Goal: Information Seeking & Learning: Learn about a topic

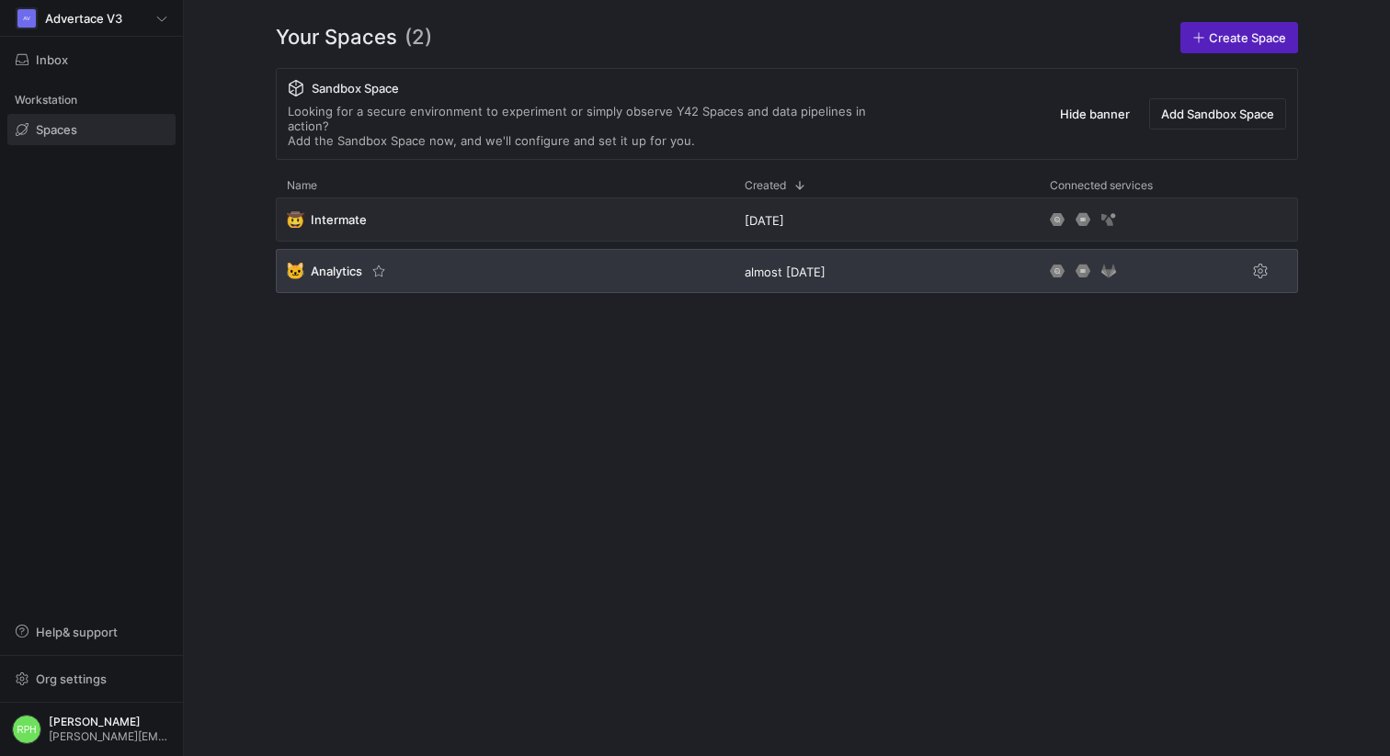
click at [336, 264] on span "Analytics" at bounding box center [336, 271] width 51 height 15
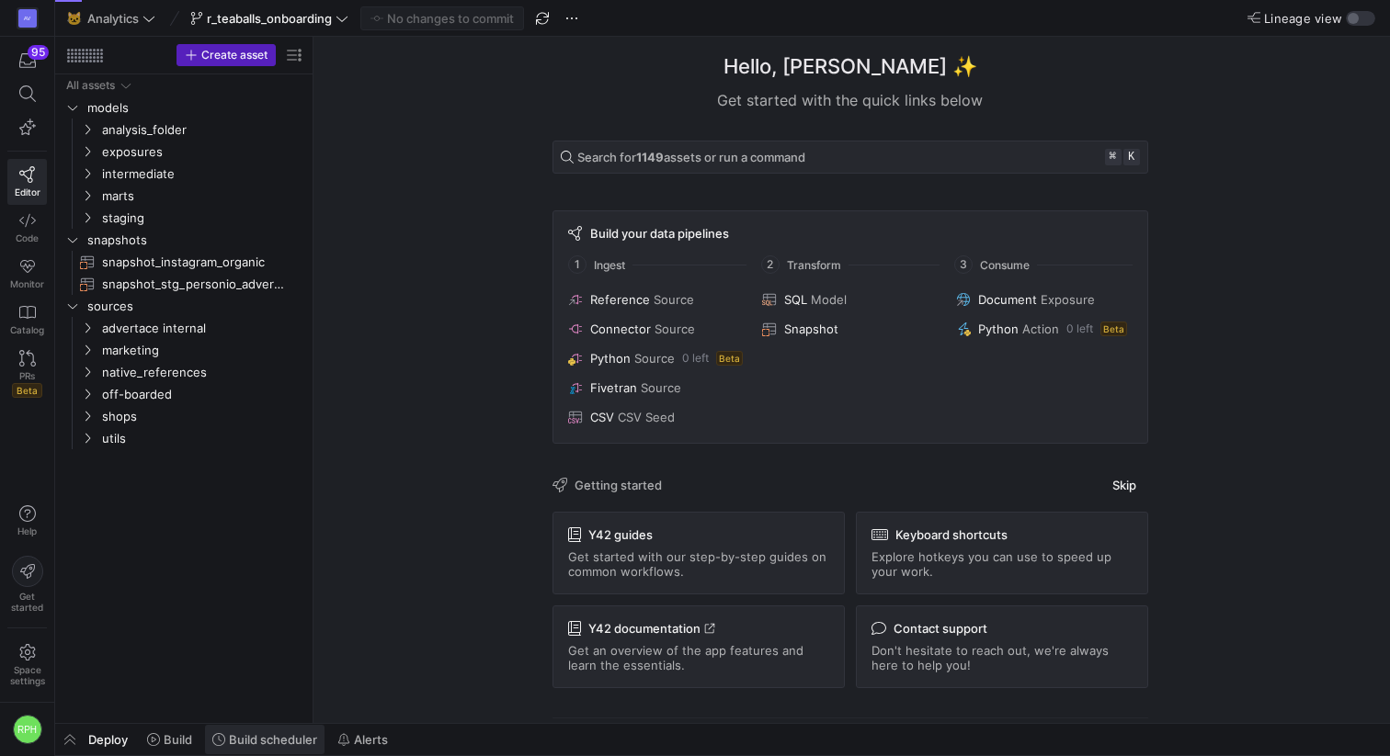
click at [269, 670] on span "Build scheduler" at bounding box center [273, 739] width 88 height 15
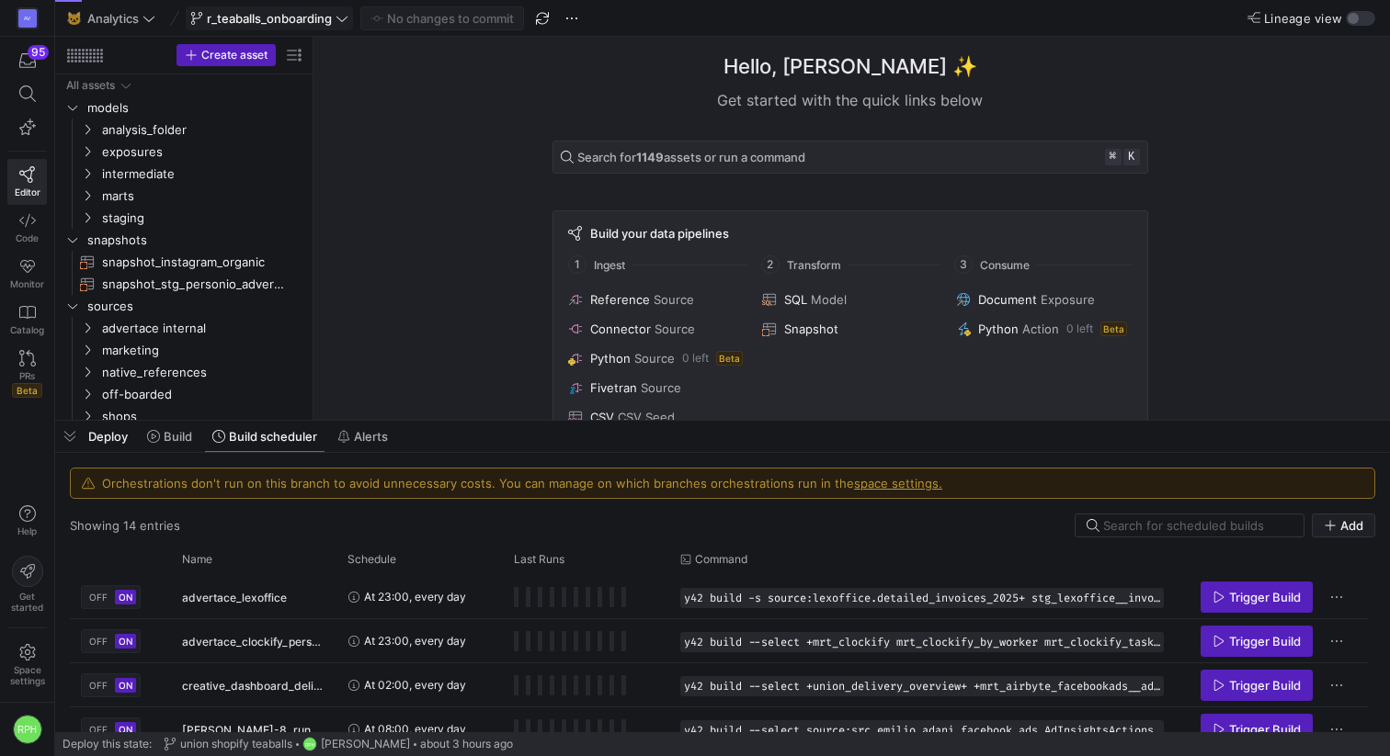
click at [261, 17] on span "r_teaballs_onboarding" at bounding box center [269, 18] width 125 height 15
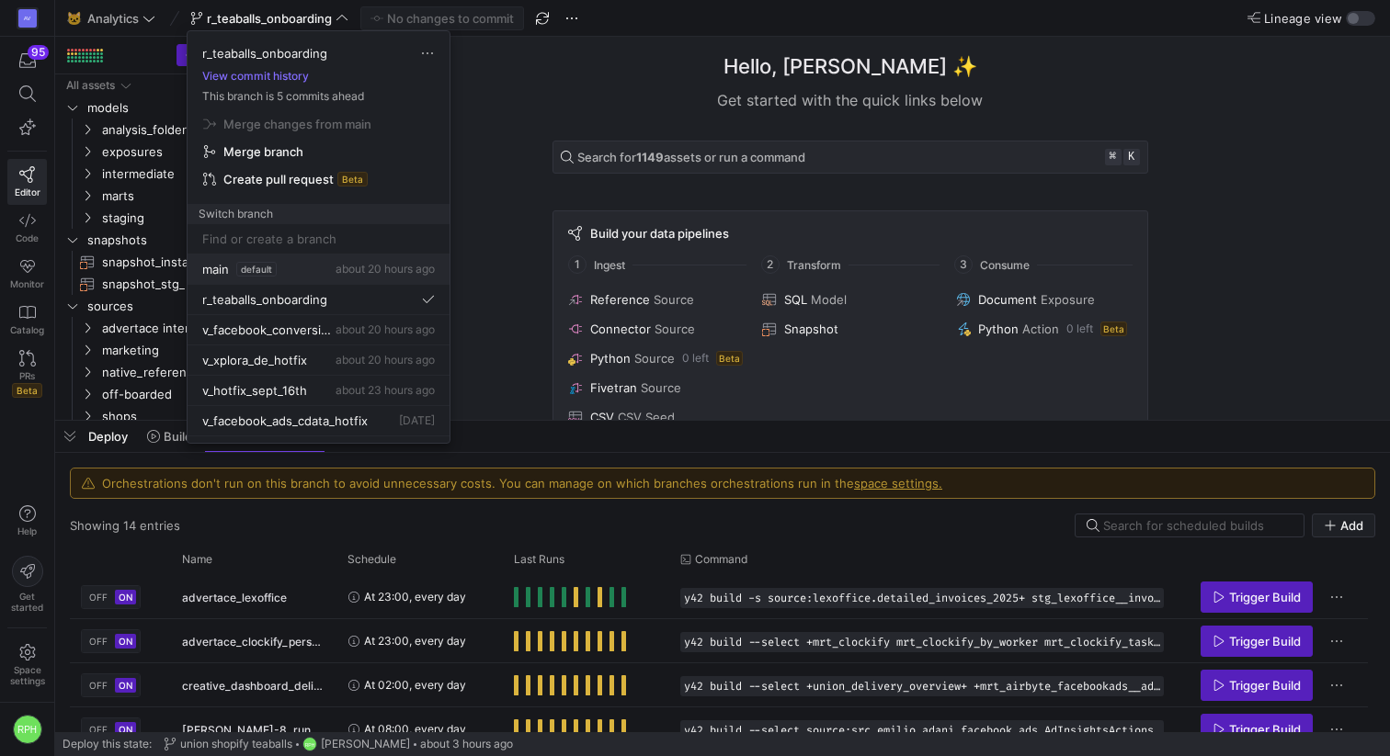
click at [262, 272] on span "default" at bounding box center [256, 269] width 40 height 15
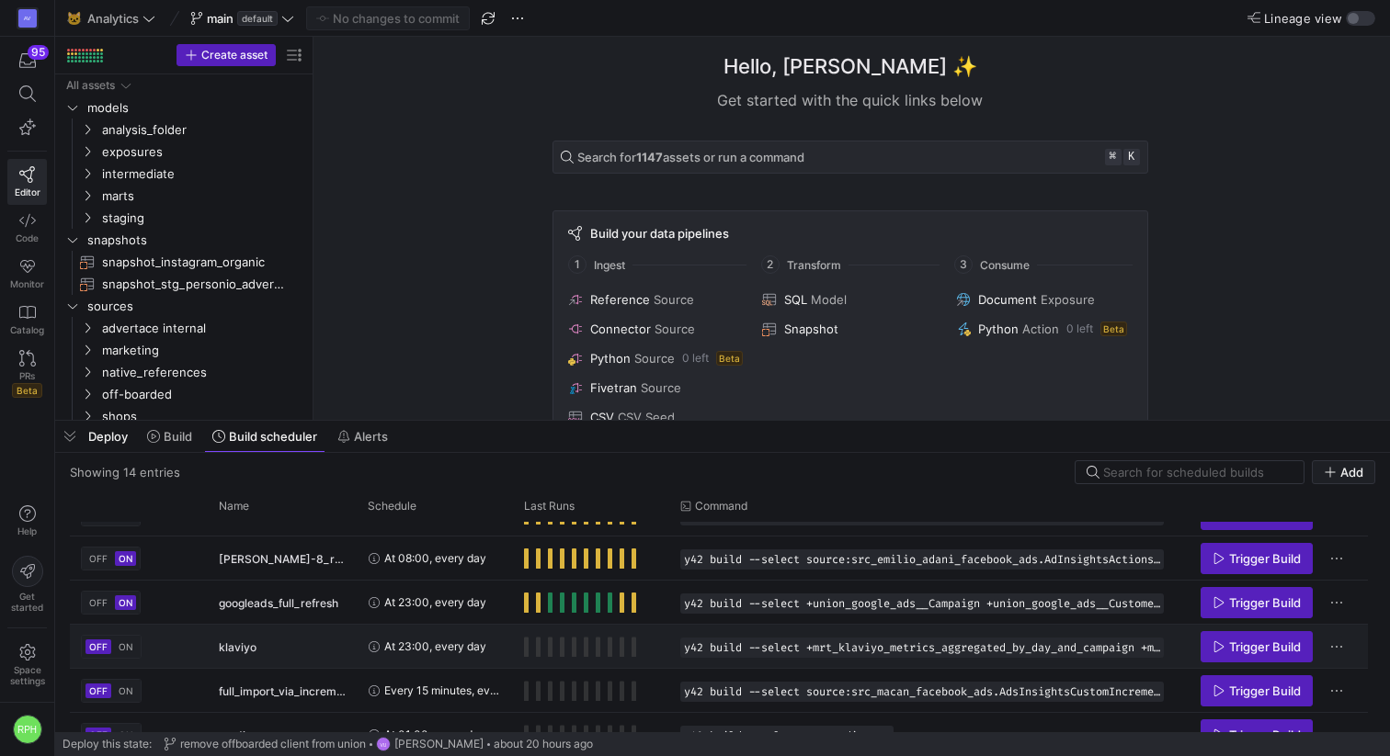
scroll to position [121, 0]
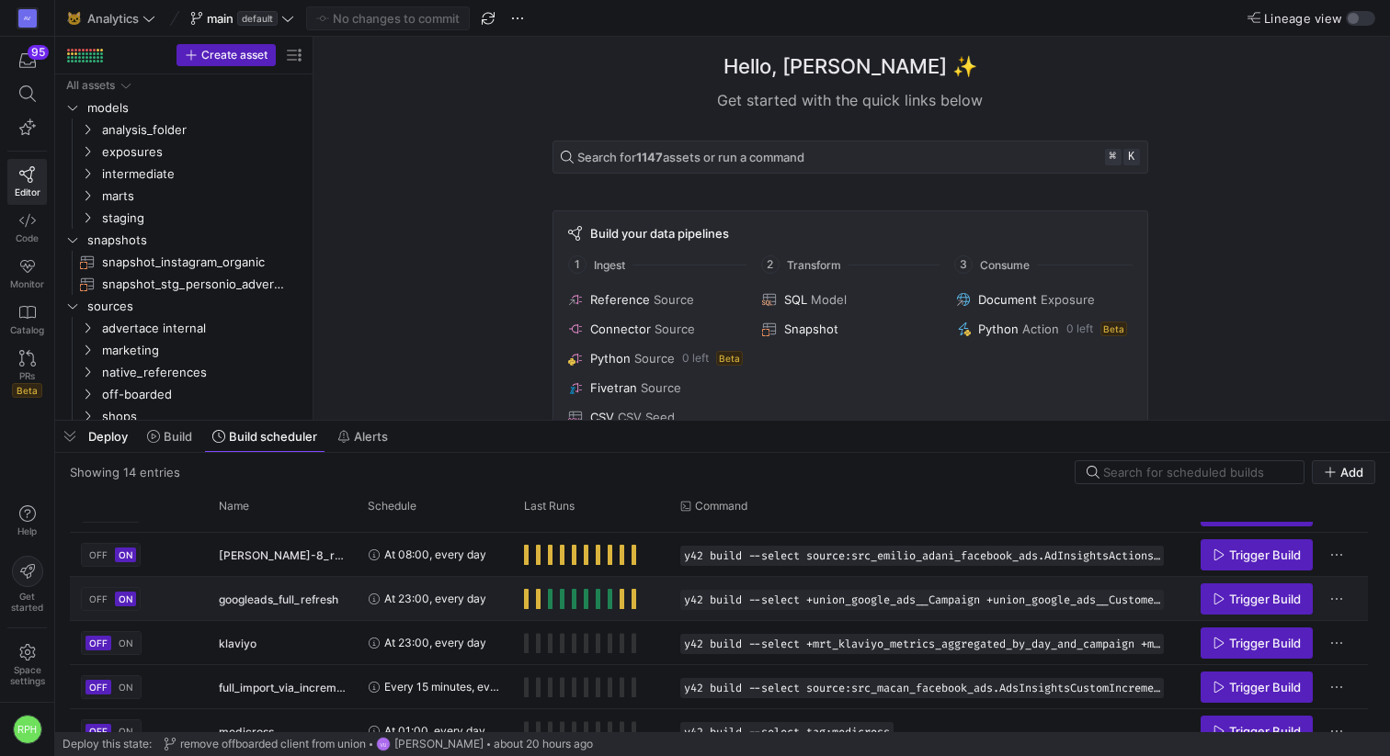
click at [526, 602] on span "Press SPACE to select this row." at bounding box center [526, 599] width 5 height 20
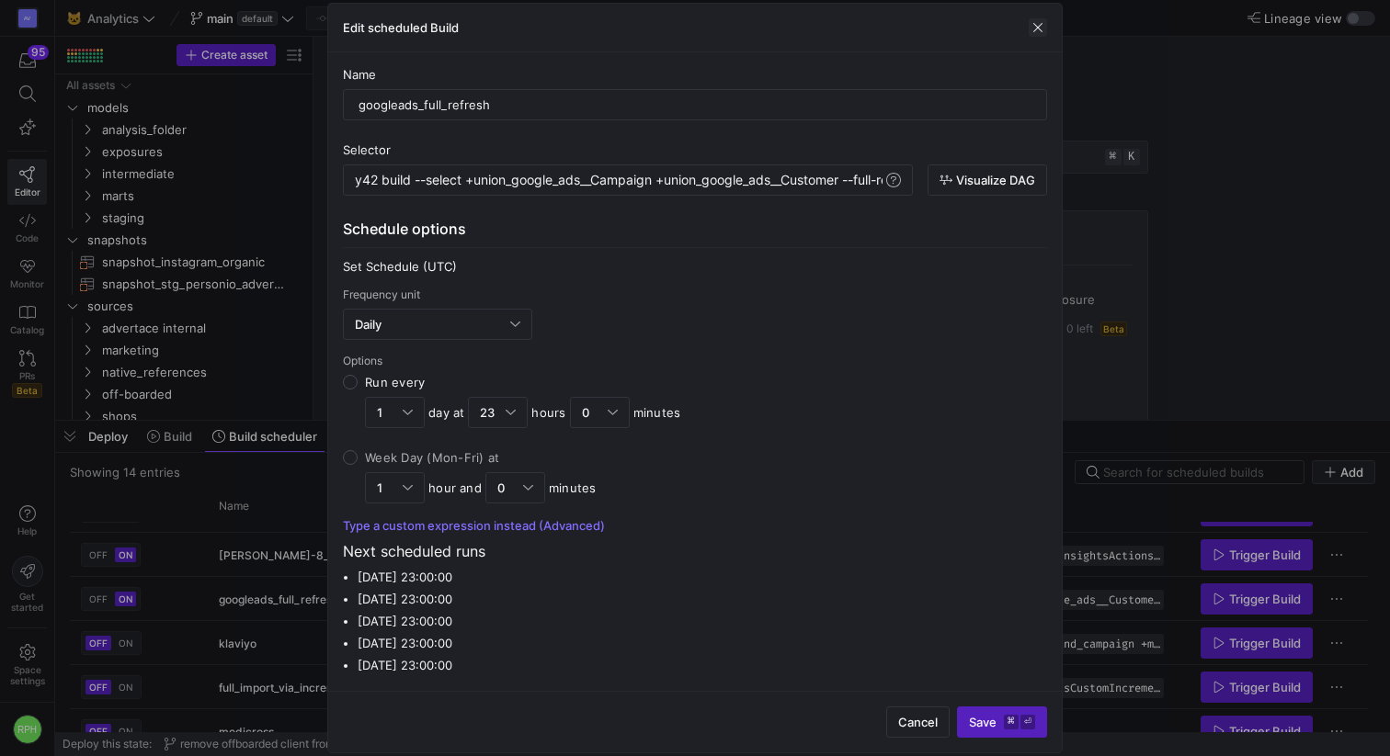
click at [1041, 23] on span "button" at bounding box center [1037, 27] width 18 height 18
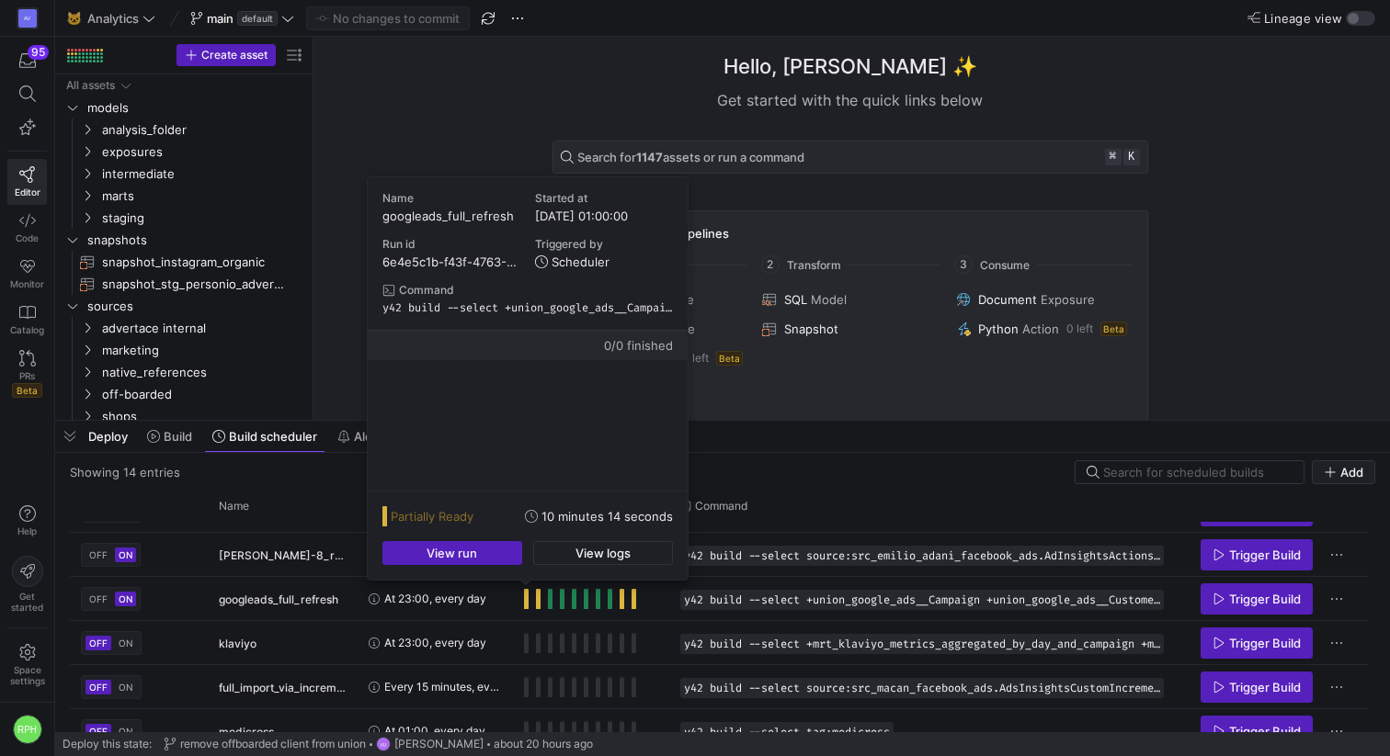
click at [515, 565] on div "Partially Ready 10 minutes 14 seconds View run View logs" at bounding box center [528, 536] width 320 height 88
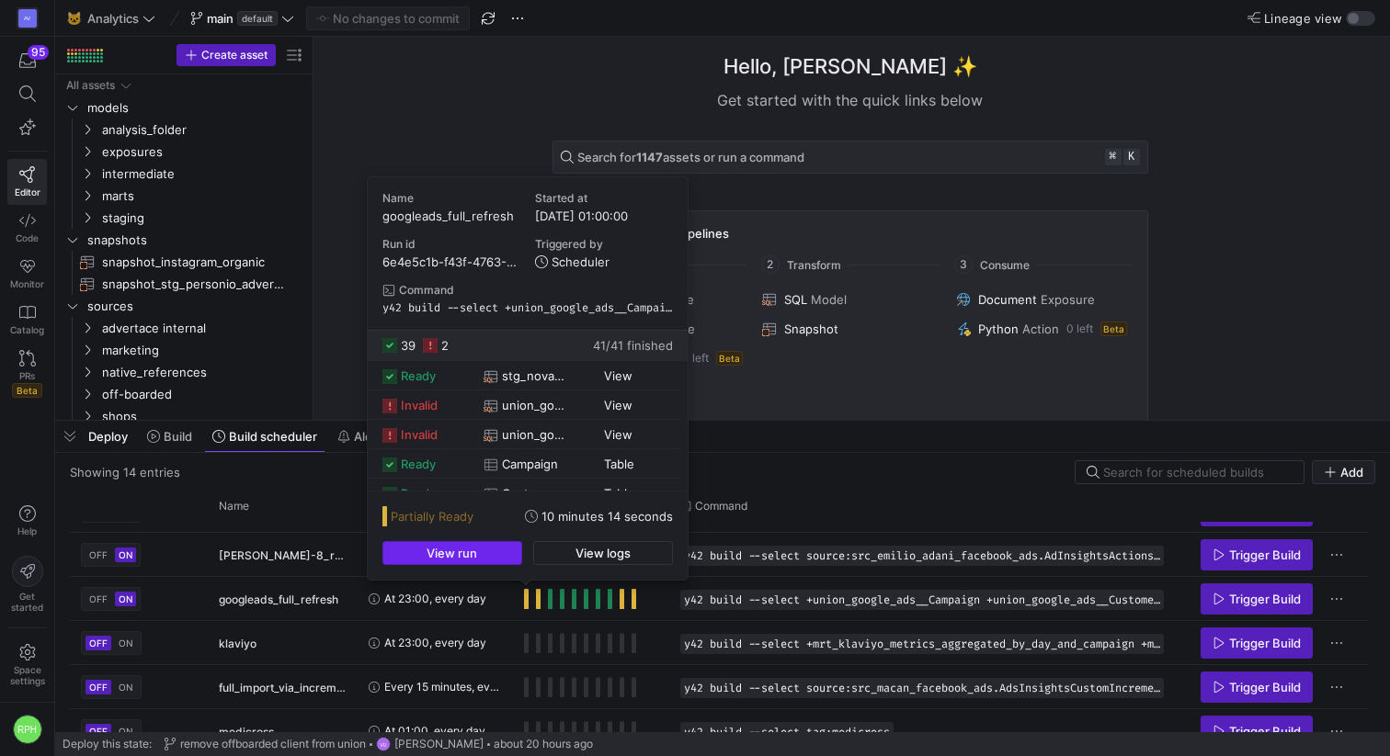
click at [509, 558] on span "button" at bounding box center [452, 553] width 138 height 22
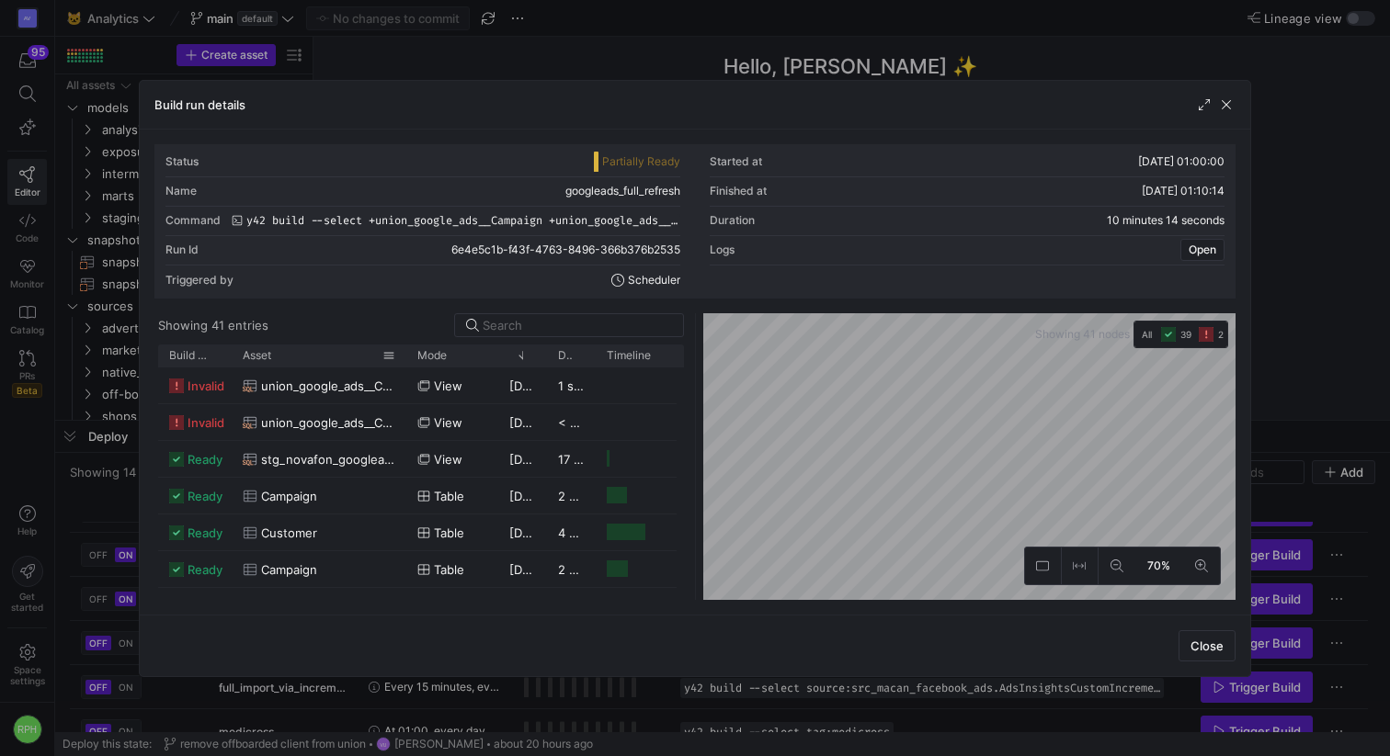
drag, startPoint x: 277, startPoint y: 358, endPoint x: 403, endPoint y: 357, distance: 125.9
click at [403, 358] on div at bounding box center [406, 356] width 7 height 22
click at [304, 391] on span "union_google_ads__Campaign" at bounding box center [327, 387] width 132 height 36
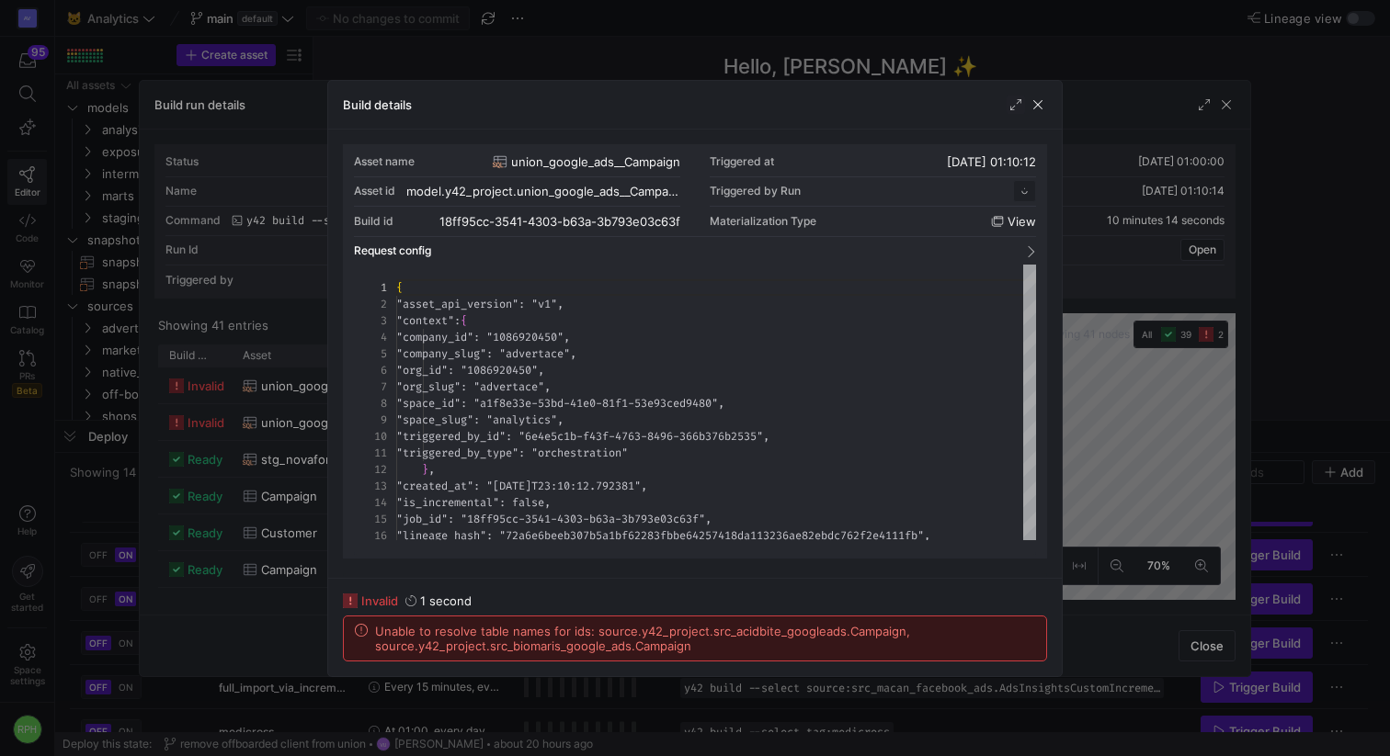
scroll to position [165, 0]
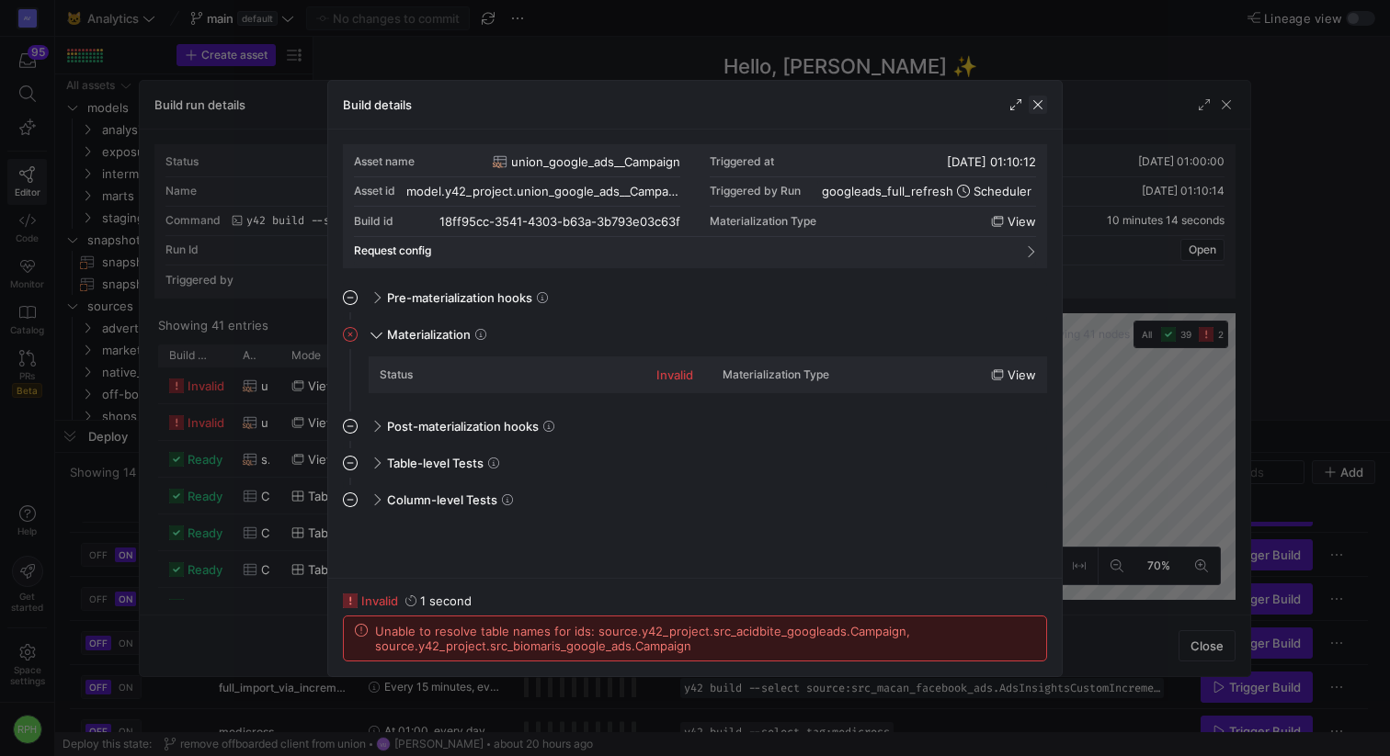
click at [1034, 107] on span "button" at bounding box center [1037, 105] width 18 height 18
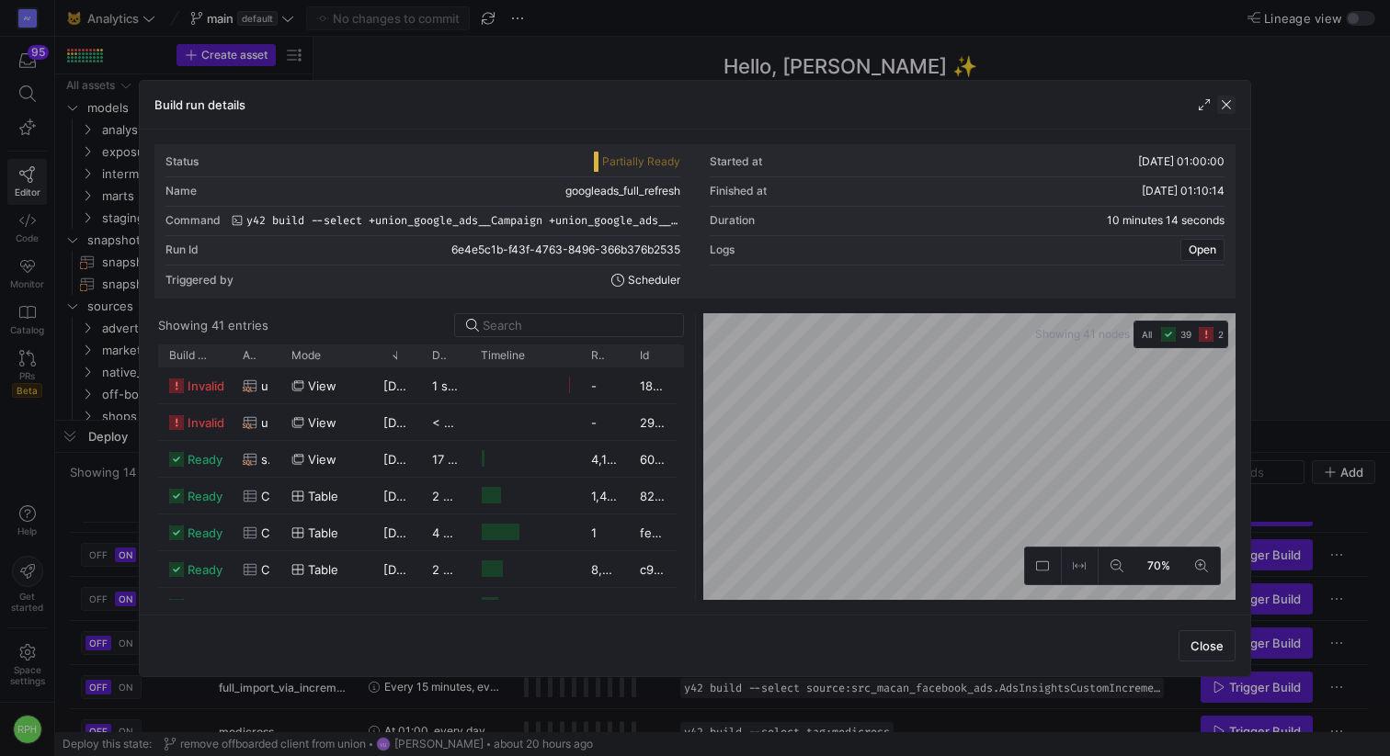
click at [1102, 106] on span "button" at bounding box center [1226, 105] width 18 height 18
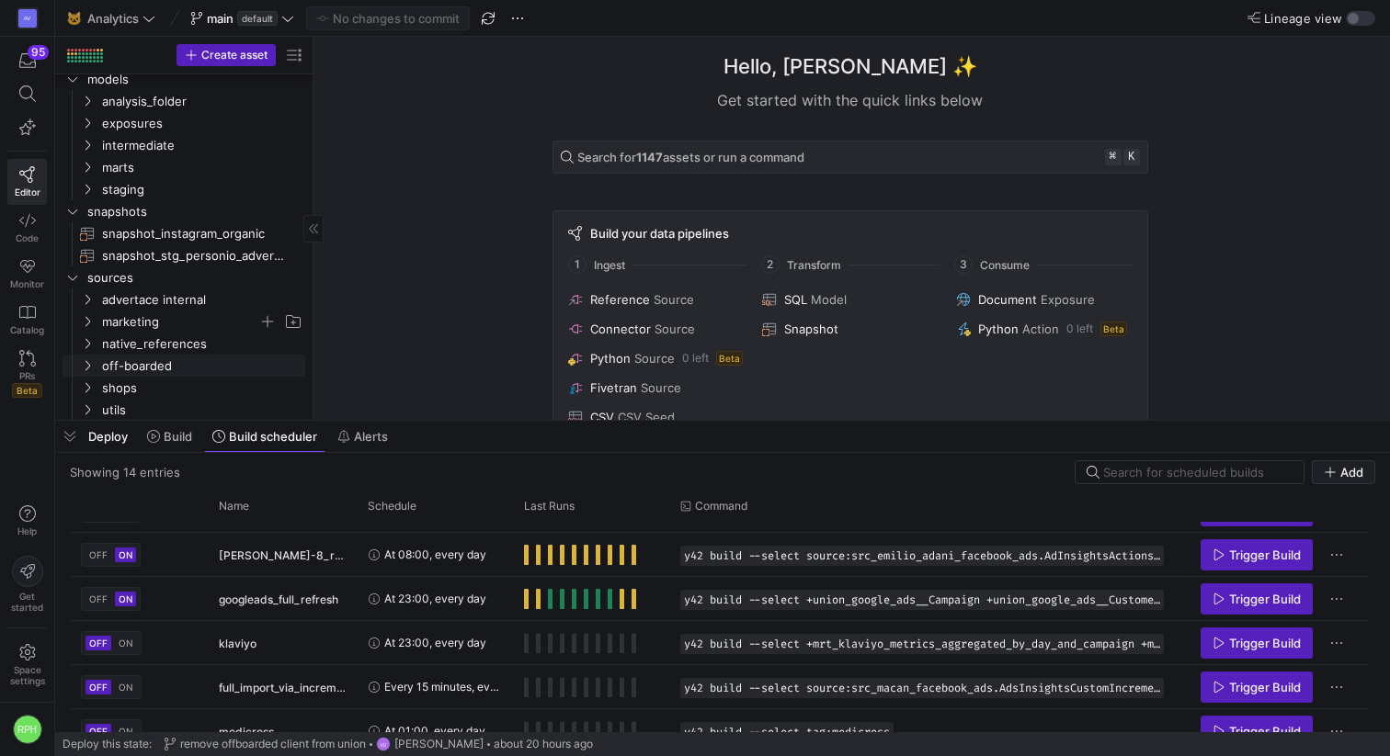
scroll to position [29, 0]
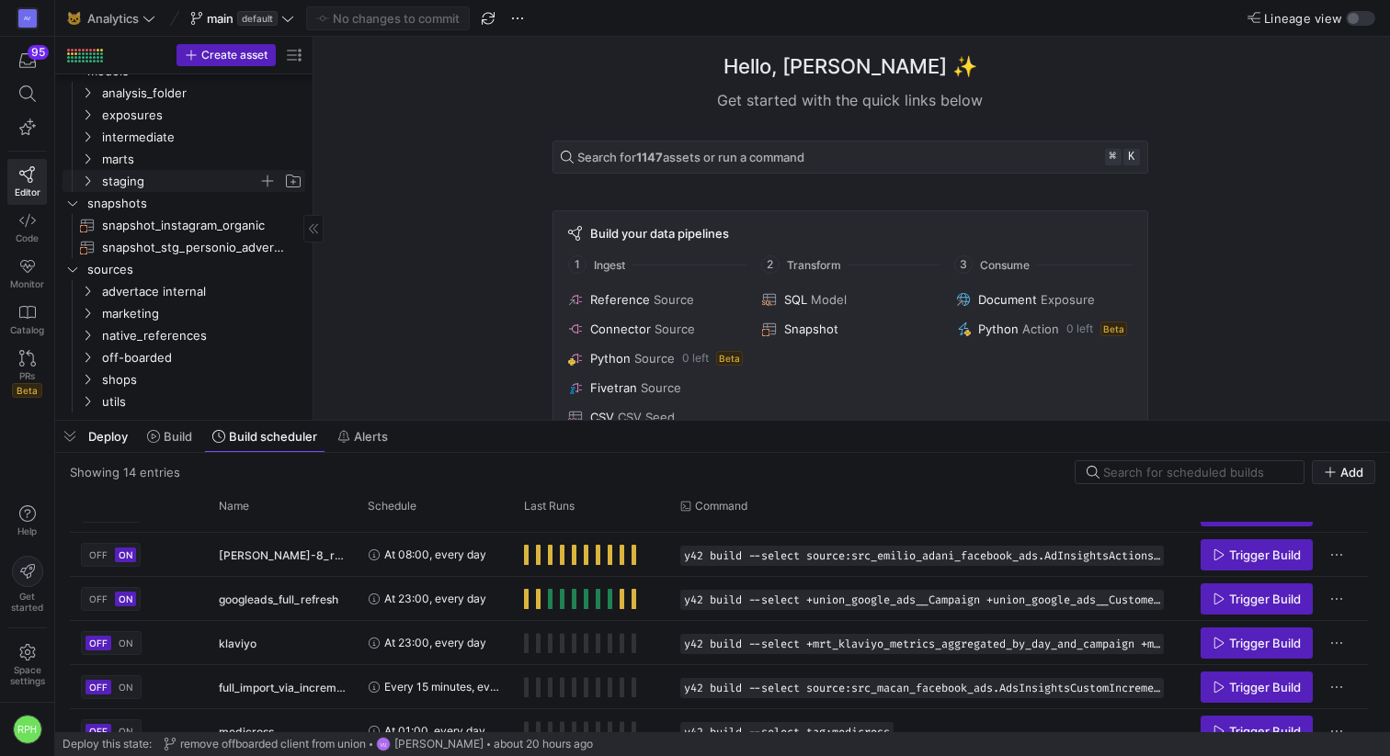
click at [86, 179] on icon "Press SPACE to select this row." at bounding box center [87, 181] width 13 height 11
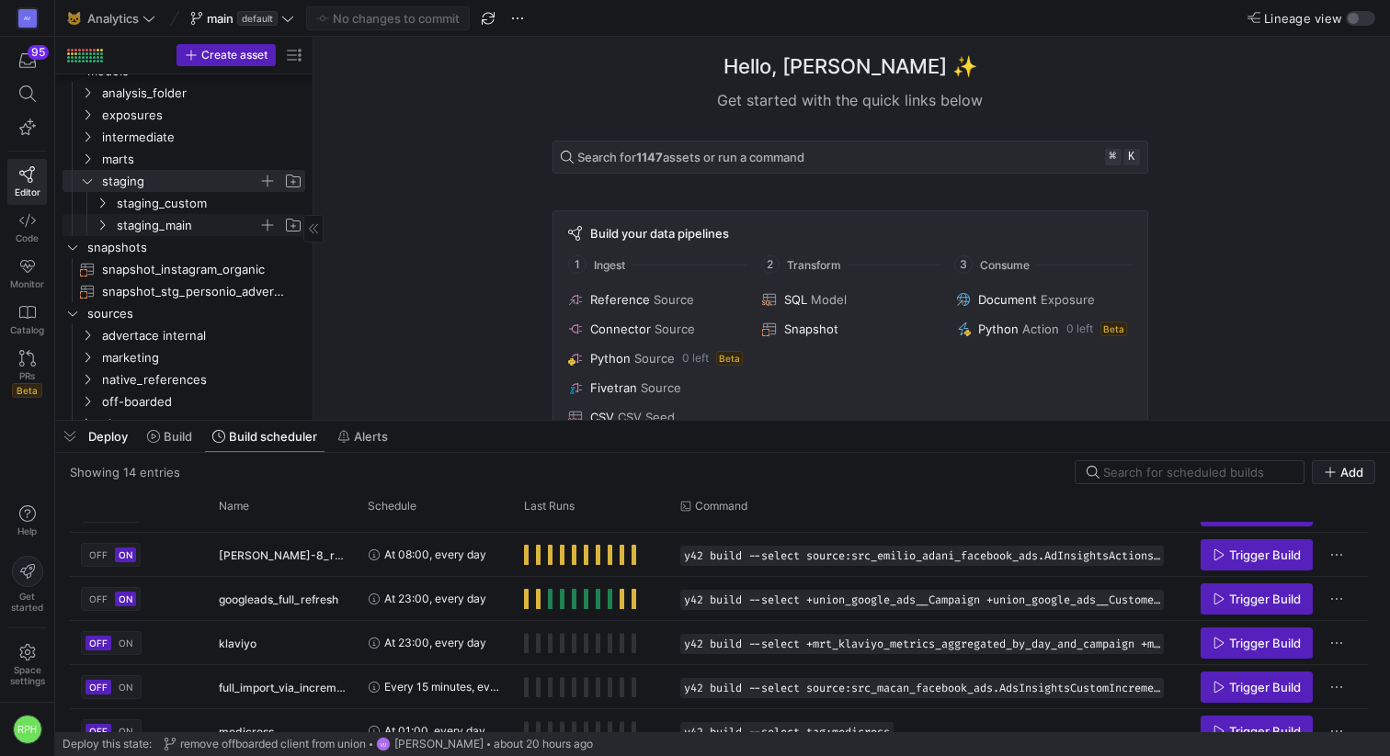
click at [100, 222] on icon "Press SPACE to select this row." at bounding box center [102, 225] width 13 height 11
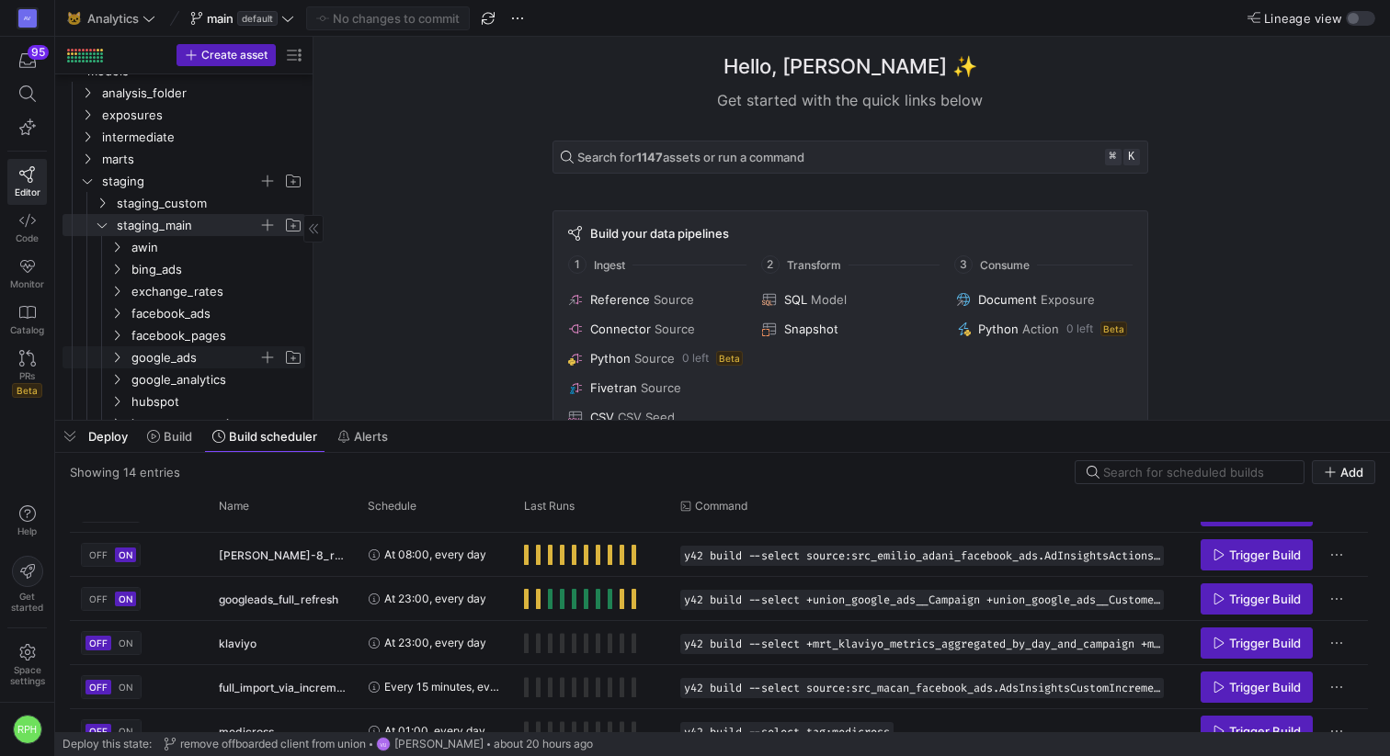
click at [142, 358] on span "google_ads" at bounding box center [194, 357] width 127 height 21
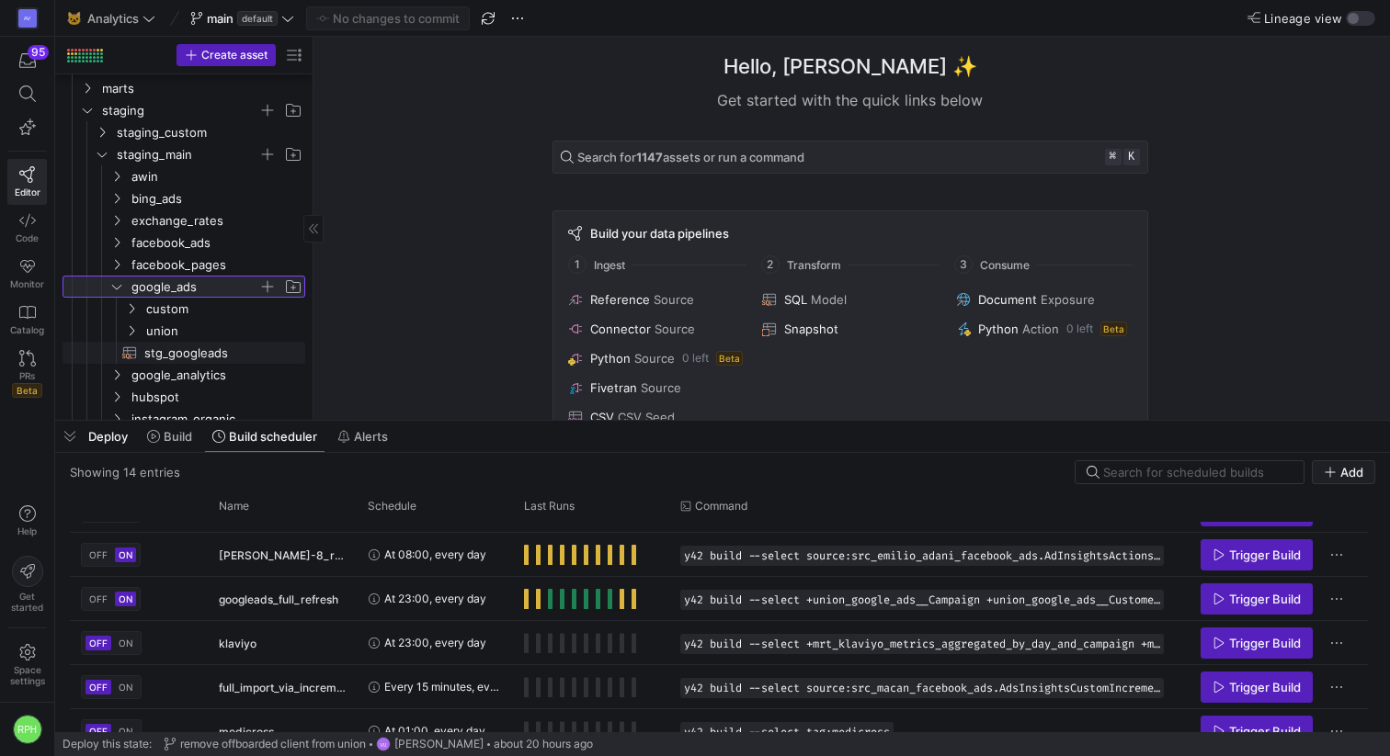
scroll to position [122, 0]
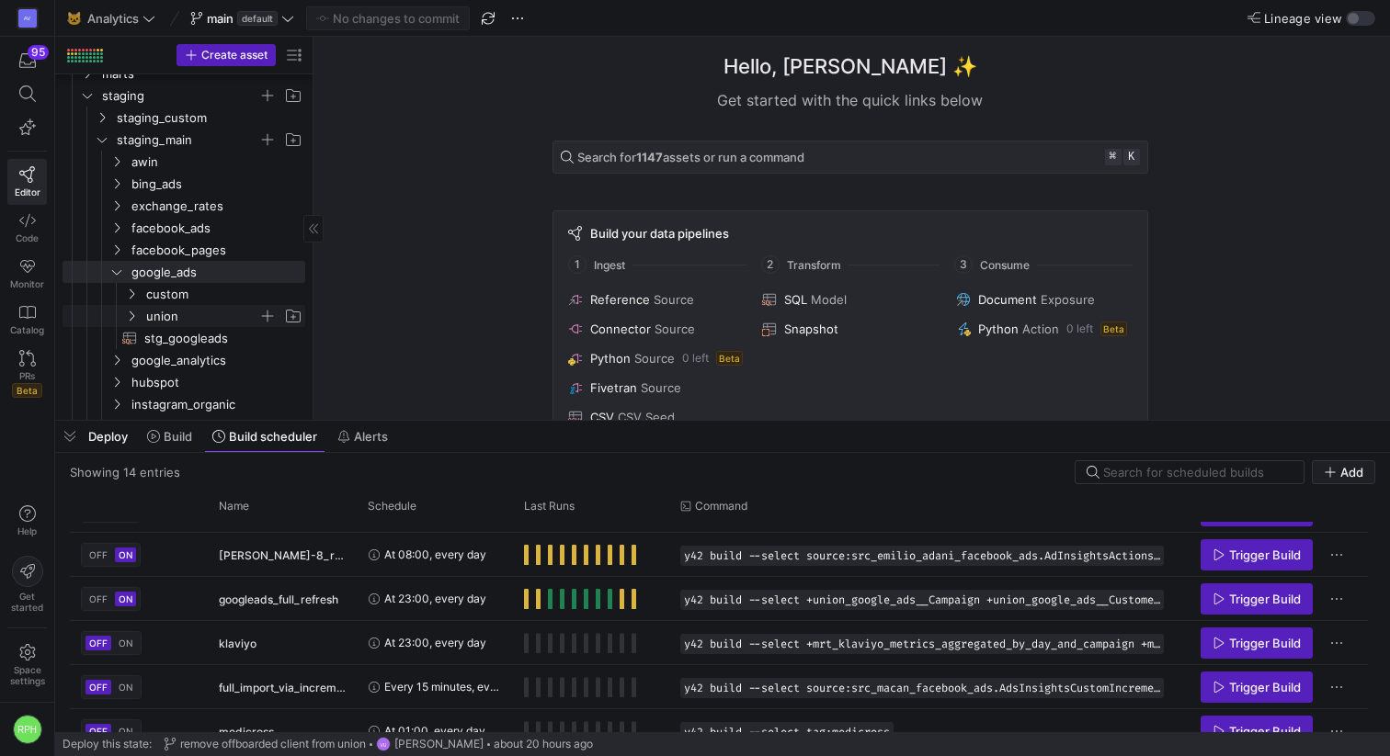
click at [147, 312] on span "union" at bounding box center [202, 316] width 112 height 21
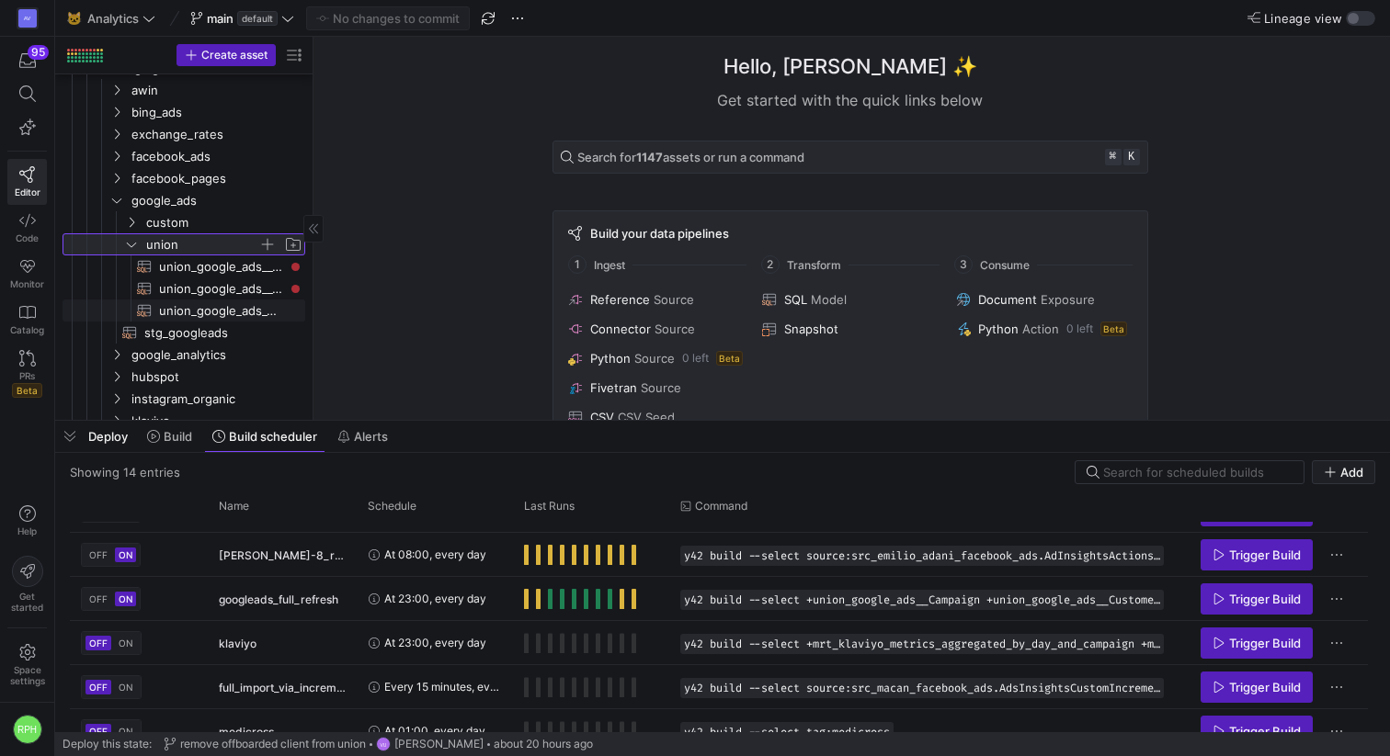
scroll to position [203, 0]
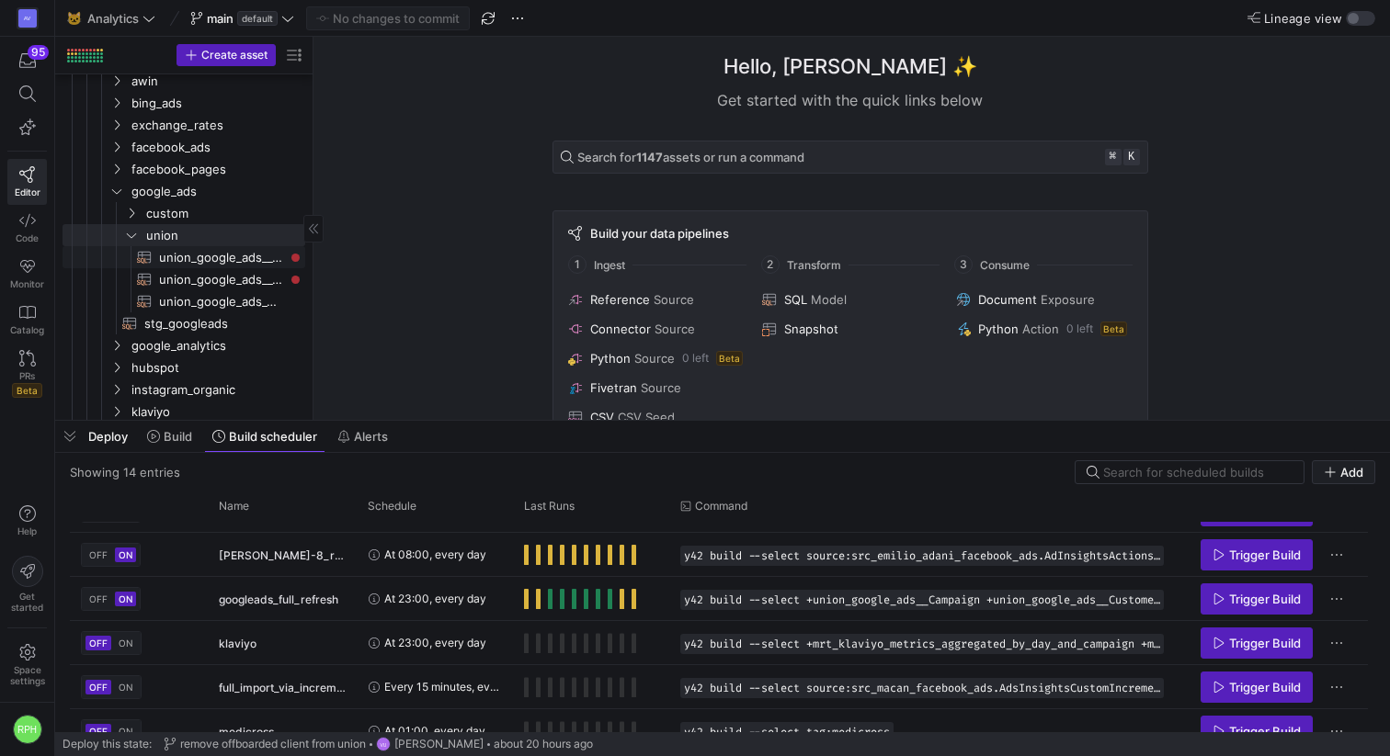
click at [177, 258] on span "union_google_ads__Campaign​​​​​​​​​​" at bounding box center [221, 257] width 125 height 21
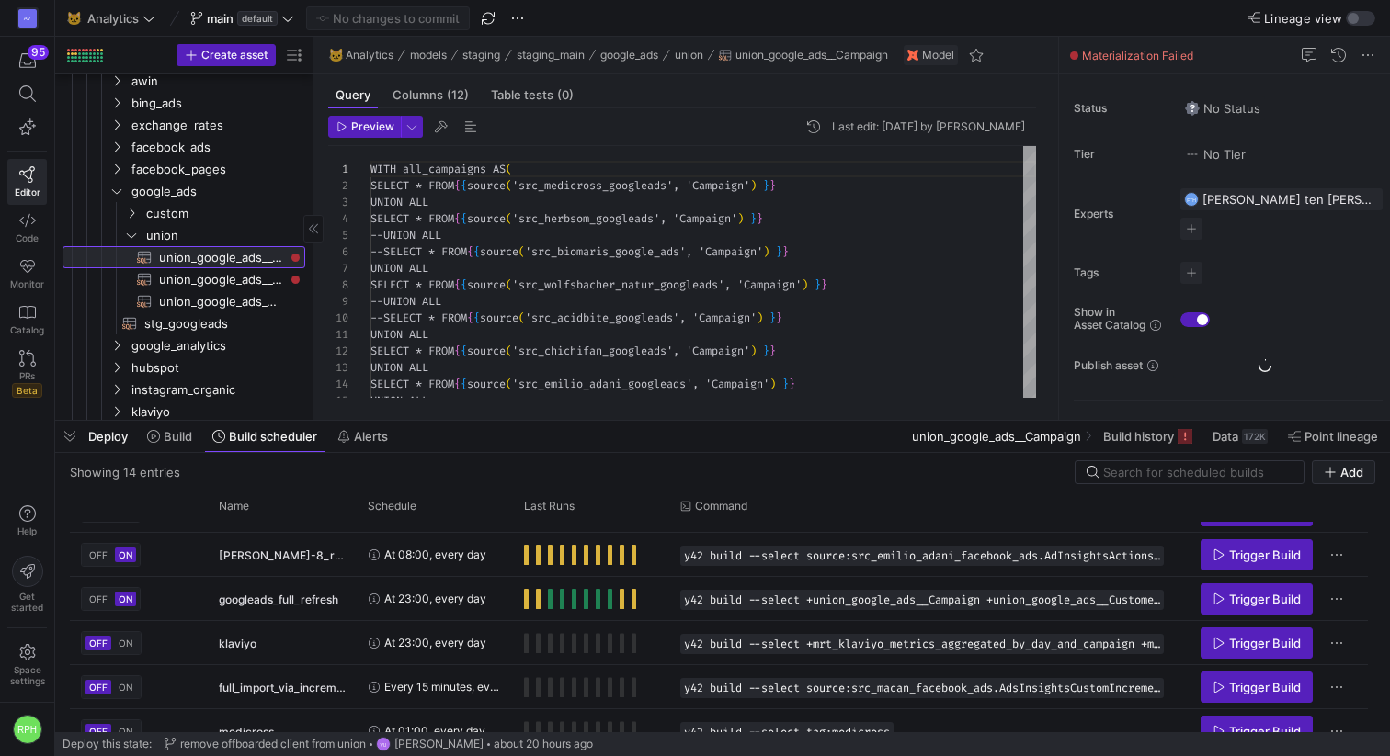
scroll to position [165, 0]
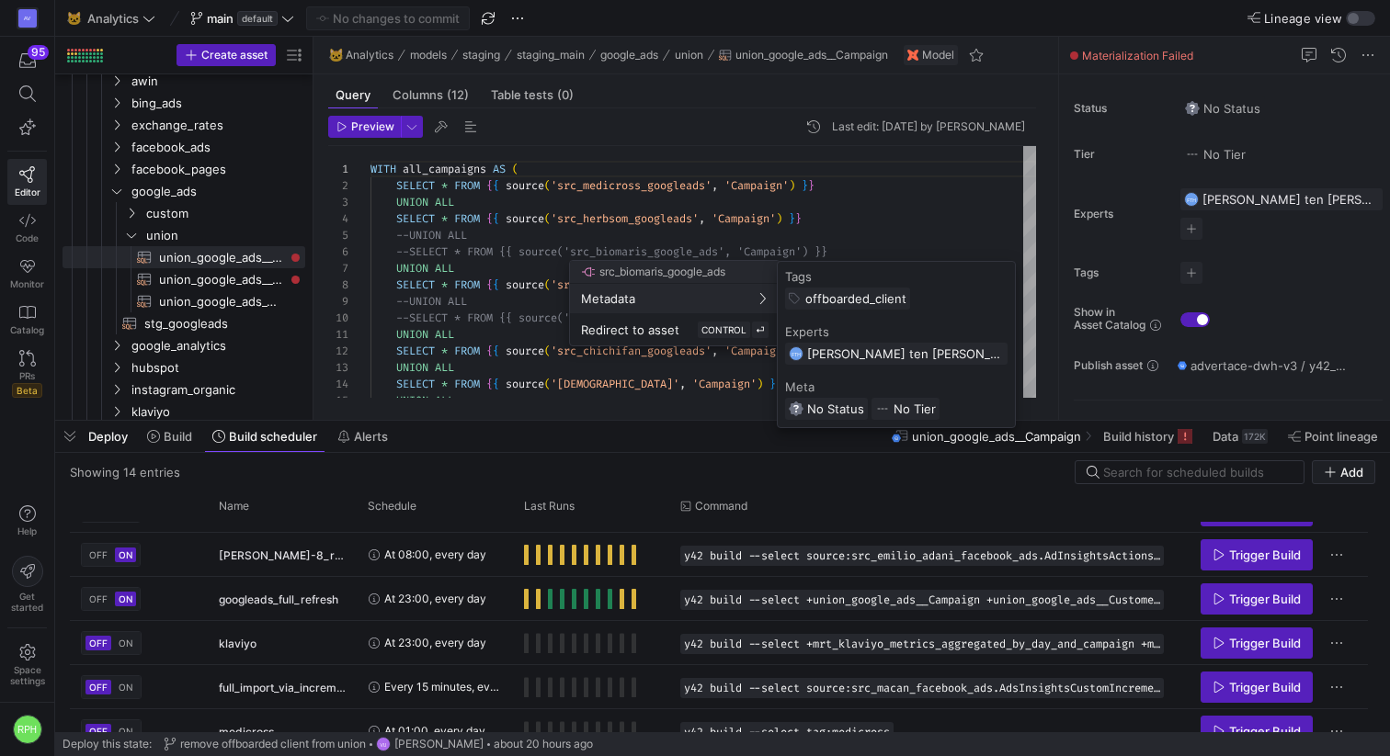
click at [355, 129] on div at bounding box center [695, 378] width 1390 height 756
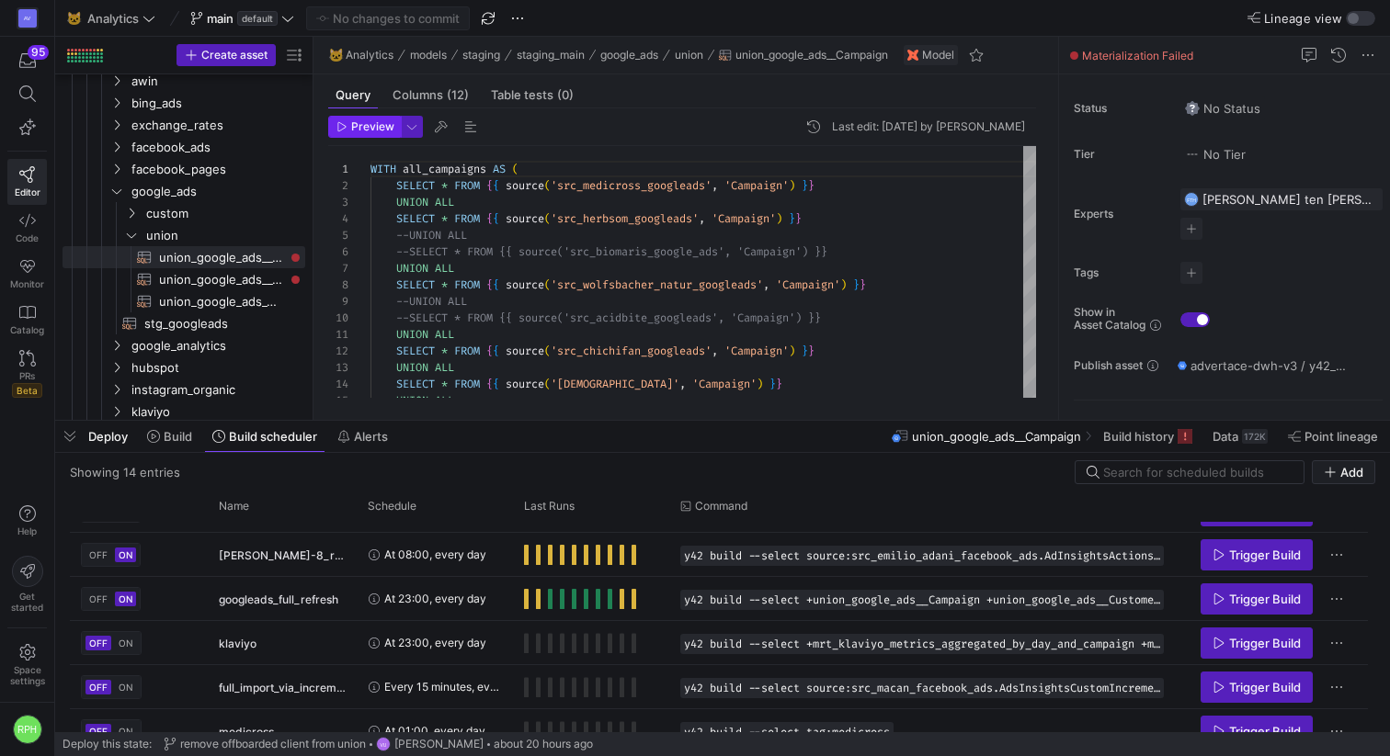
click at [364, 130] on span "Preview" at bounding box center [372, 126] width 43 height 13
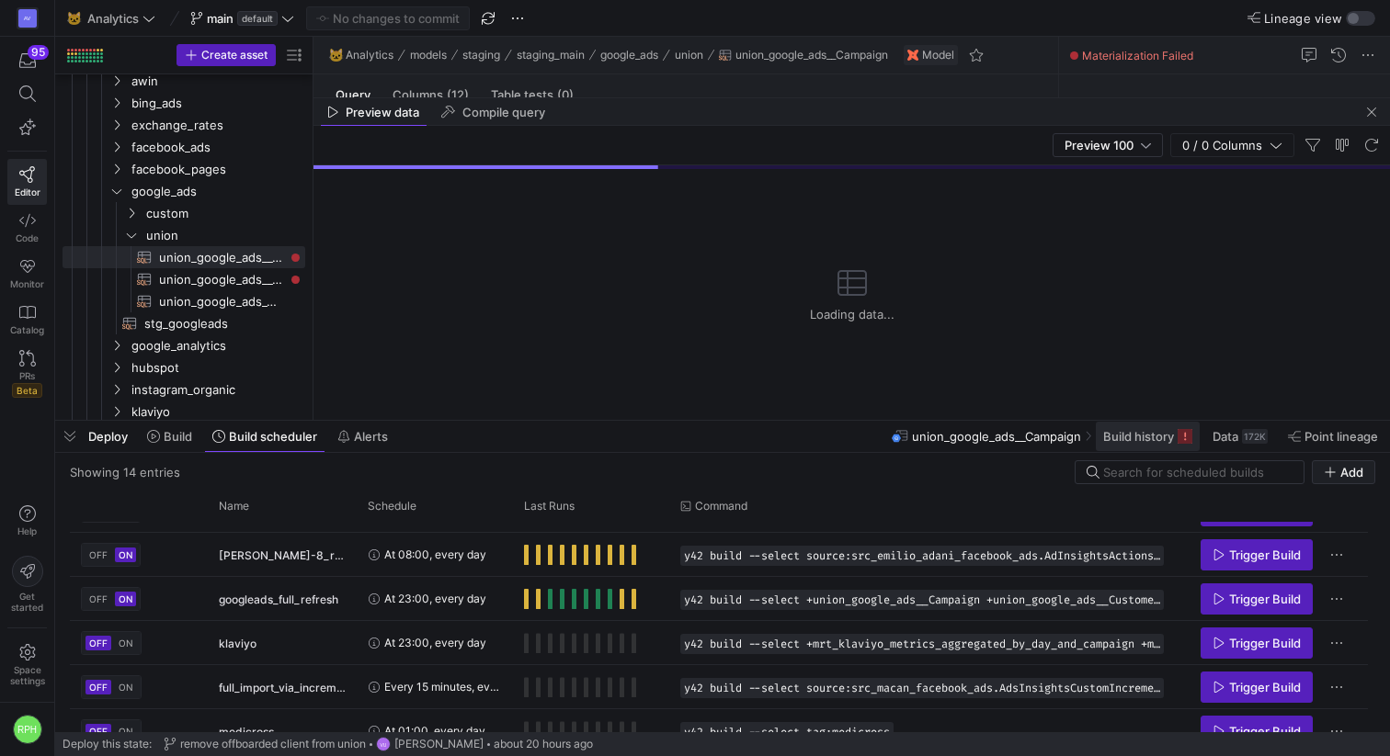
click at [1102, 438] on span "Build history" at bounding box center [1138, 436] width 71 height 15
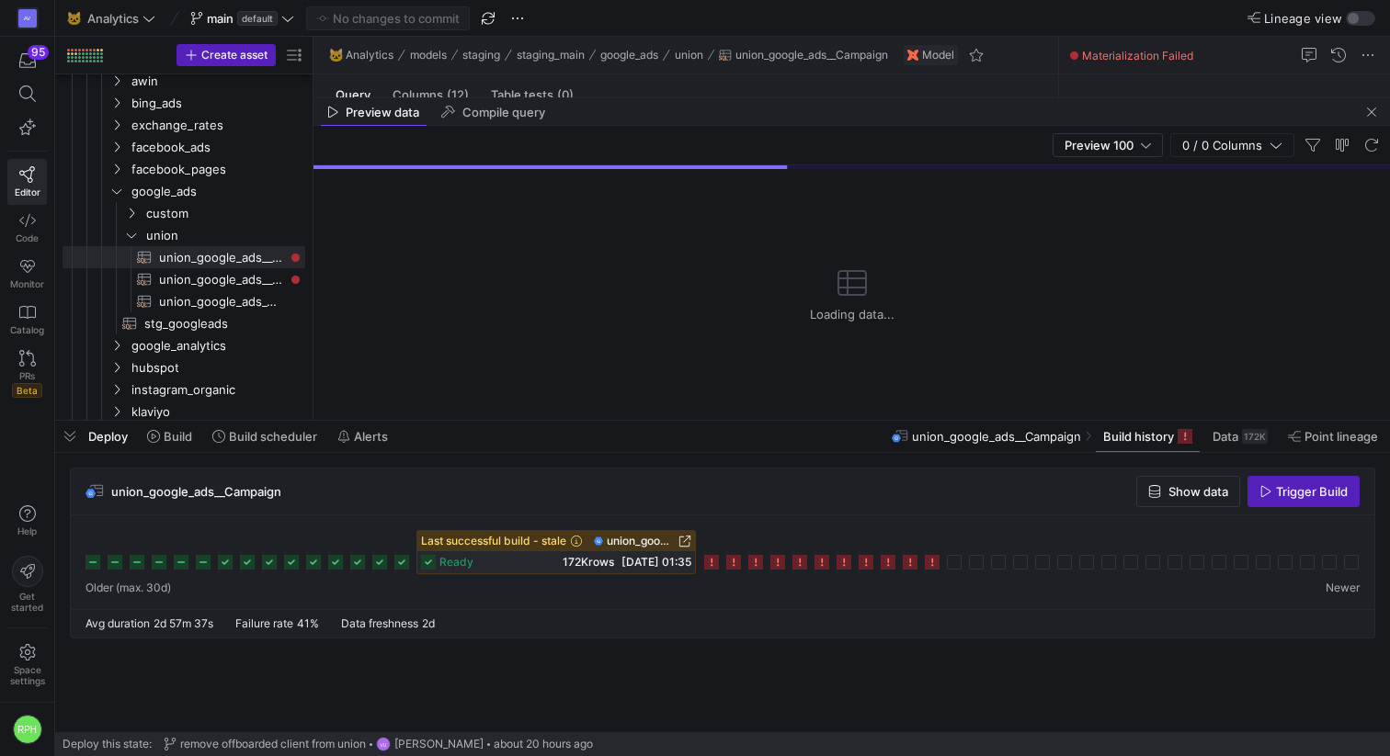
click at [930, 561] on icon at bounding box center [931, 562] width 15 height 15
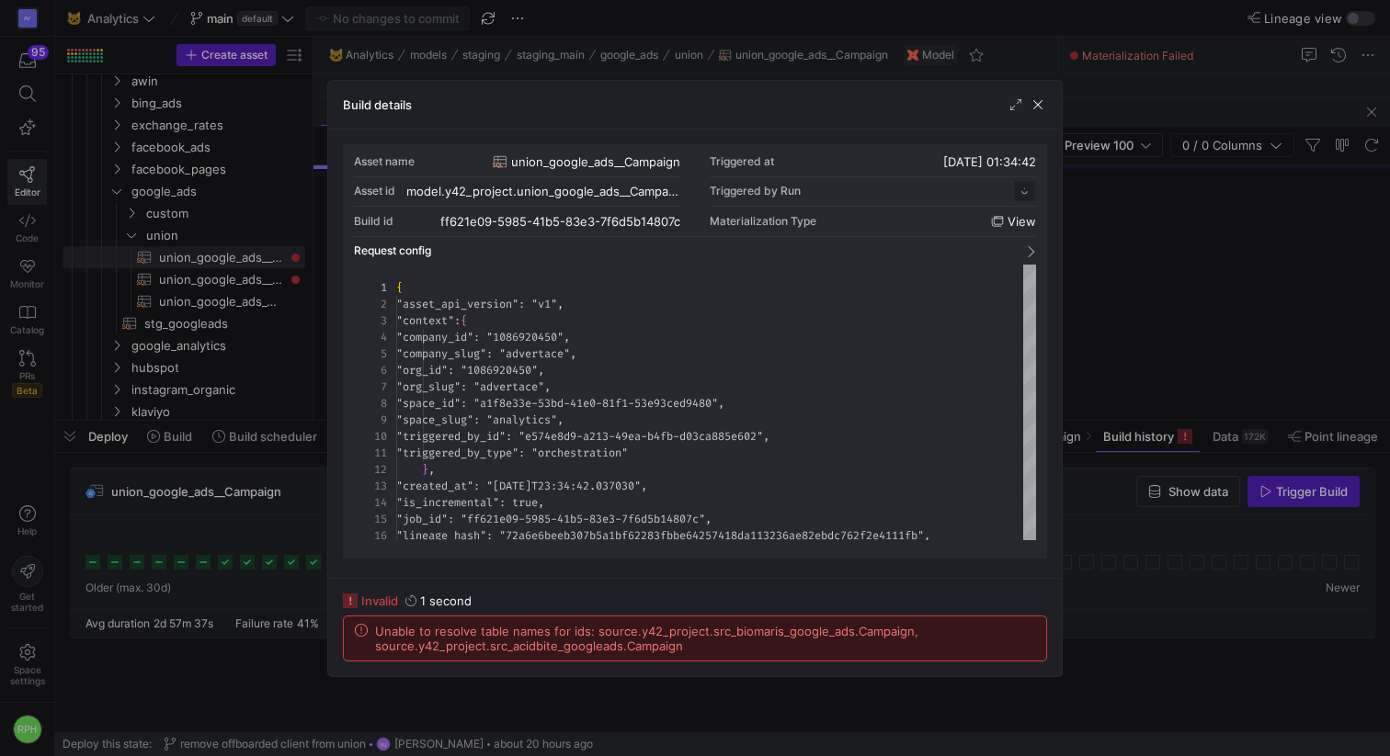
scroll to position [165, 0]
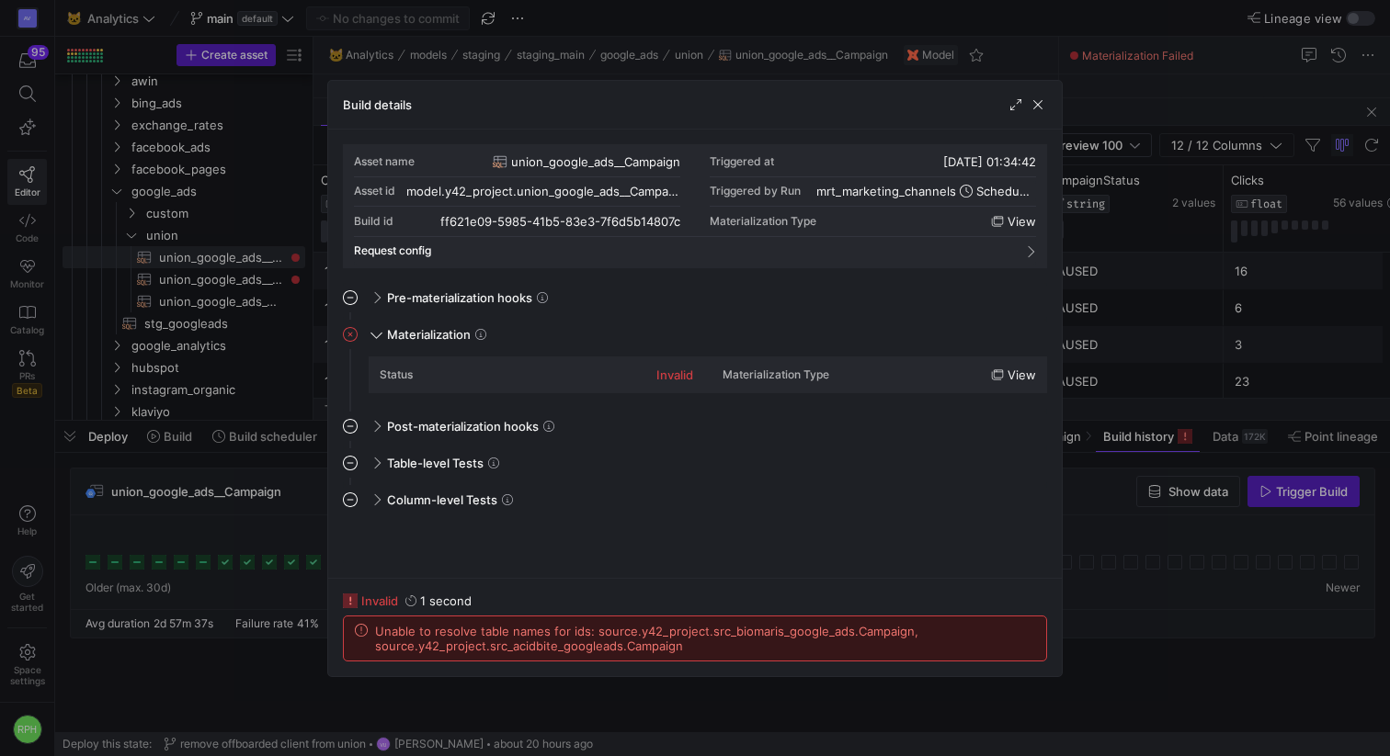
drag, startPoint x: 695, startPoint y: 649, endPoint x: 365, endPoint y: 629, distance: 330.5
click at [365, 629] on div "Unable to resolve table names for ids: source.y42_project.src_biomaris_google_a…" at bounding box center [695, 638] width 680 height 29
copy span "Unable to resolve table names for ids: source.y42_project.src_biomaris_google_a…"
click at [1034, 99] on span "button" at bounding box center [1037, 105] width 18 height 18
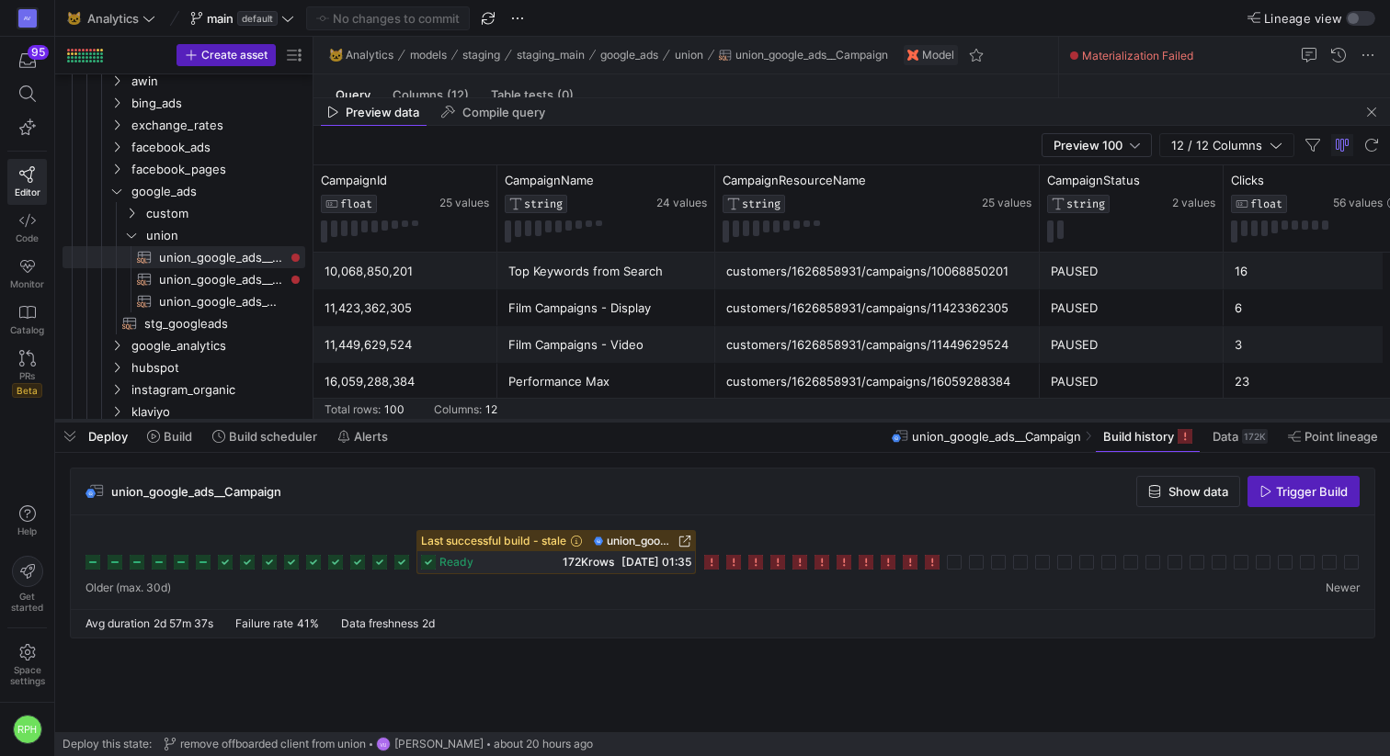
drag, startPoint x: 782, startPoint y: 418, endPoint x: 781, endPoint y: 539, distance: 121.3
click at [781, 425] on div at bounding box center [722, 420] width 1334 height 7
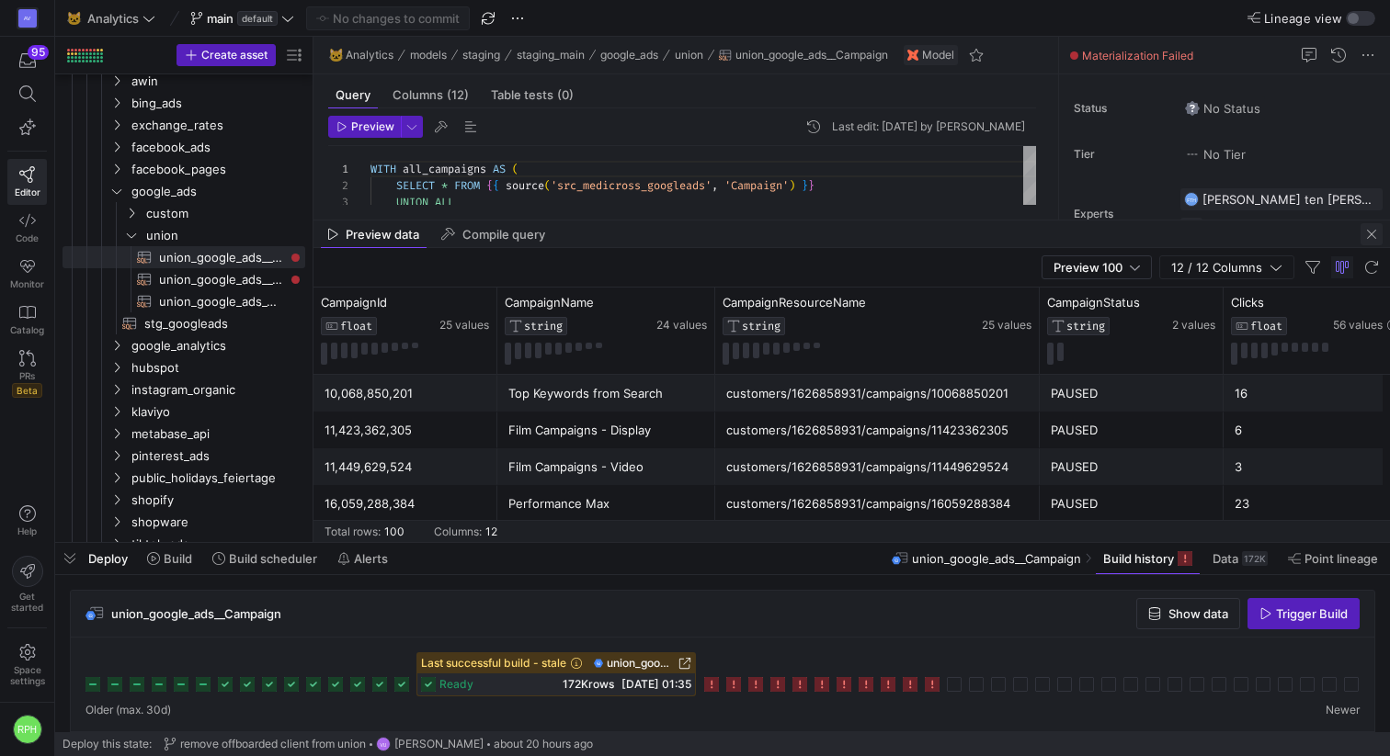
click at [1102, 232] on span "button" at bounding box center [1371, 234] width 22 height 22
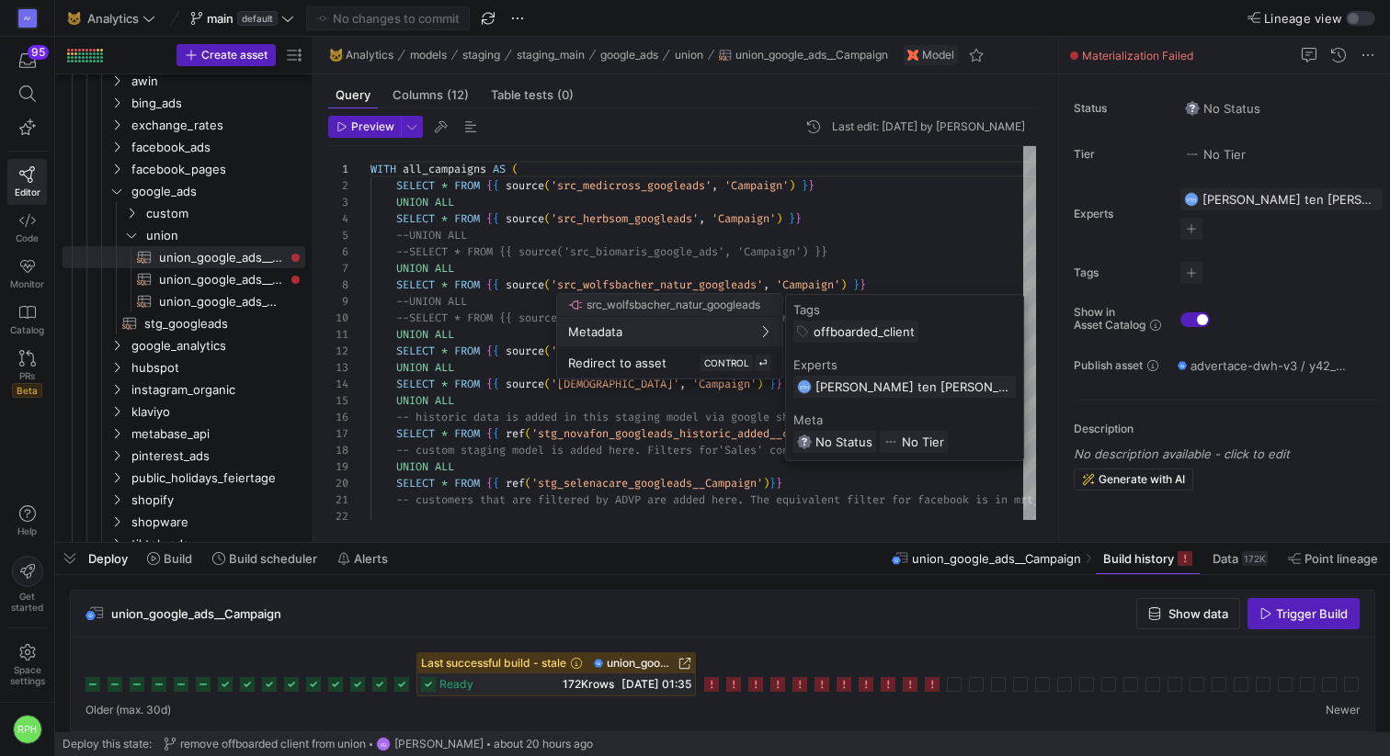
click at [702, 429] on div at bounding box center [695, 378] width 1390 height 756
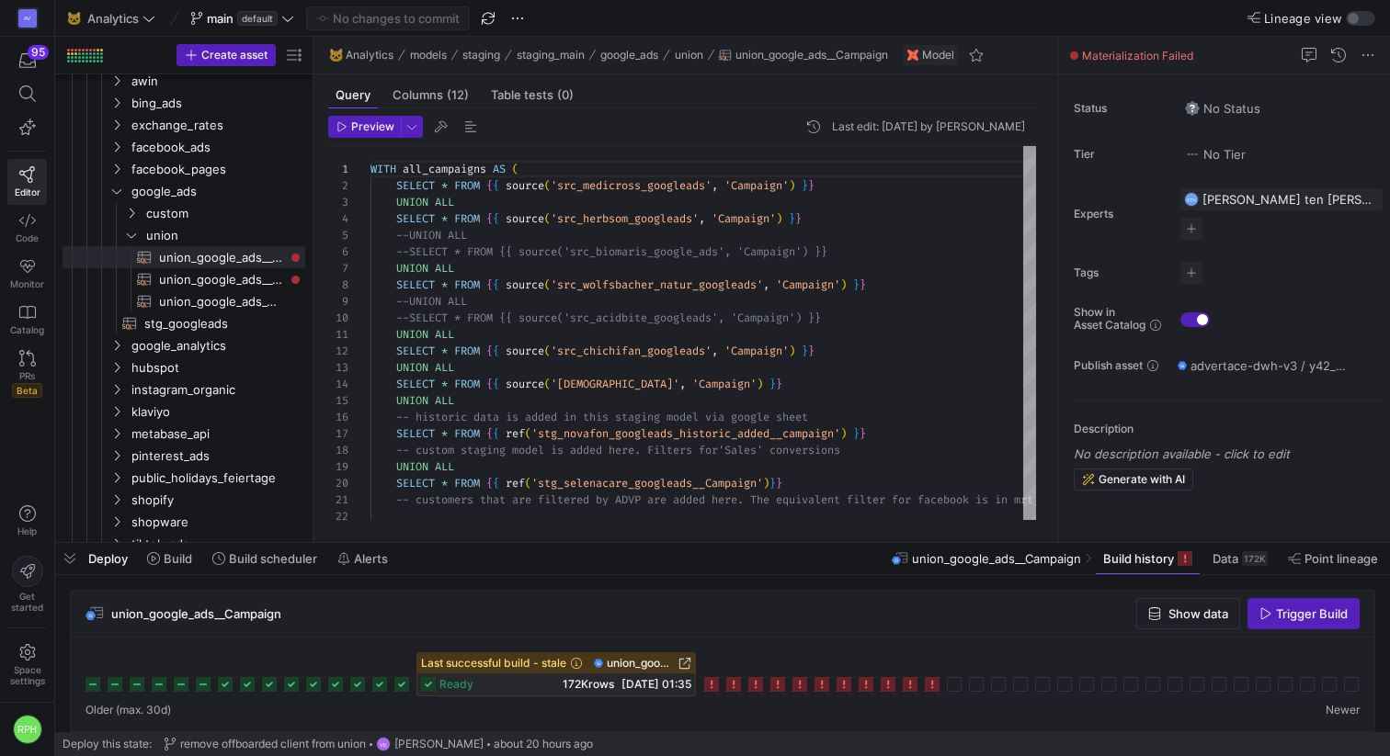
click at [428, 670] on icon at bounding box center [428, 684] width 15 height 15
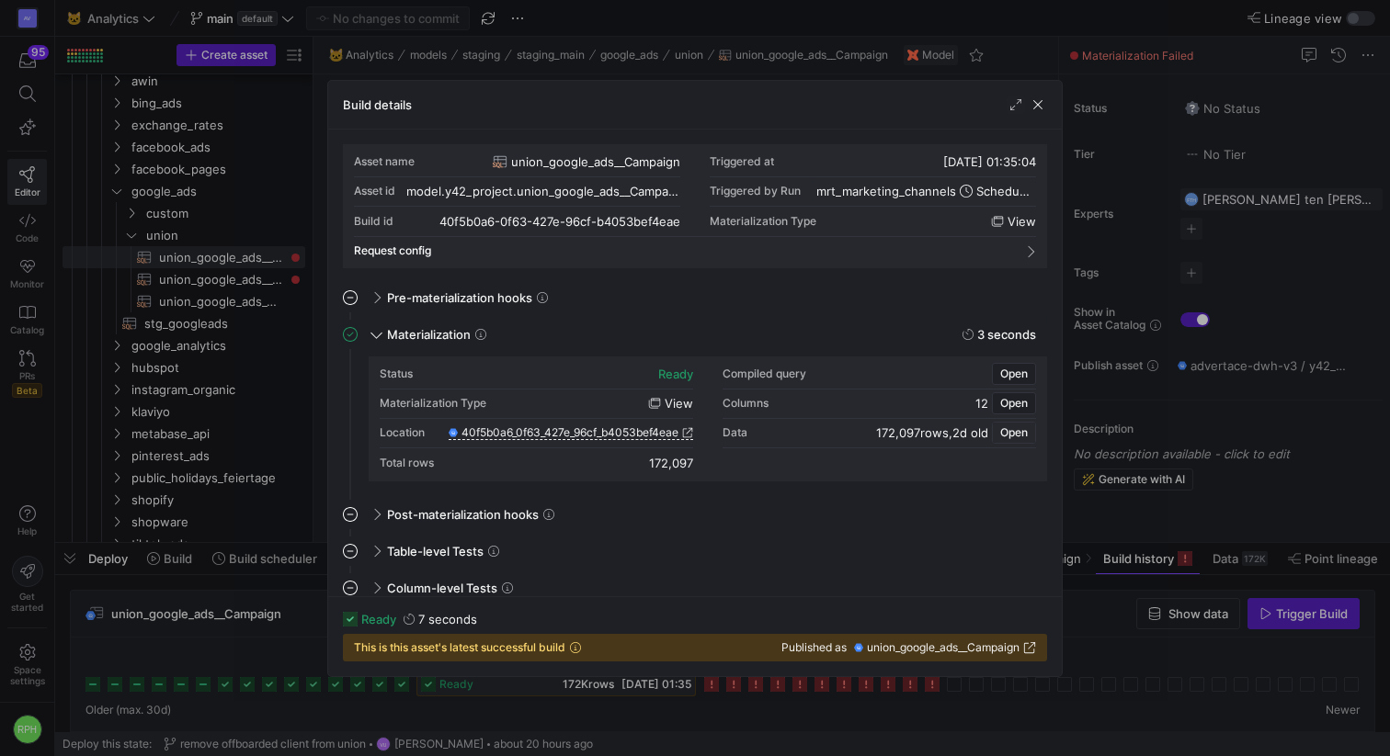
click at [1019, 431] on span "Open" at bounding box center [1014, 432] width 28 height 13
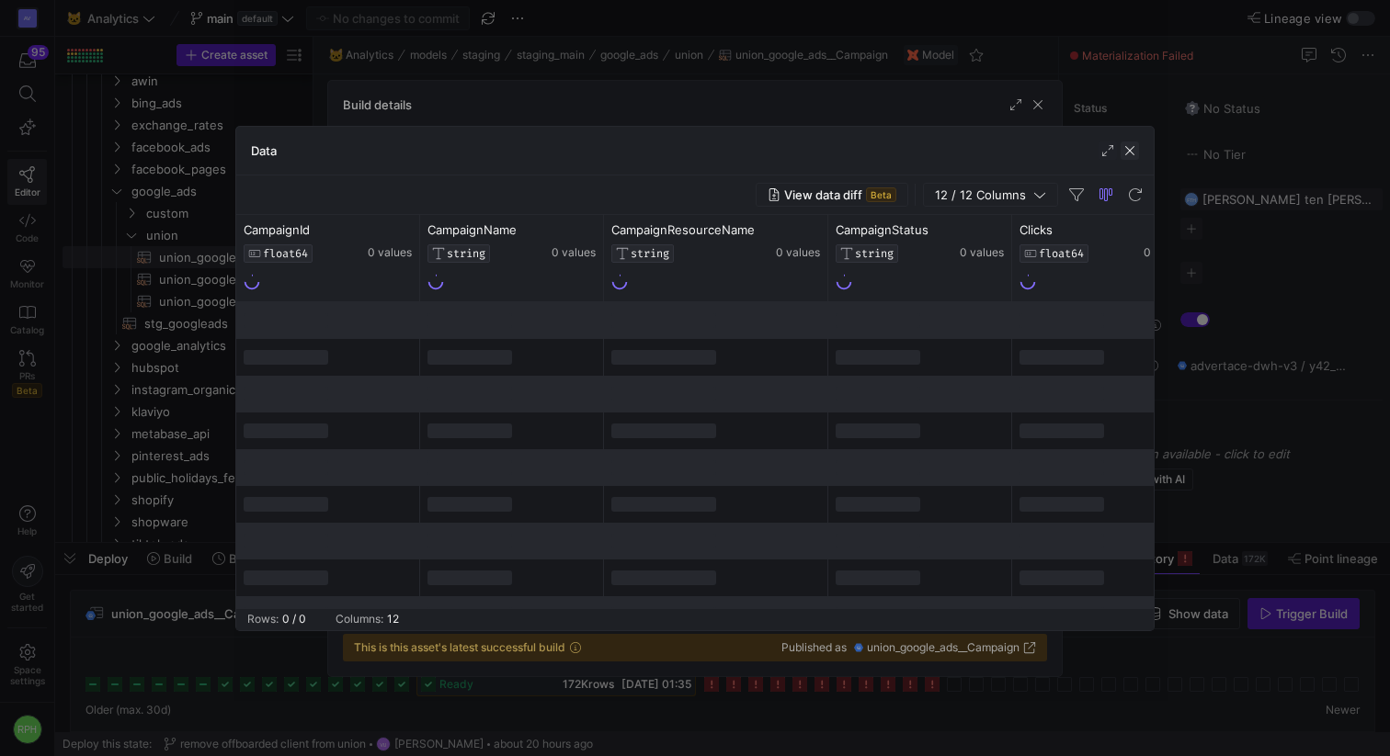
click at [1102, 152] on span "button" at bounding box center [1129, 151] width 18 height 18
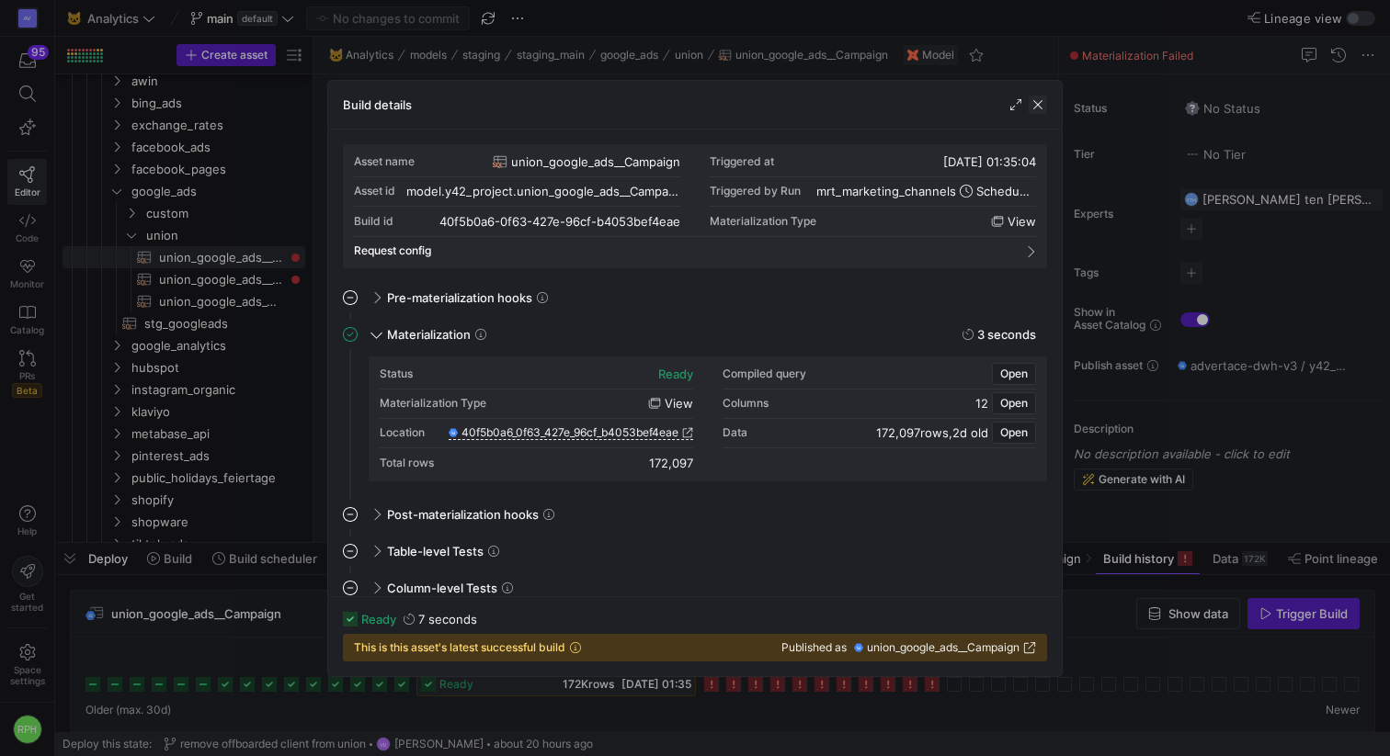
click at [1037, 110] on span "button" at bounding box center [1037, 105] width 18 height 18
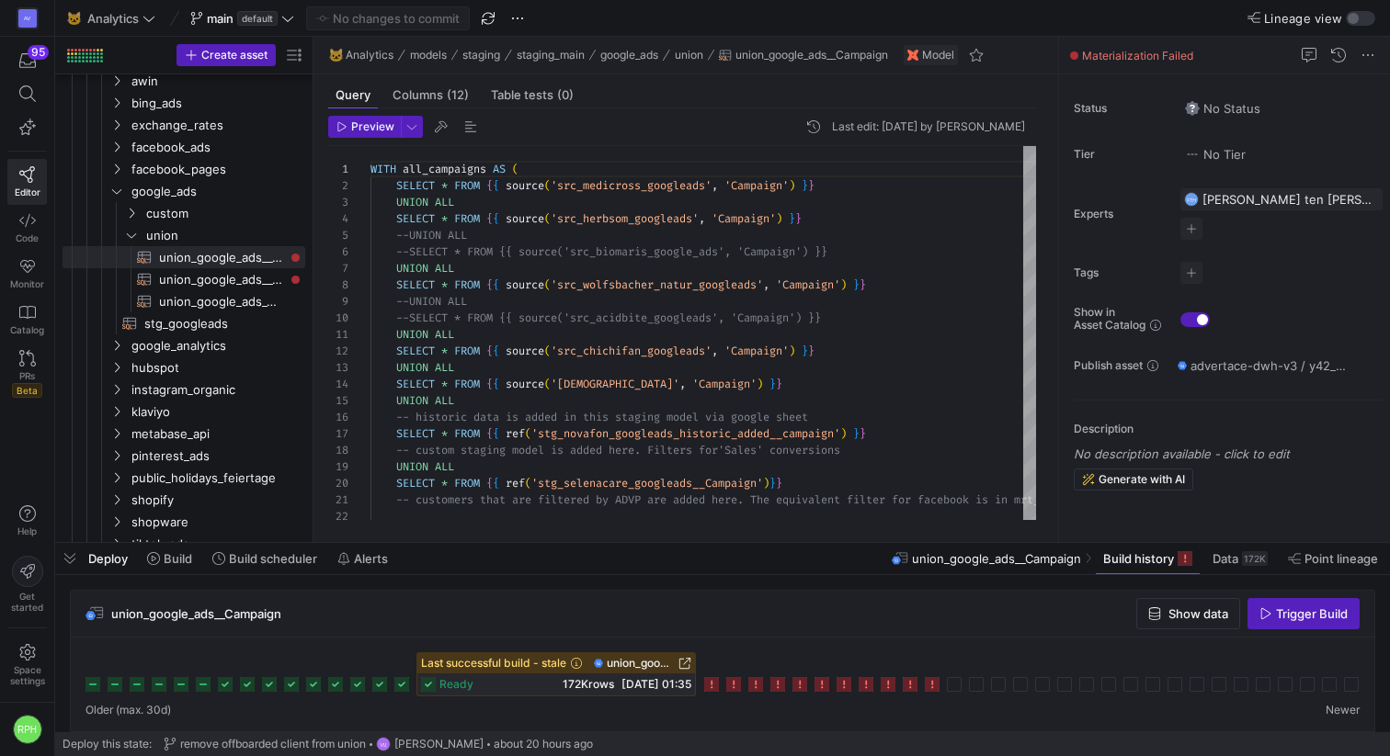
click at [931, 670] on icon at bounding box center [931, 684] width 15 height 15
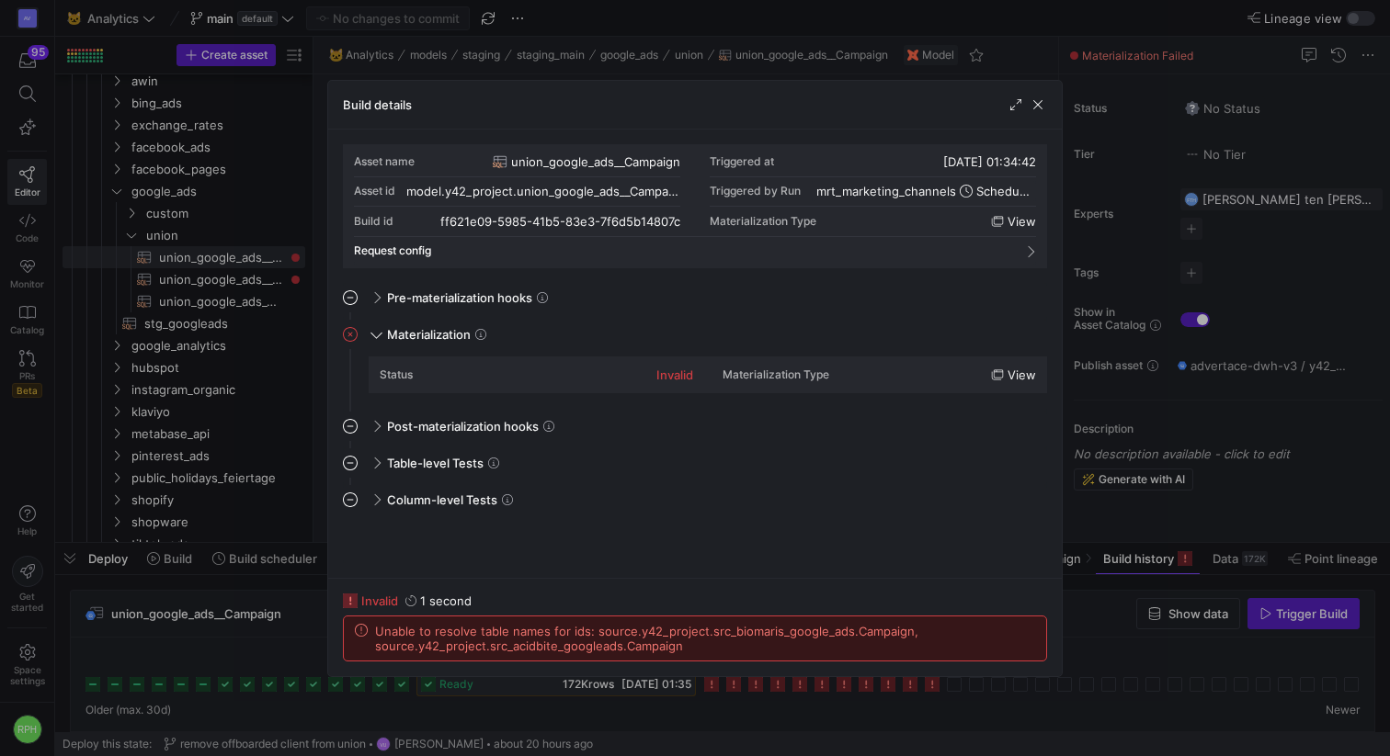
drag, startPoint x: 706, startPoint y: 647, endPoint x: 395, endPoint y: 601, distance: 314.0
click at [395, 601] on y42-job-details-dialog-footer "invalid 1 second Unable to resolve table names for ids: source.y42_project.src_…" at bounding box center [695, 628] width 704 height 68
click at [376, 627] on span "Unable to resolve table names for ids: source.y42_project.src_biomaris_google_a…" at bounding box center [705, 638] width 660 height 29
click at [360, 629] on icon at bounding box center [361, 630] width 13 height 13
drag, startPoint x: 694, startPoint y: 651, endPoint x: 375, endPoint y: 618, distance: 320.5
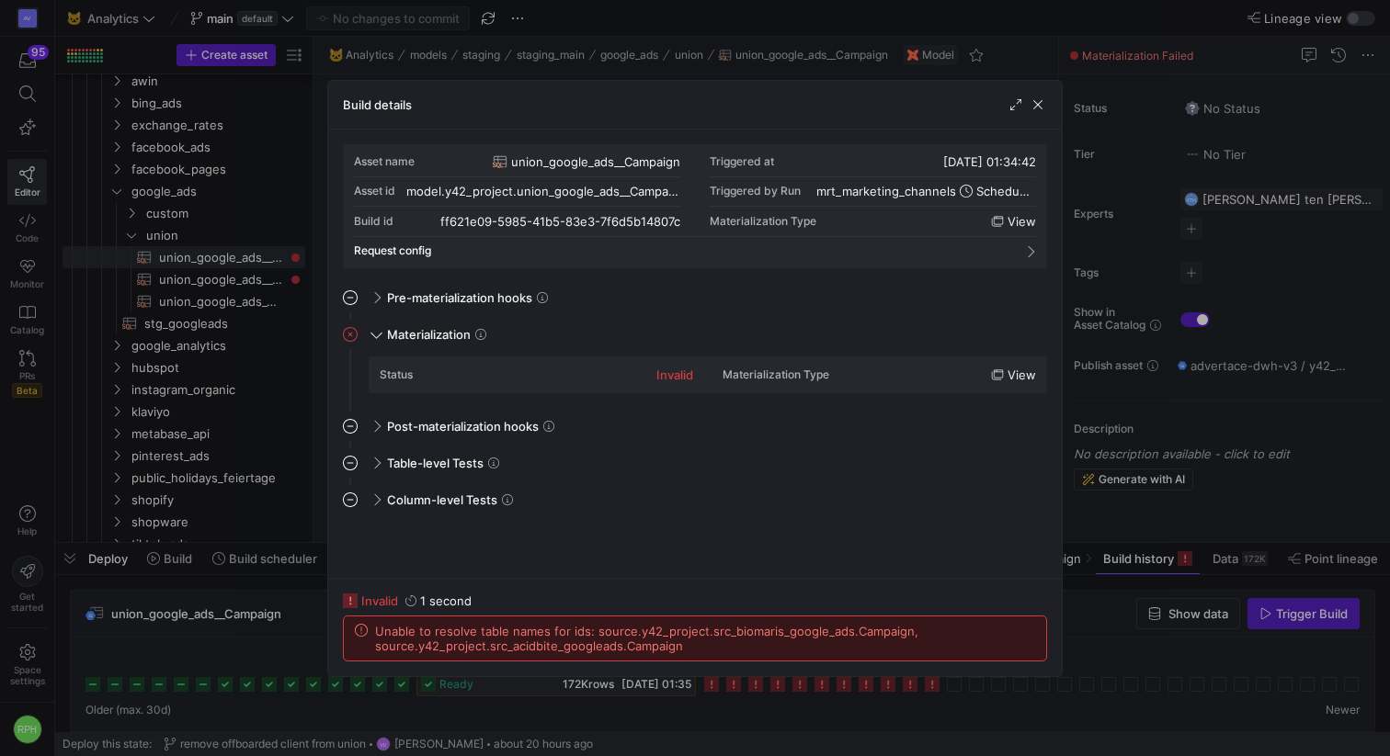
click at [375, 618] on div "Unable to resolve table names for ids: source.y42_project.src_biomaris_google_a…" at bounding box center [695, 639] width 702 height 44
copy span "Unable to resolve table names for ids: source.y42_project.src_biomaris_google_a…"
click at [1039, 98] on span "button" at bounding box center [1037, 105] width 18 height 18
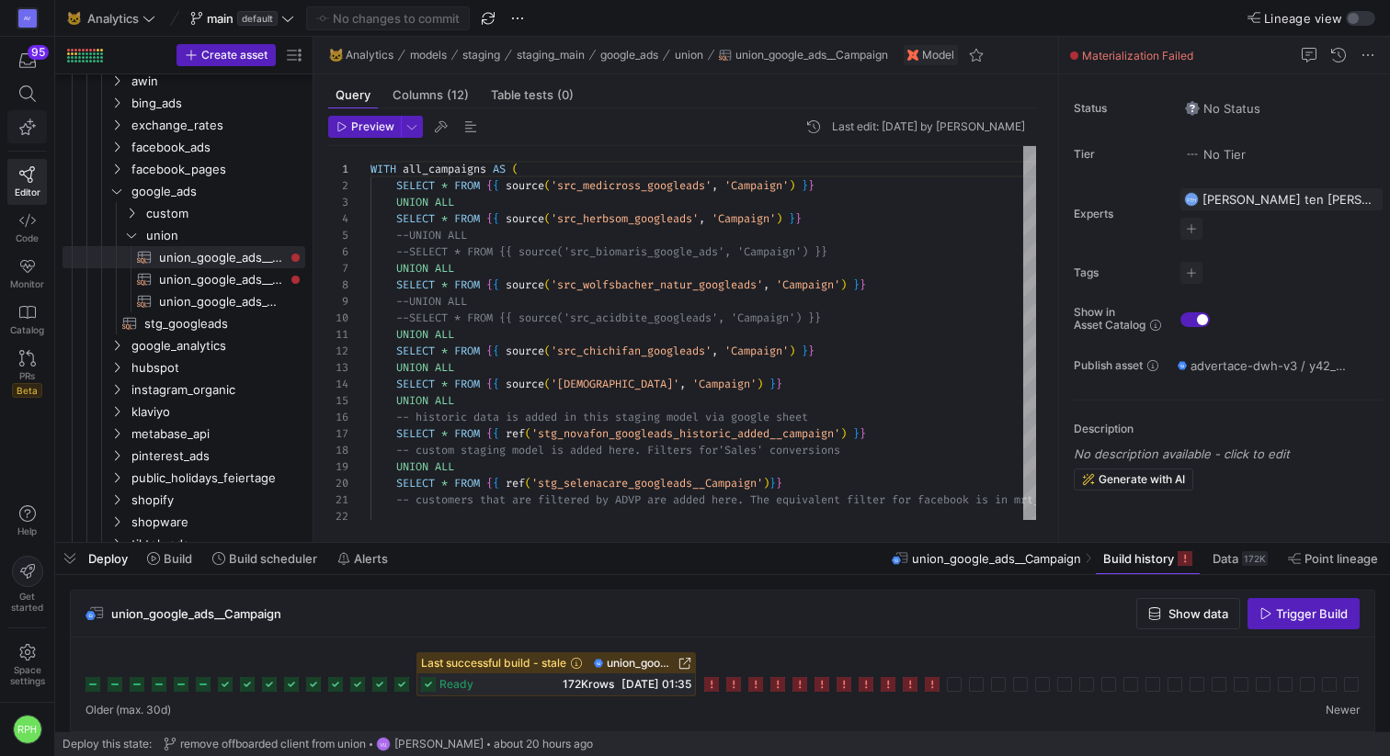
click at [37, 124] on span "button" at bounding box center [27, 127] width 23 height 17
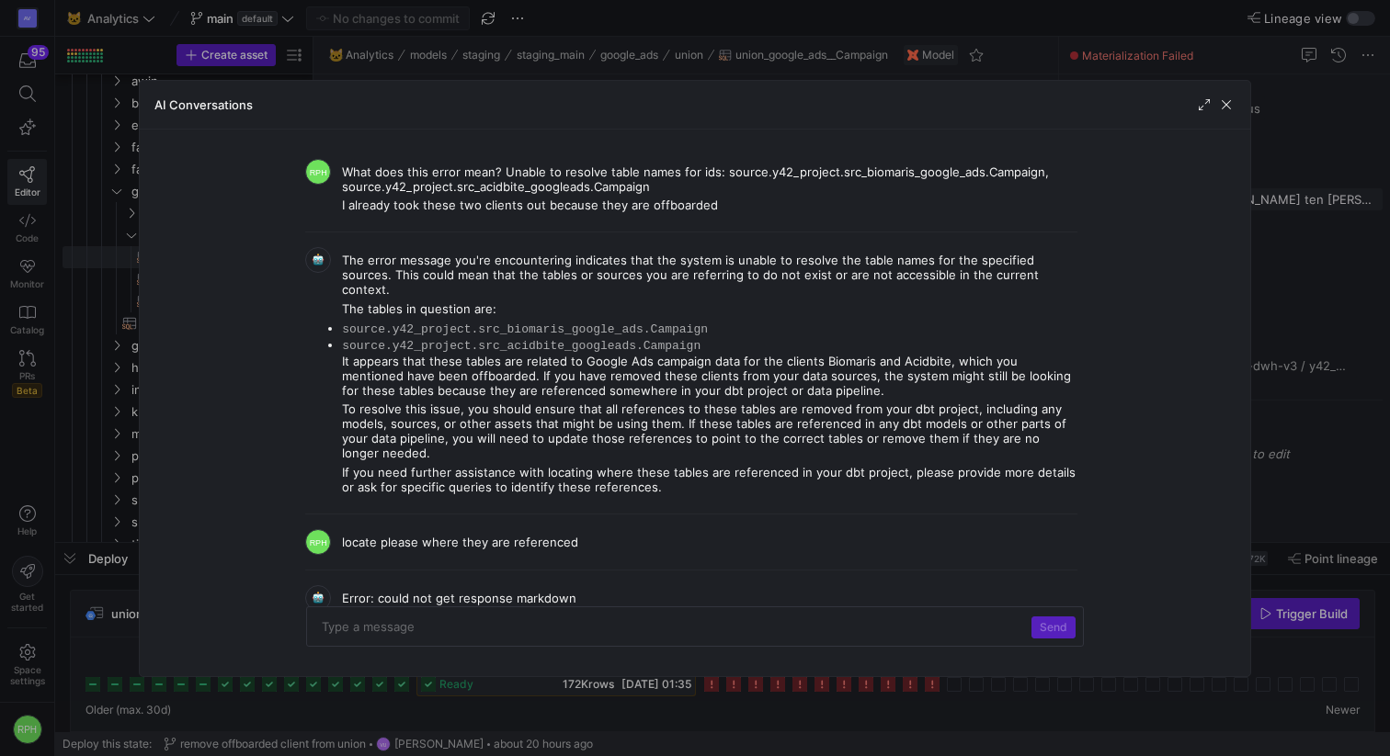
click at [564, 629] on p at bounding box center [672, 625] width 701 height 20
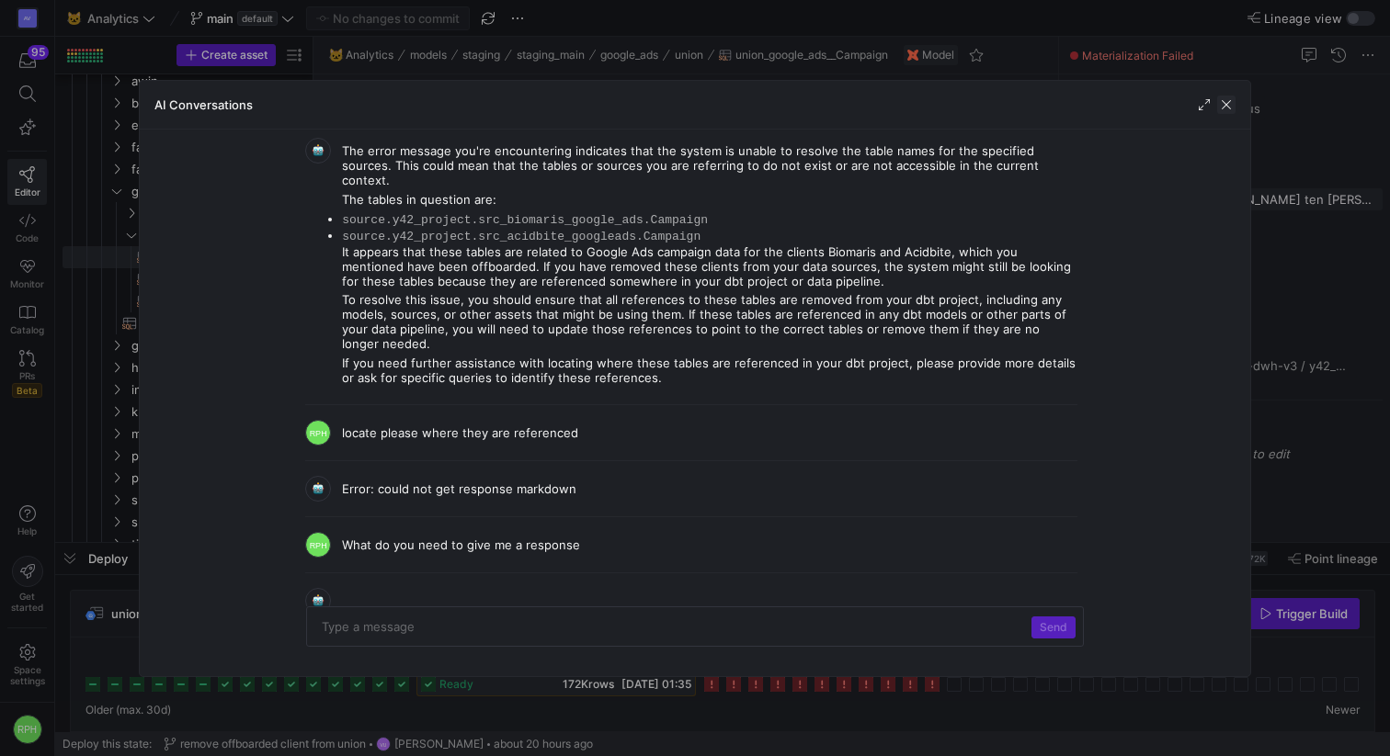
click at [1102, 107] on span "button" at bounding box center [1226, 105] width 18 height 18
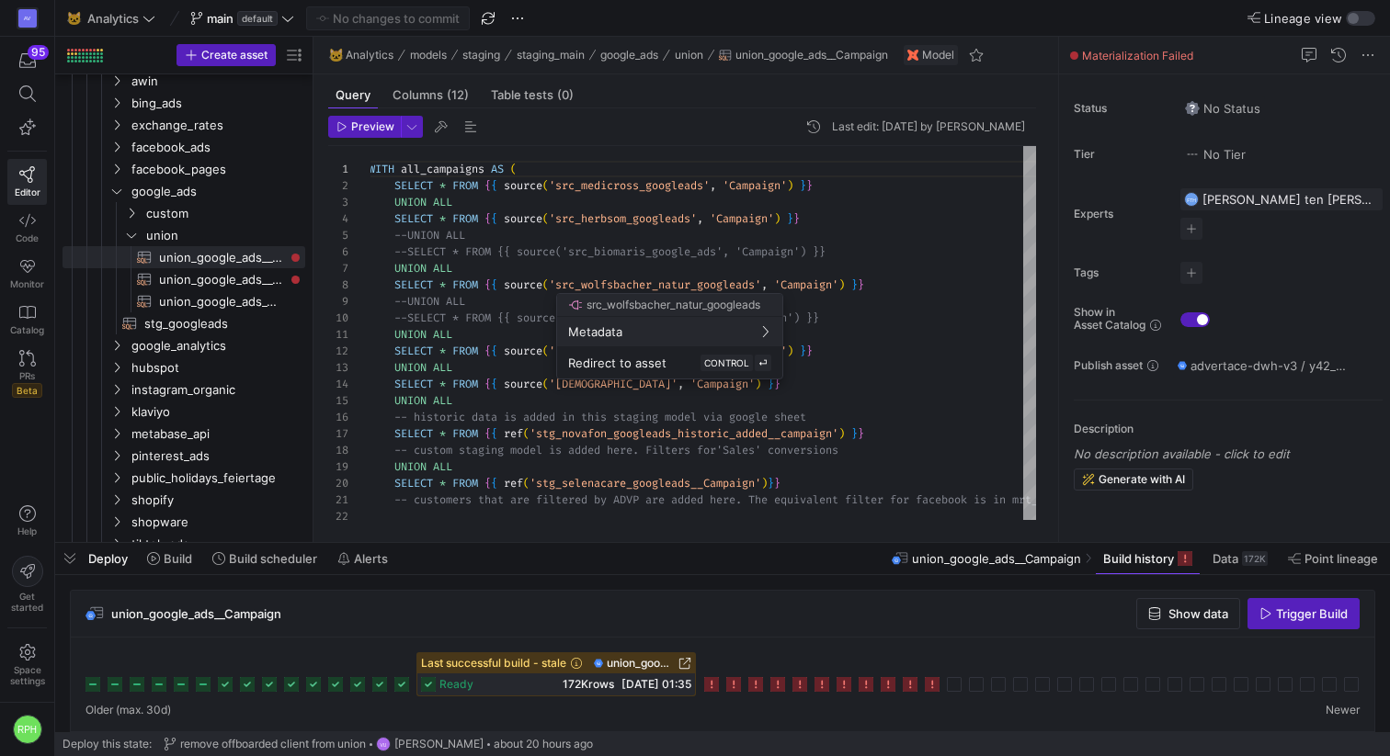
click at [1102, 564] on div at bounding box center [695, 378] width 1390 height 756
click at [1102, 564] on icon at bounding box center [1293, 558] width 13 height 13
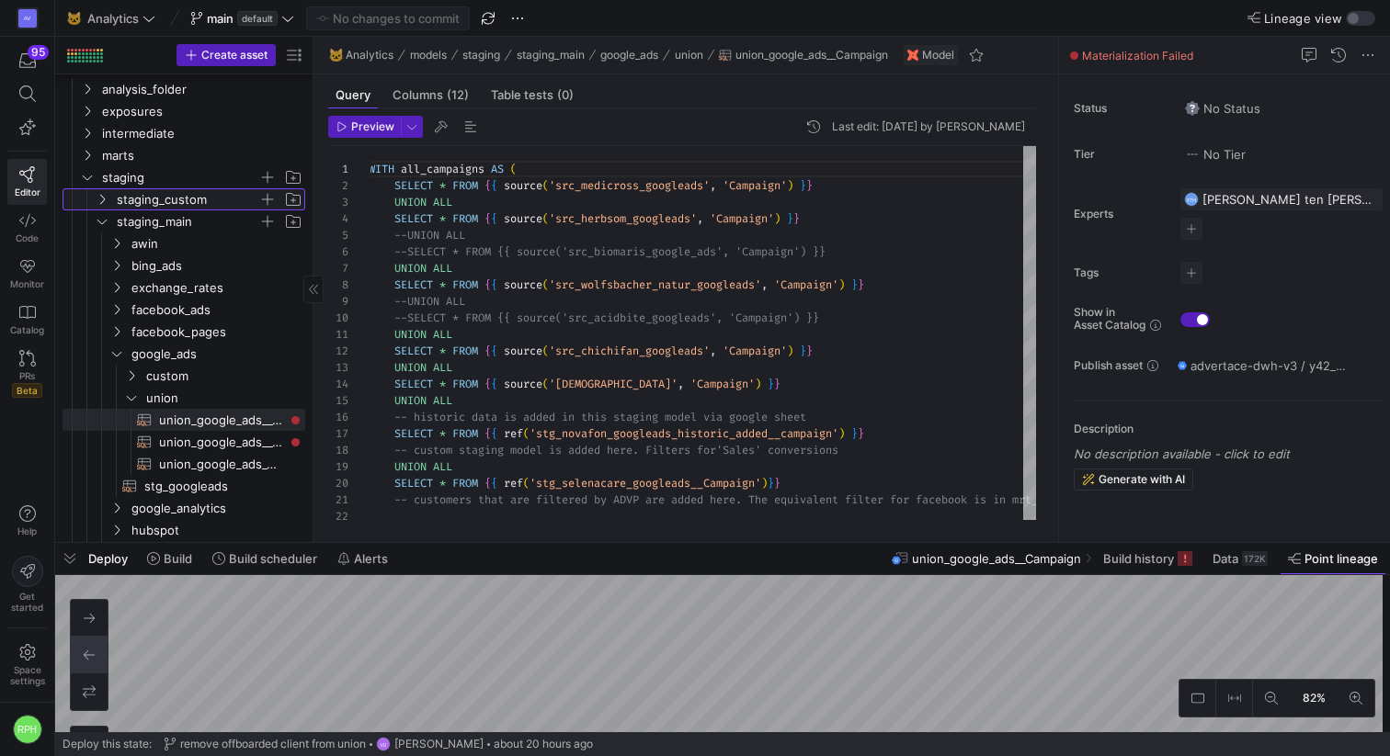
click at [155, 202] on span "staging_custom" at bounding box center [188, 199] width 142 height 21
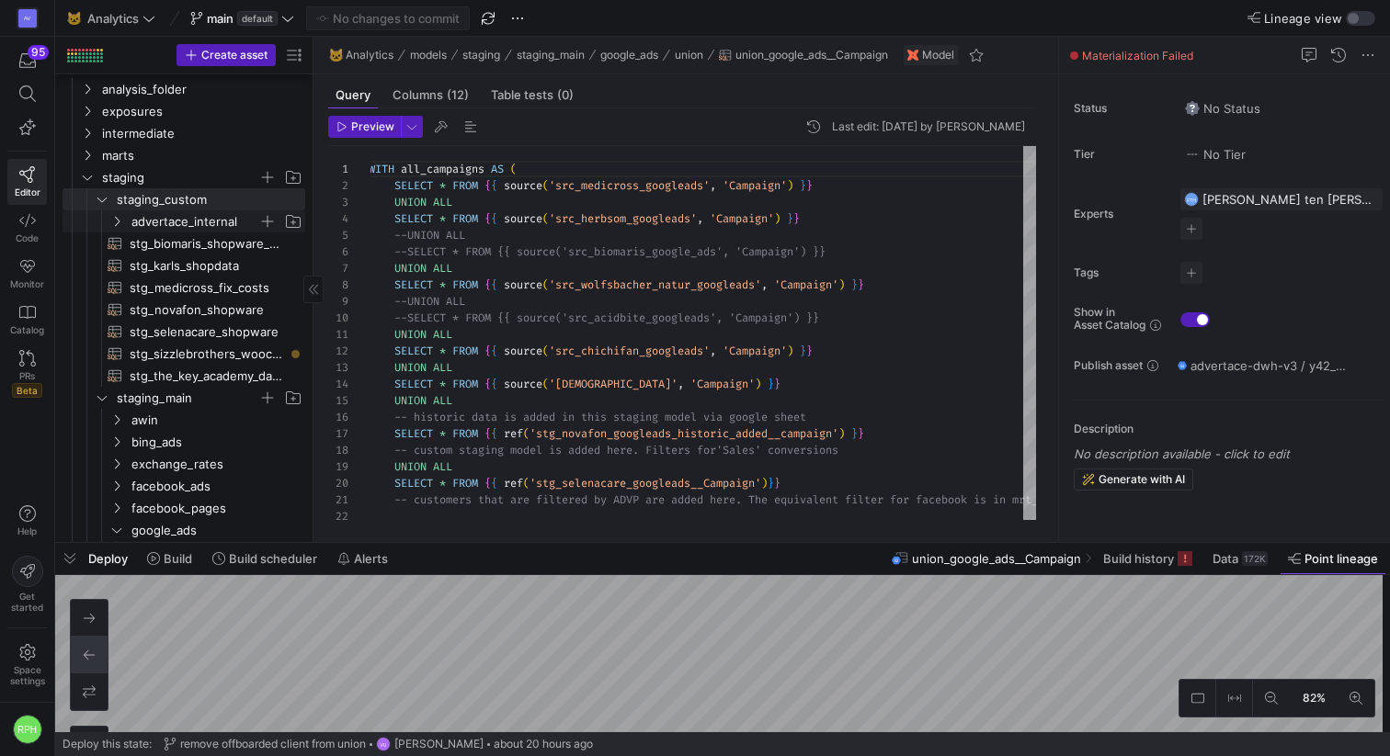
click at [157, 215] on span "advertace_internal" at bounding box center [194, 221] width 127 height 21
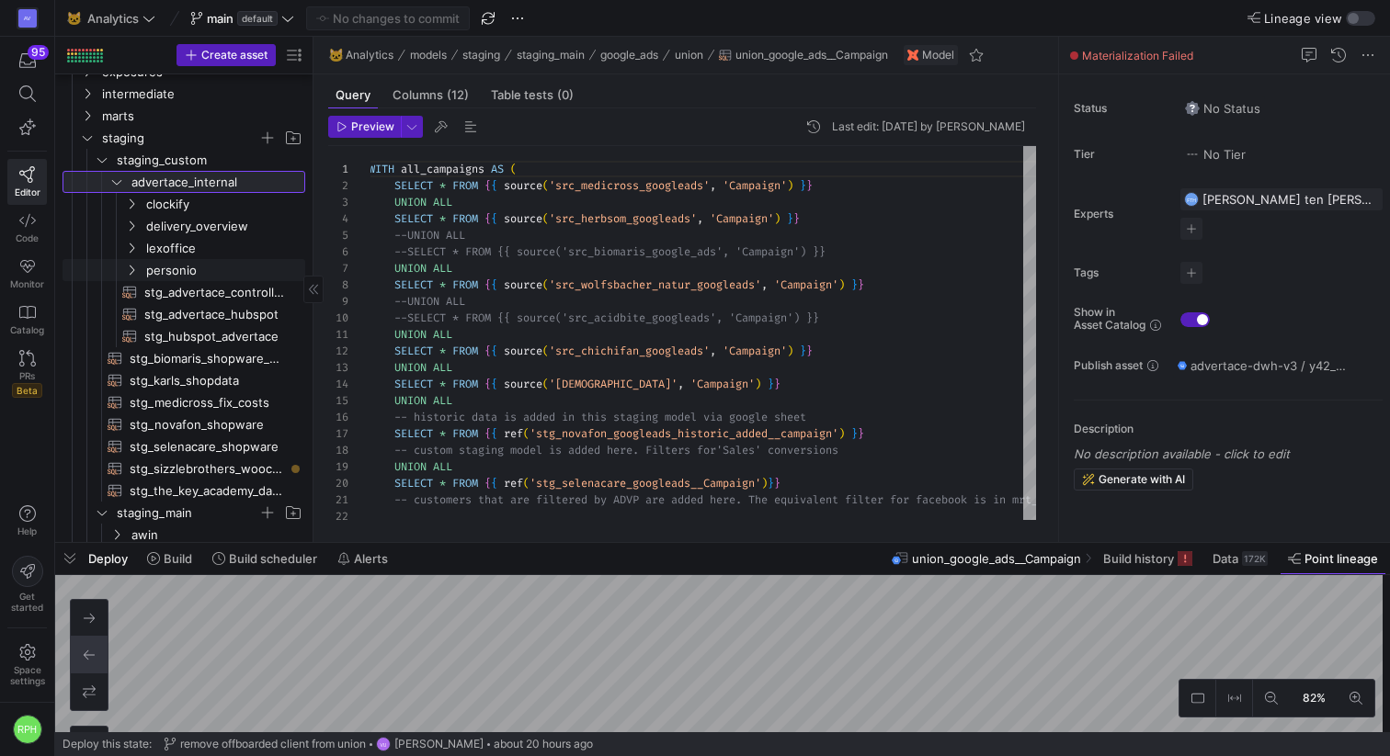
scroll to position [82, 0]
click at [292, 60] on span "button" at bounding box center [294, 55] width 22 height 22
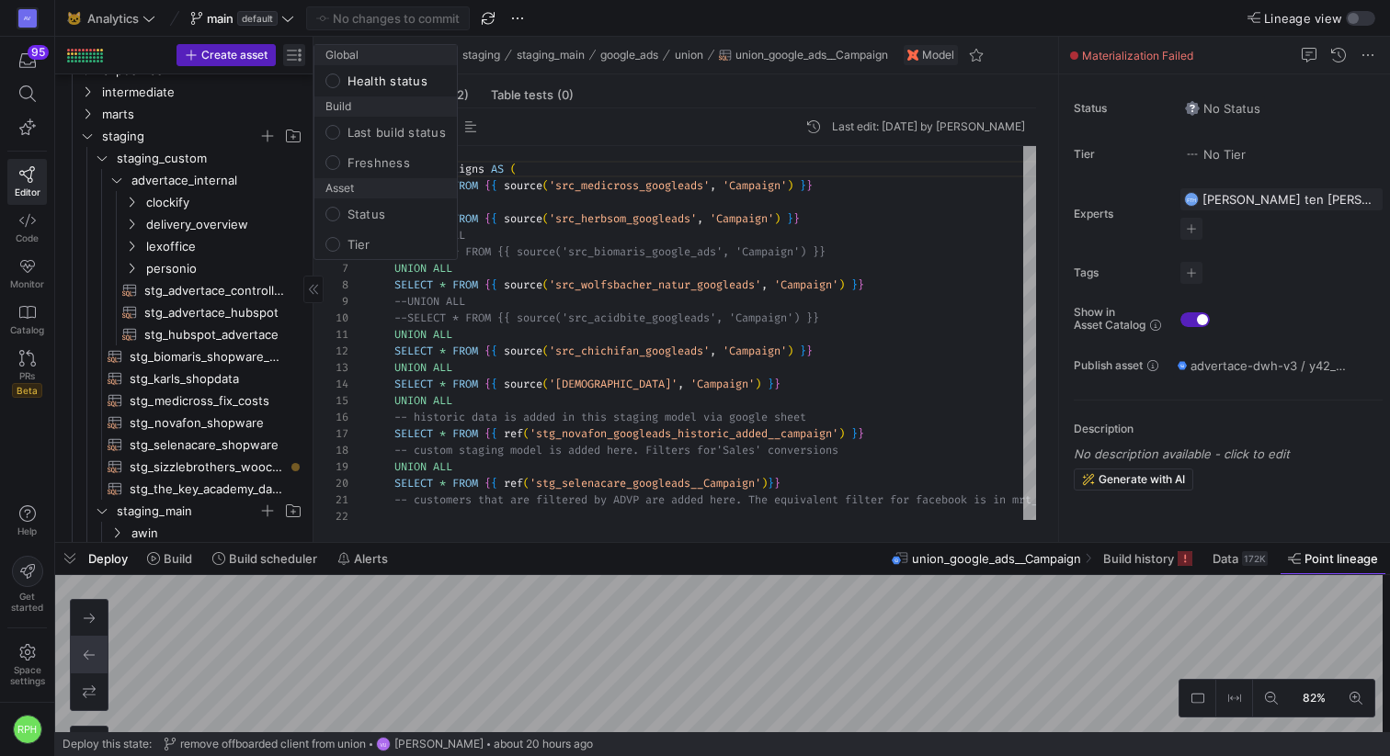
click at [292, 60] on div at bounding box center [695, 378] width 1390 height 756
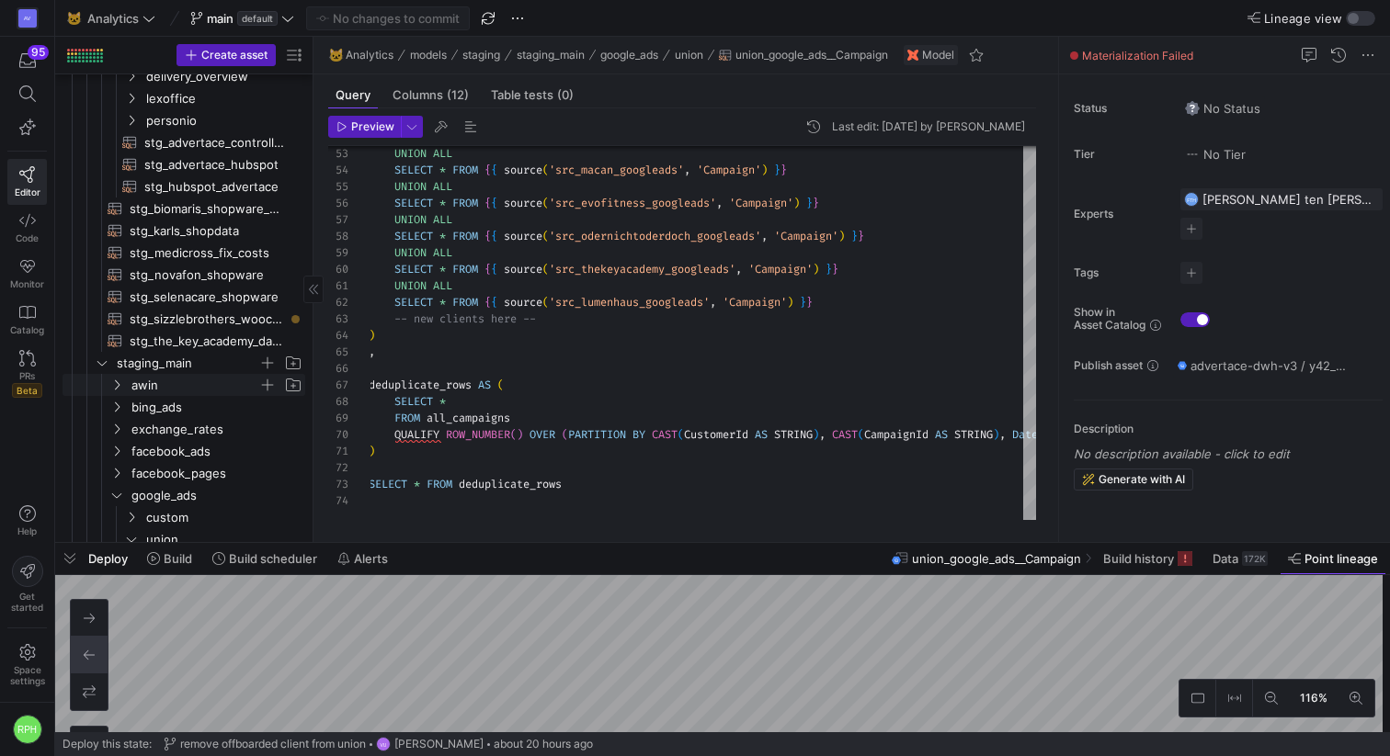
scroll to position [174, 0]
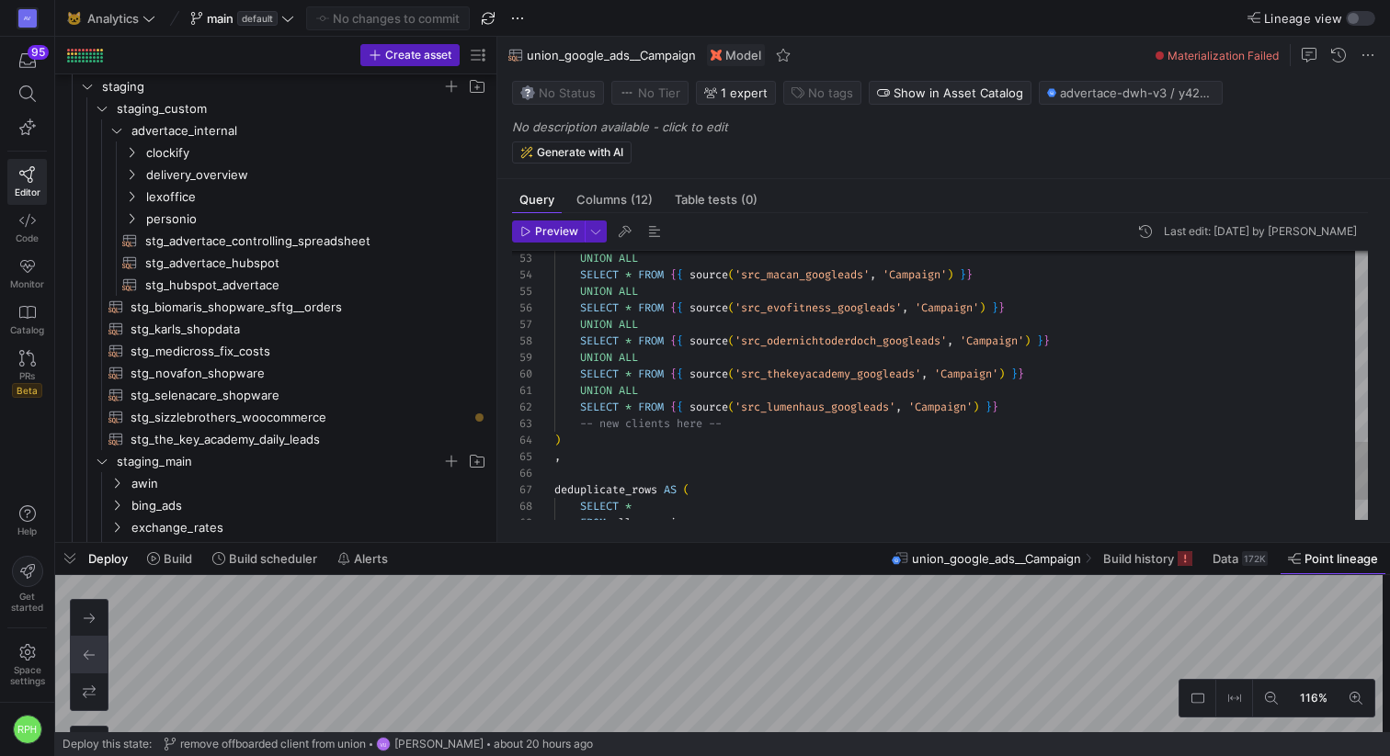
drag, startPoint x: 311, startPoint y: 336, endPoint x: 533, endPoint y: 335, distance: 222.4
click at [533, 335] on as-split "Create asset Drag here to set row groups Drag here to set column labels Group 1…" at bounding box center [722, 289] width 1334 height 505
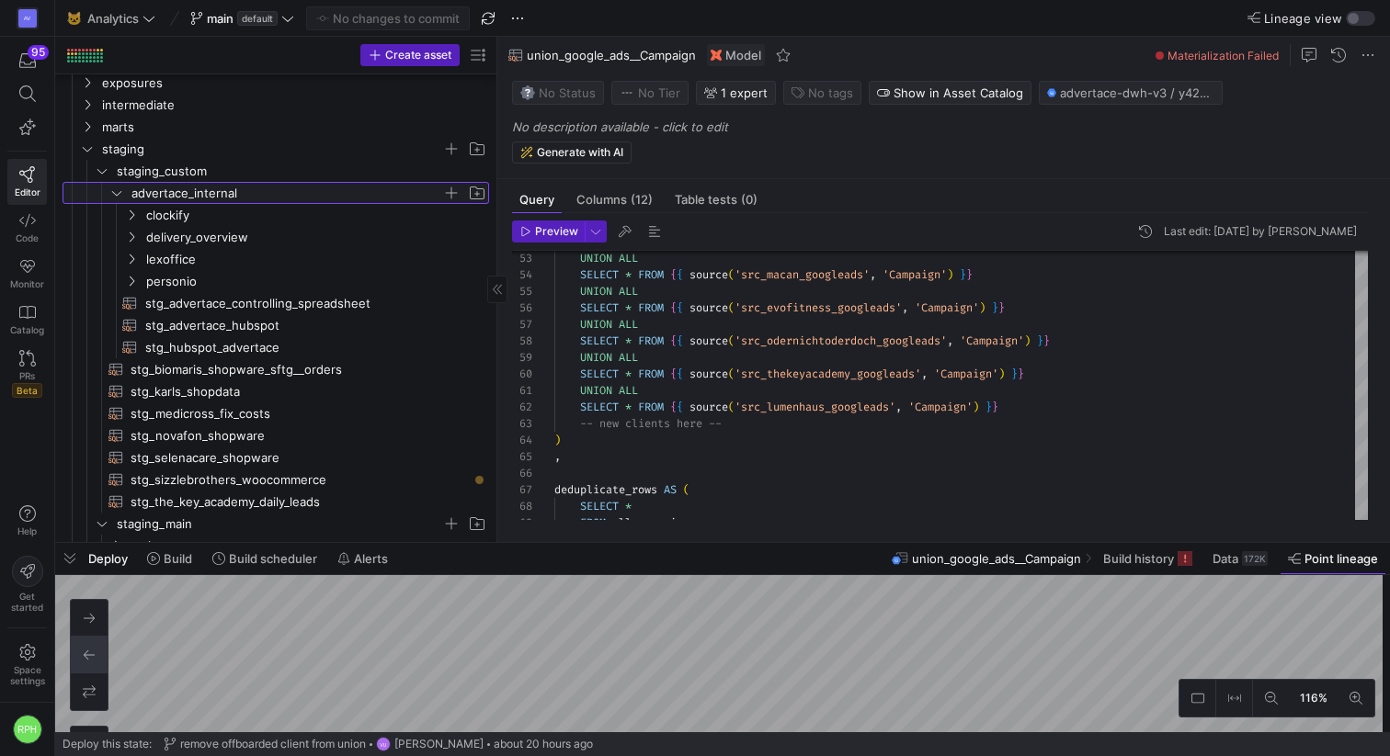
click at [121, 188] on icon "Press SPACE to select this row." at bounding box center [116, 192] width 13 height 11
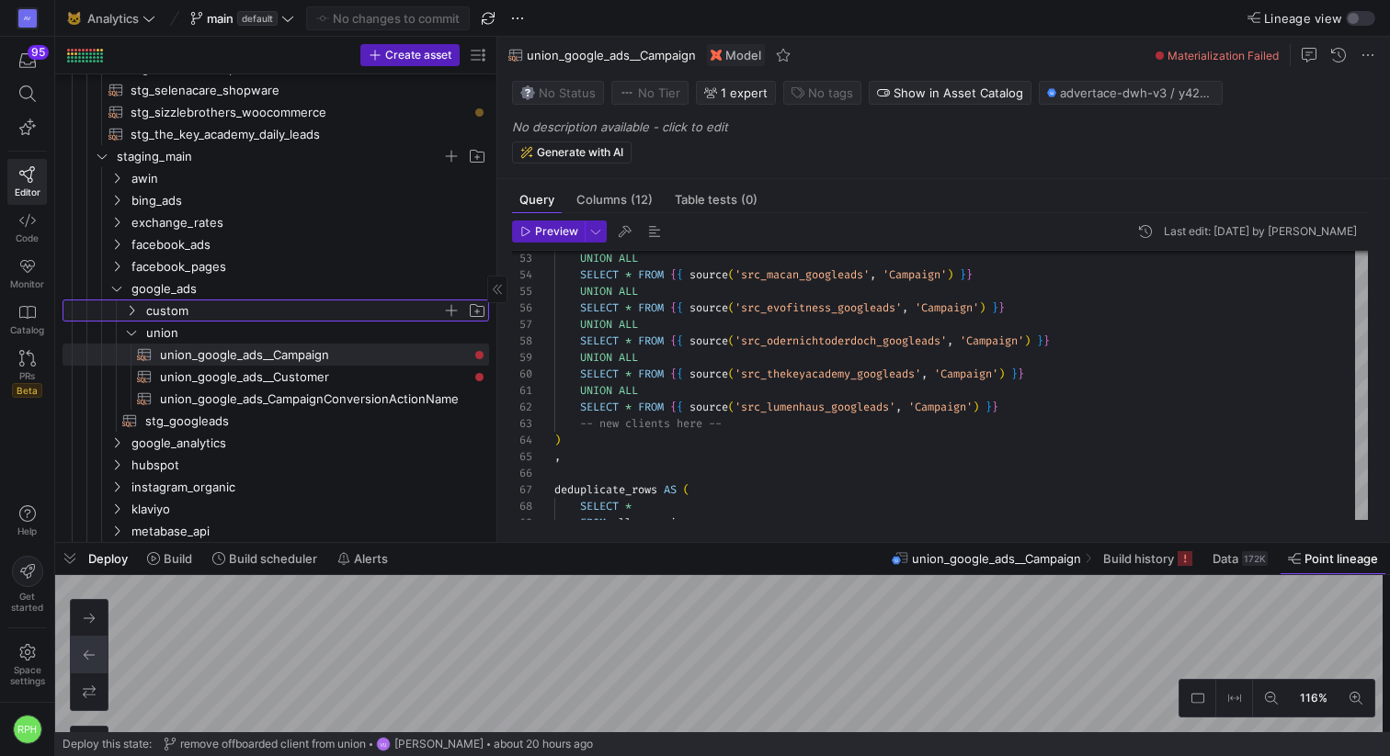
click at [135, 315] on icon "Press SPACE to select this row." at bounding box center [131, 310] width 13 height 11
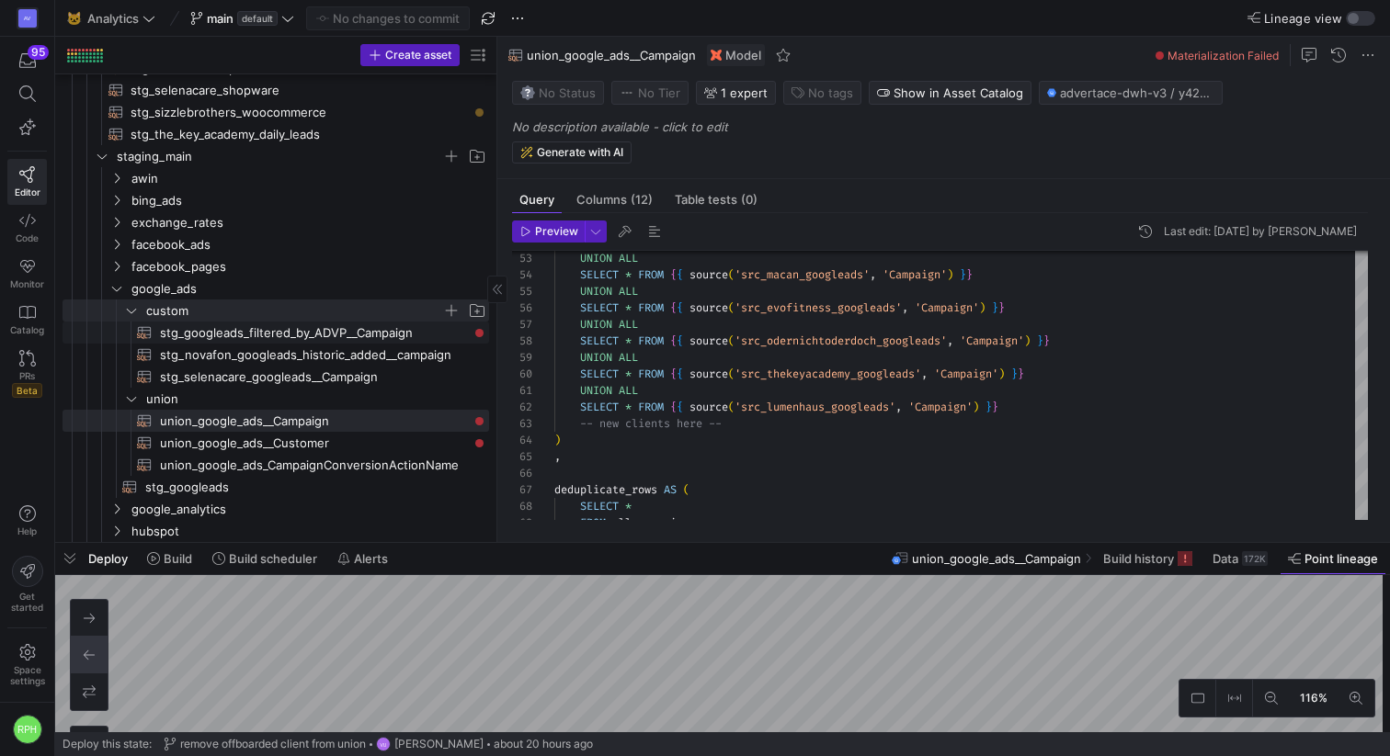
click at [286, 324] on span "stg_googleads_filtered_by_ADVP__Campaign​​​​​​​​​​" at bounding box center [314, 333] width 308 height 21
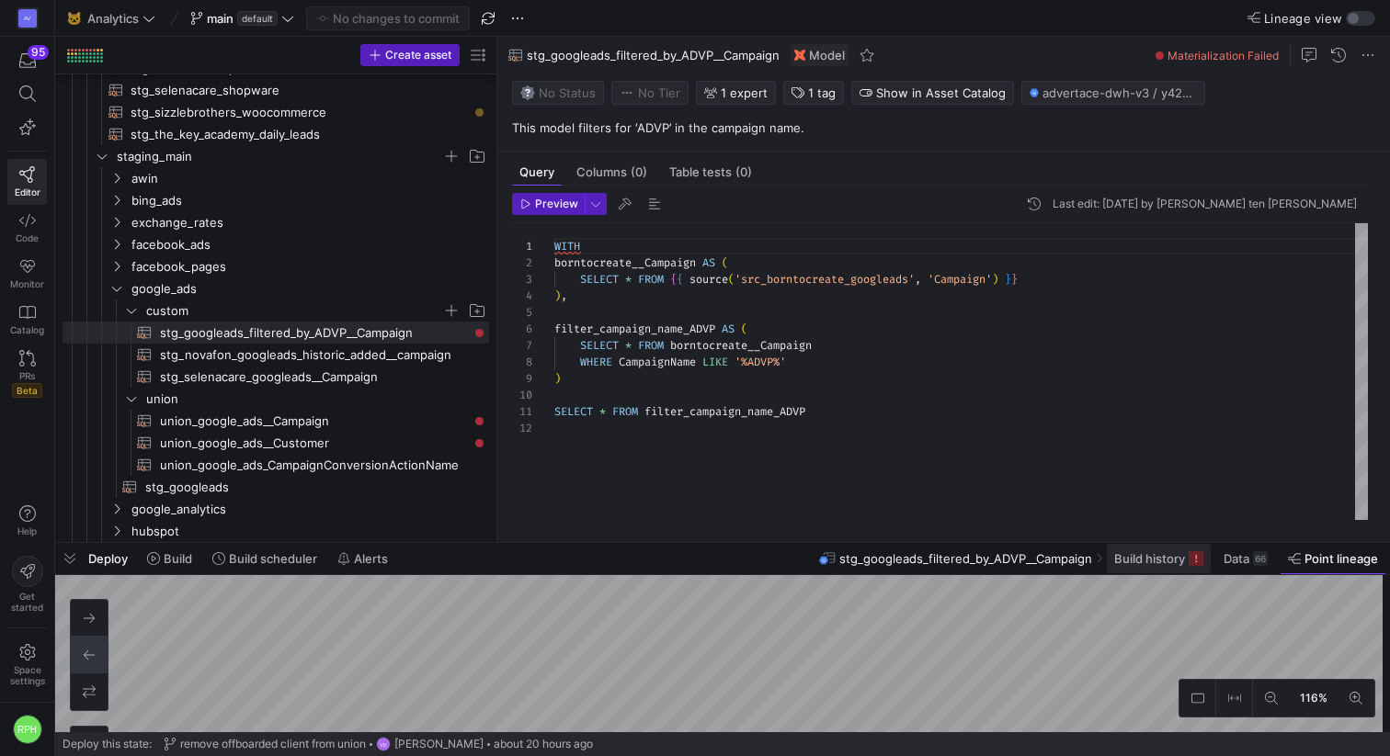
click at [1102, 566] on span at bounding box center [1158, 558] width 104 height 29
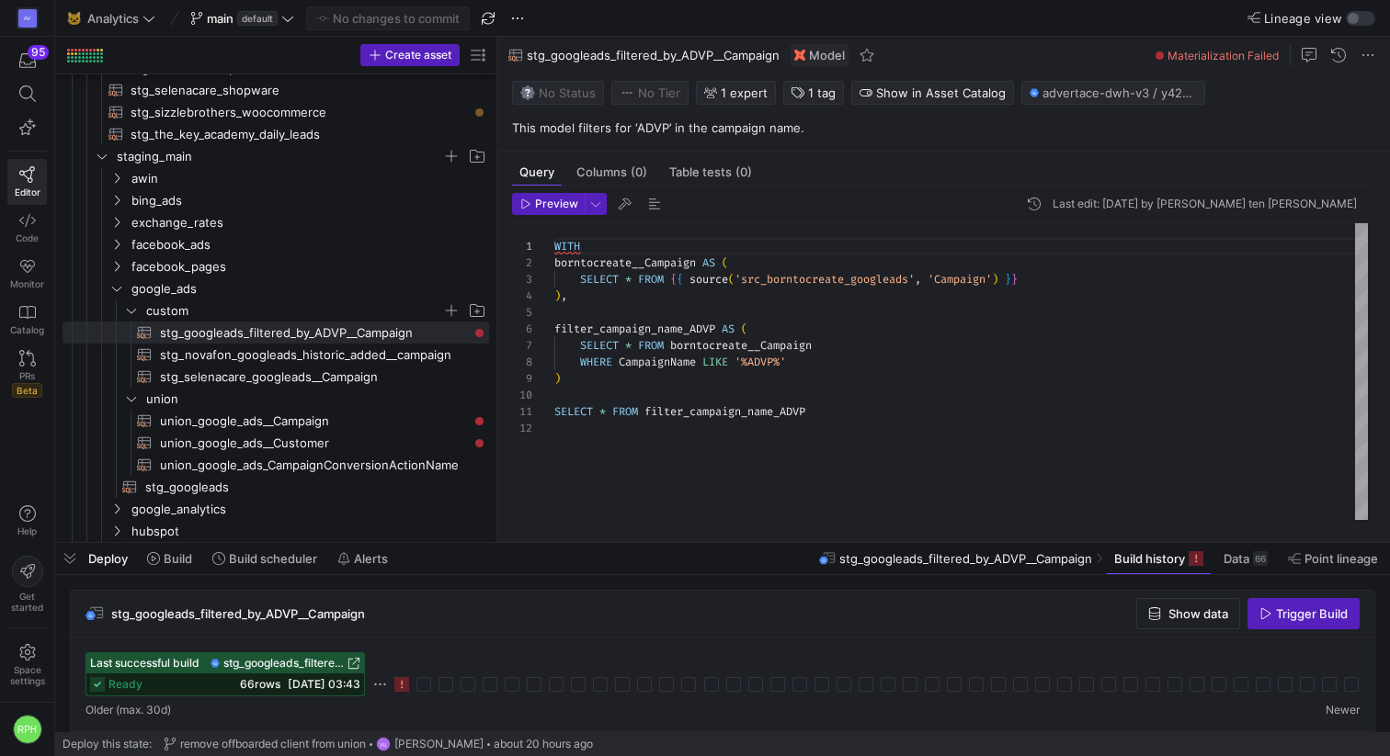
click at [402, 670] on rect at bounding box center [401, 684] width 15 height 15
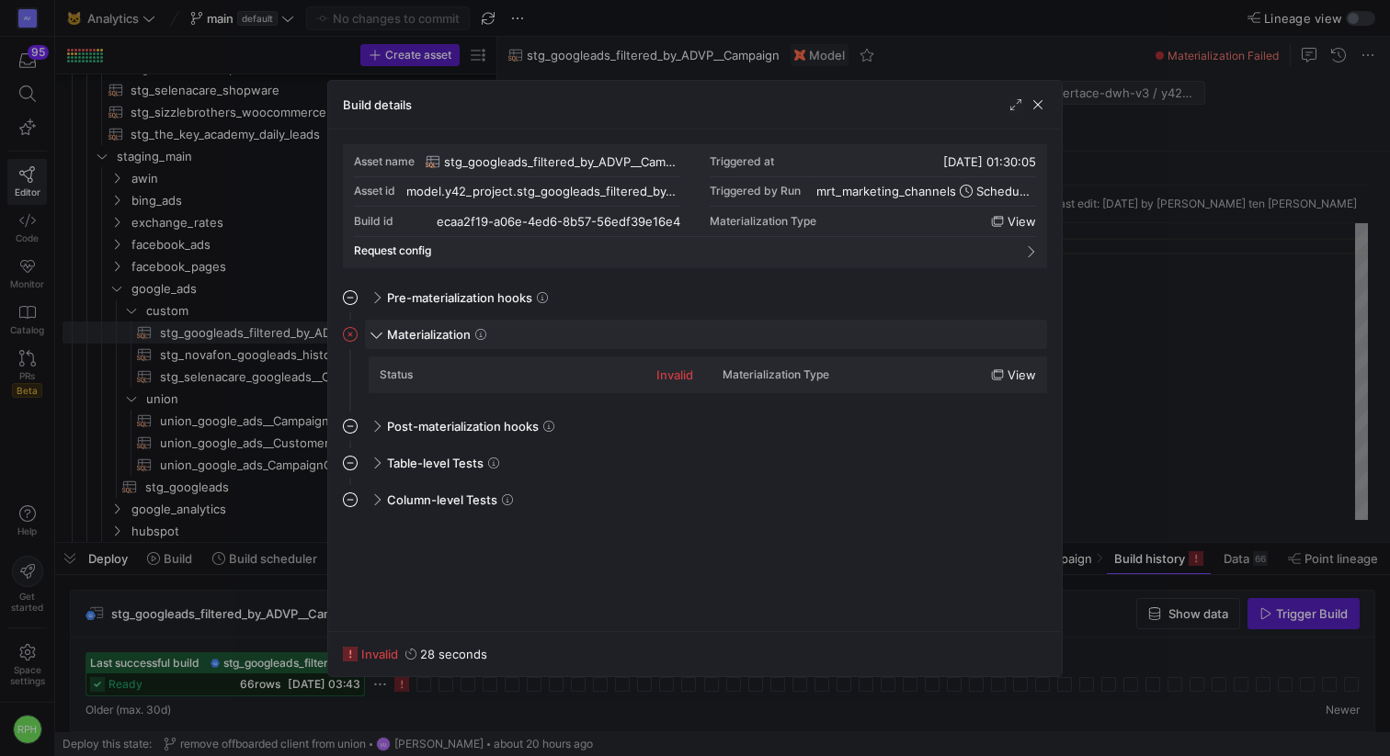
click at [381, 333] on div "Materialization" at bounding box center [706, 334] width 682 height 29
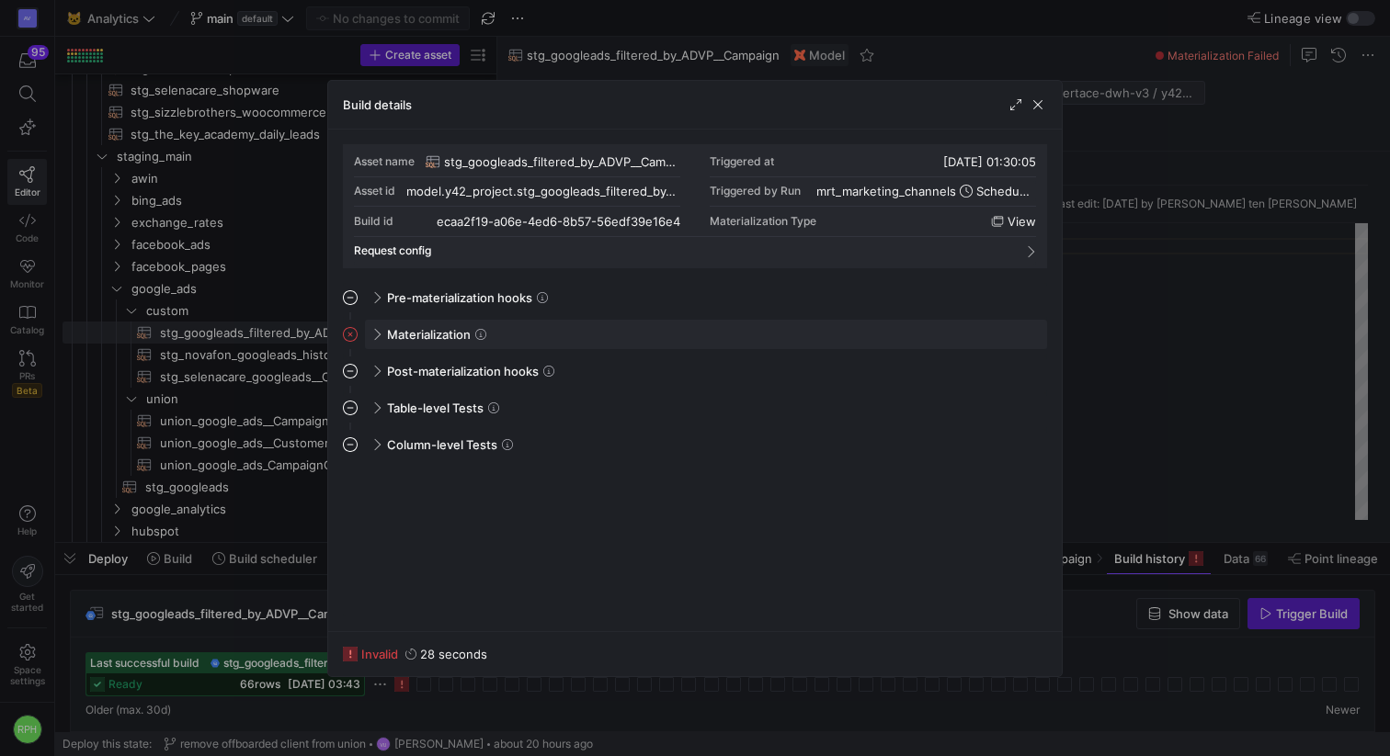
click at [381, 333] on div "Materialization" at bounding box center [706, 334] width 682 height 29
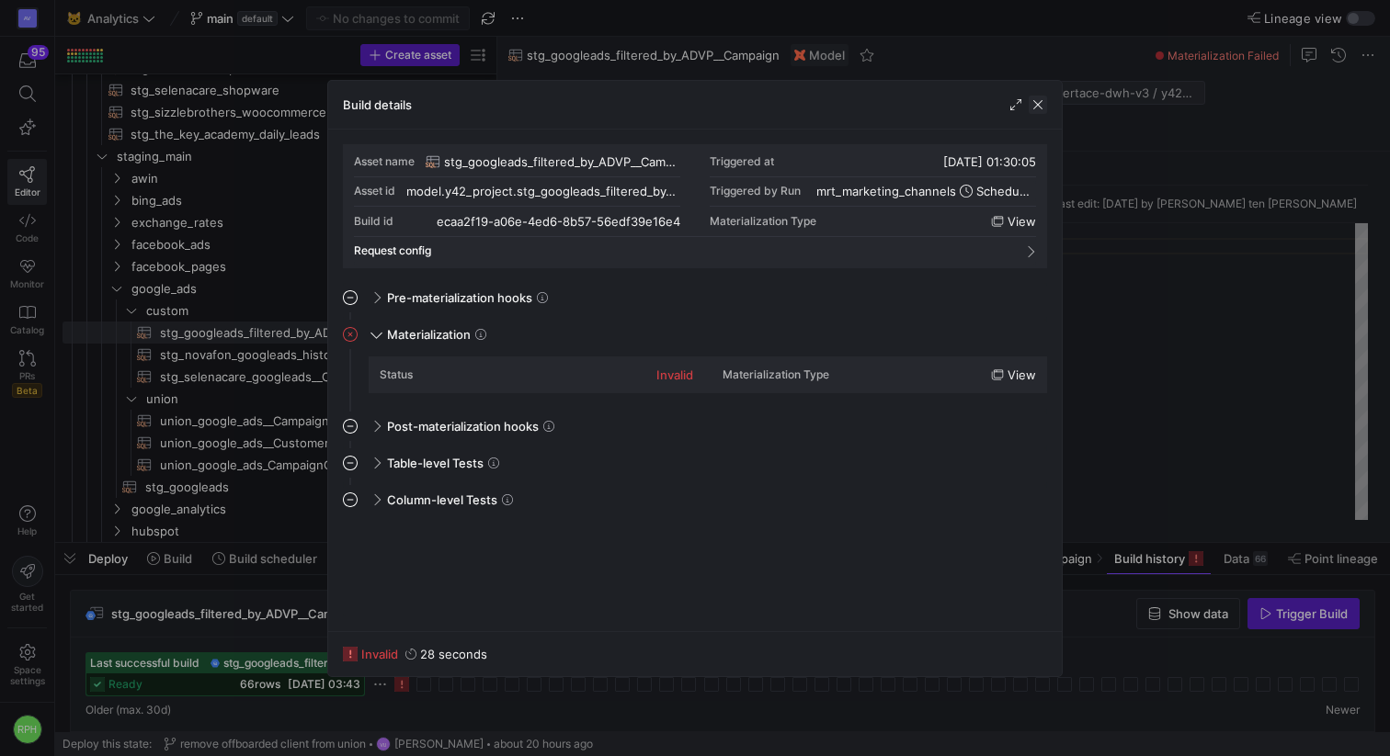
click at [1039, 109] on span "button" at bounding box center [1037, 105] width 18 height 18
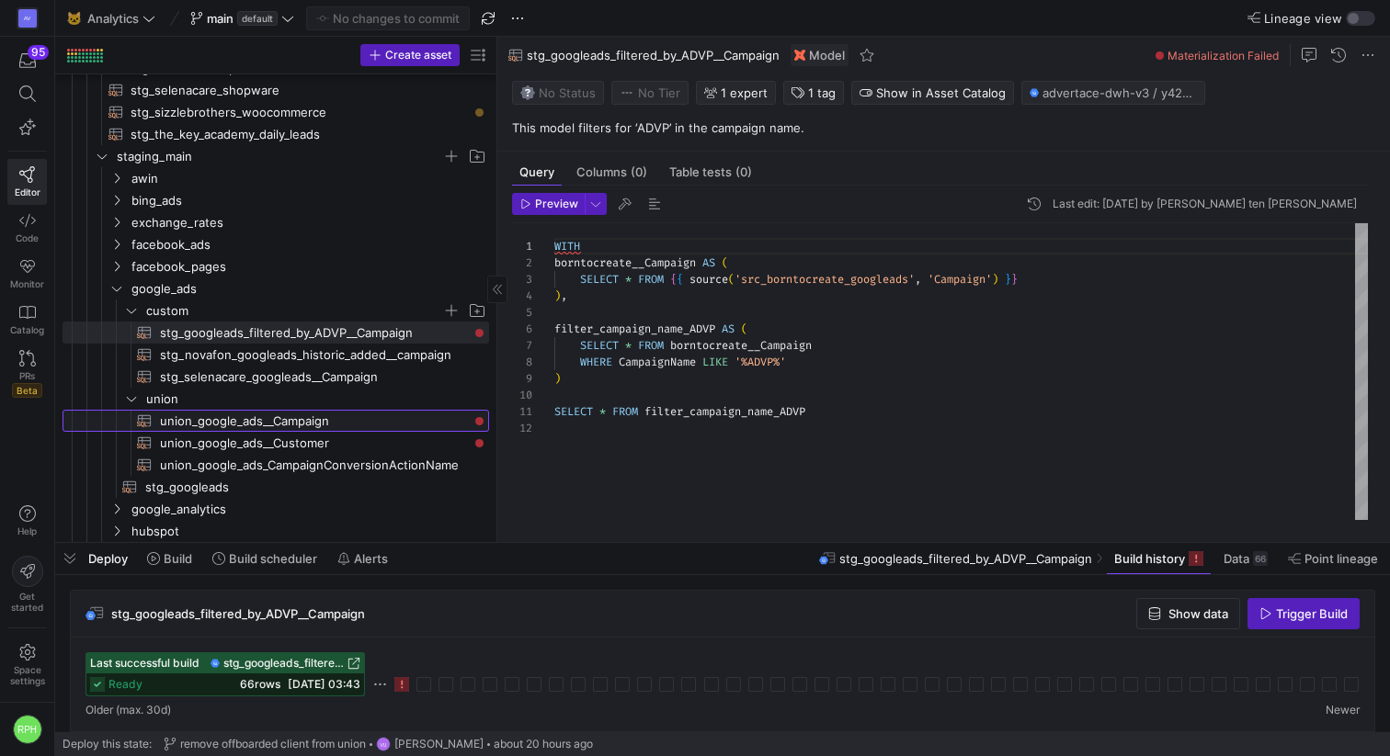
click at [287, 423] on span "union_google_ads__Campaign​​​​​​​​​​" at bounding box center [314, 421] width 308 height 21
type textarea "WITH all_campaigns AS ( SELECT * FROM {{ source('src_medicross_googleads', 'Cam…"
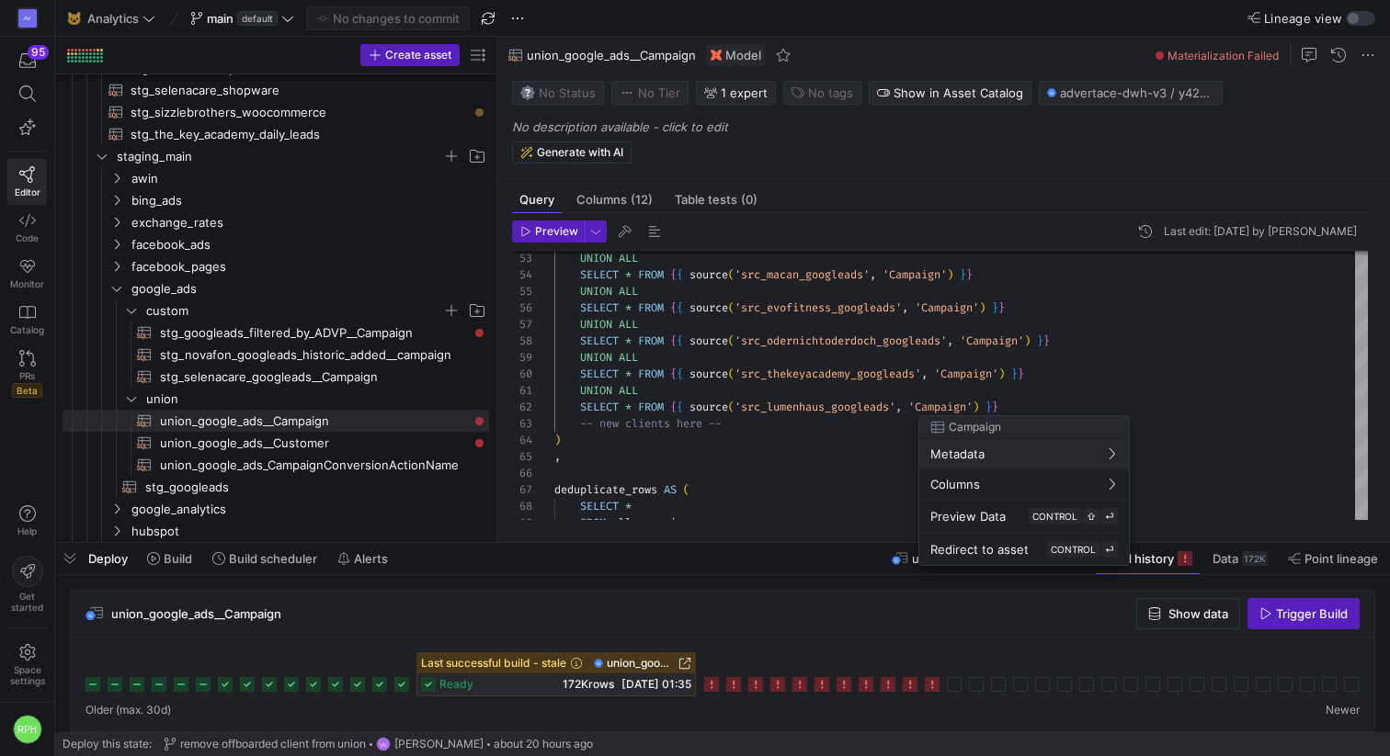
click at [937, 670] on div at bounding box center [695, 378] width 1390 height 756
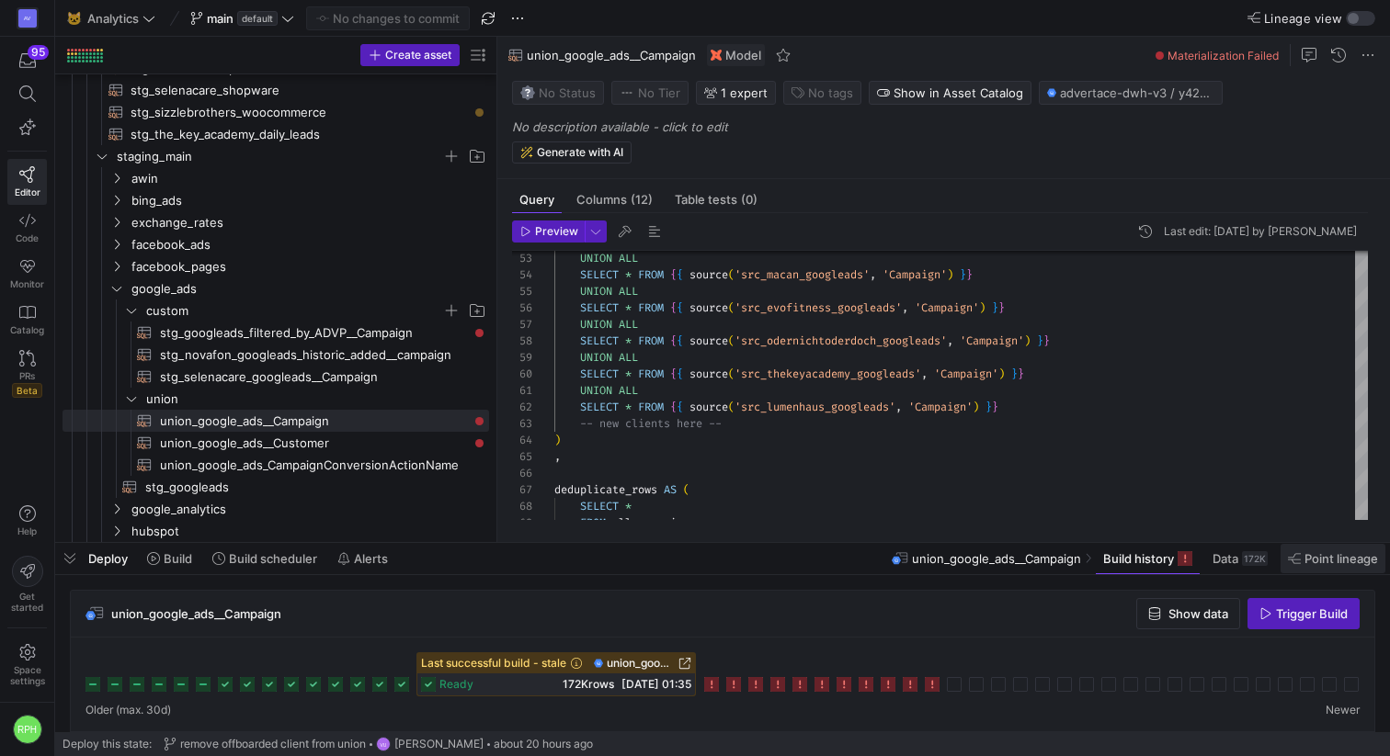
click at [1102, 572] on span at bounding box center [1332, 558] width 105 height 29
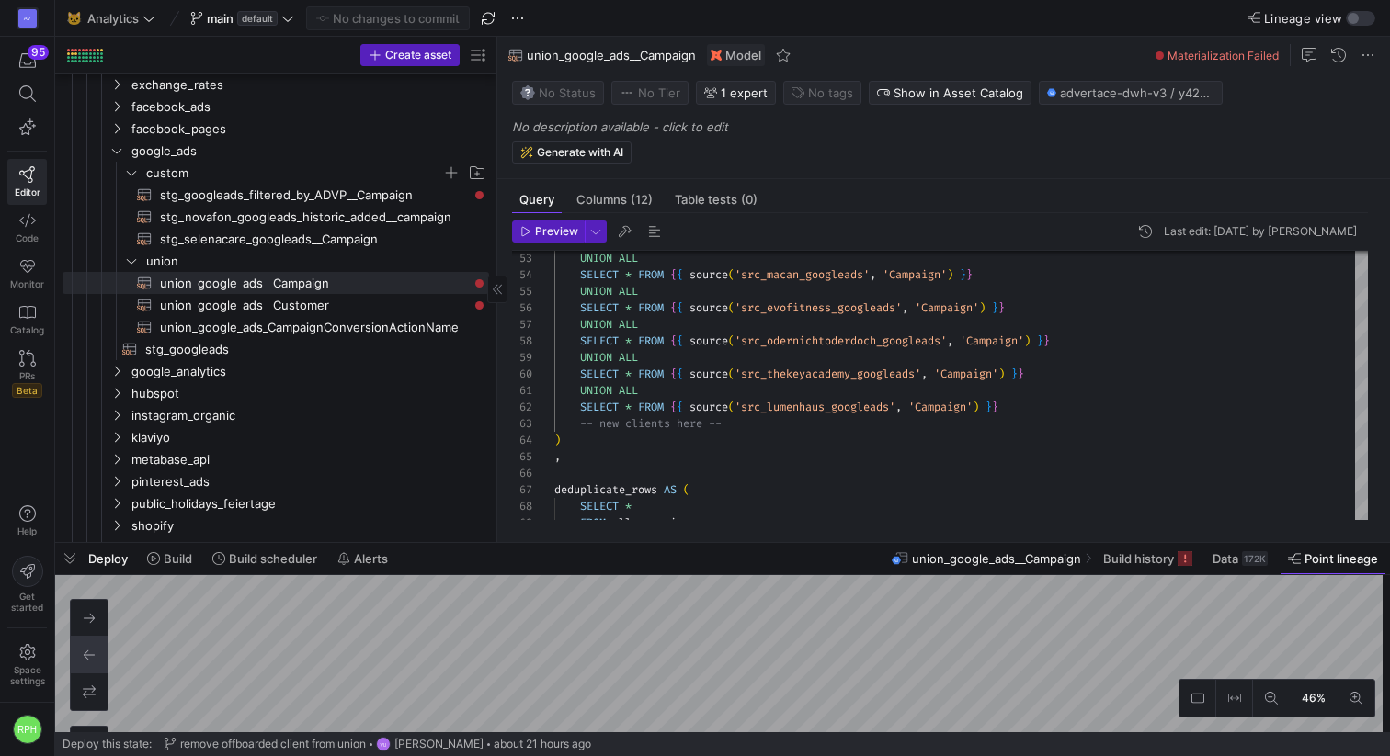
scroll to position [745, 0]
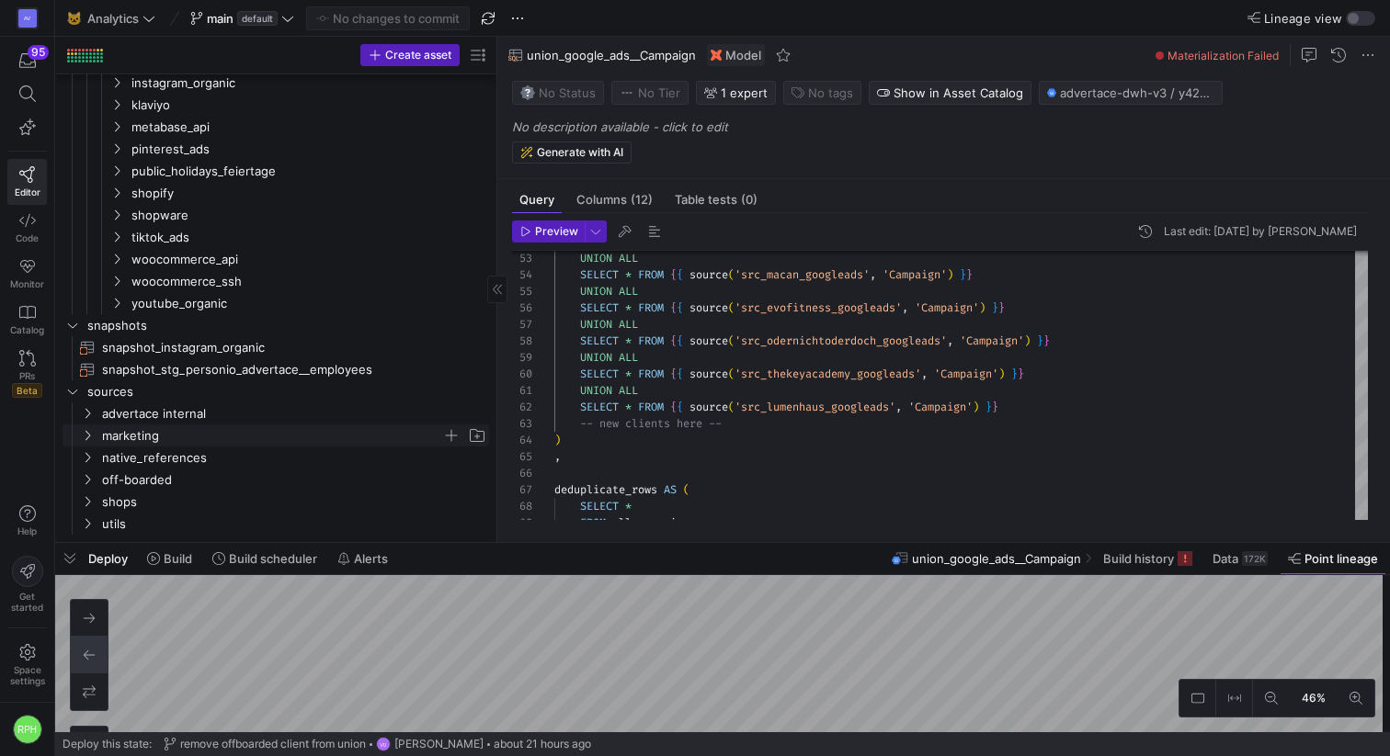
click at [136, 435] on span "marketing" at bounding box center [272, 435] width 340 height 21
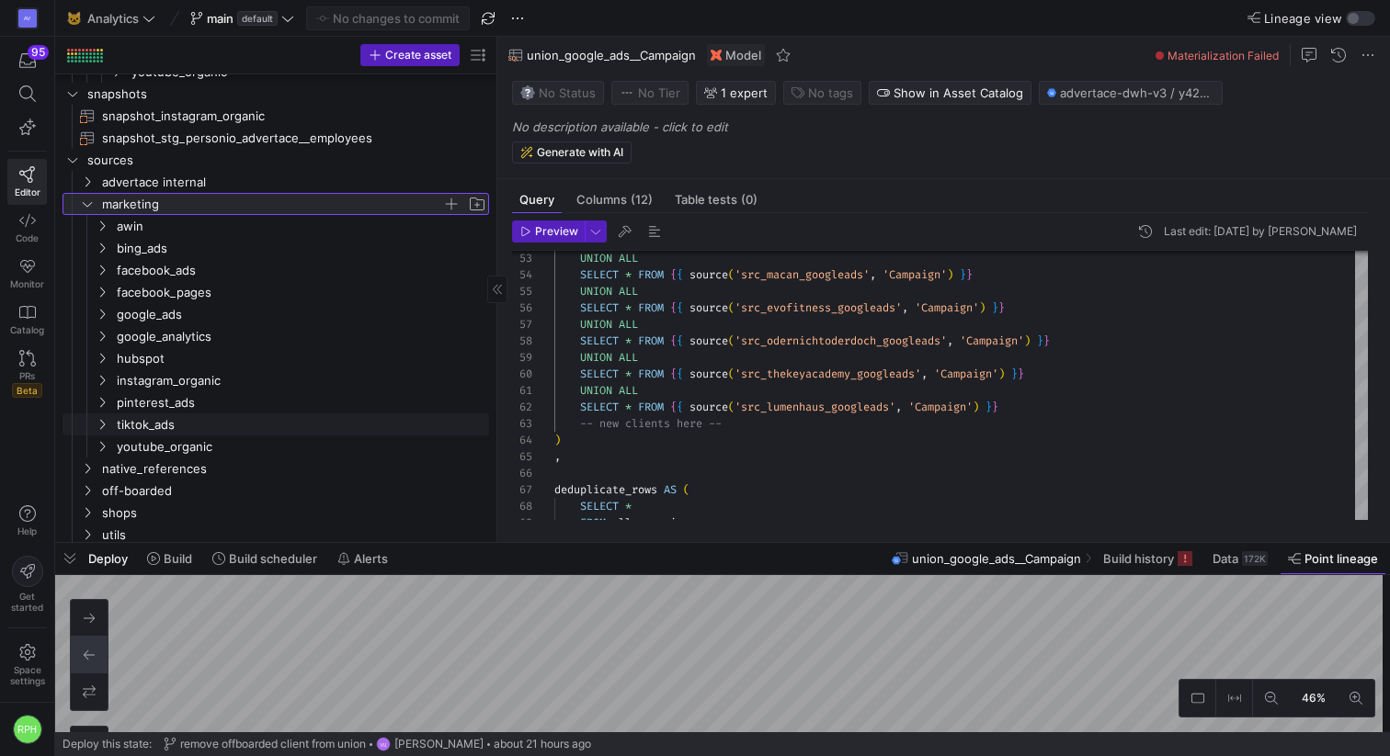
scroll to position [988, 0]
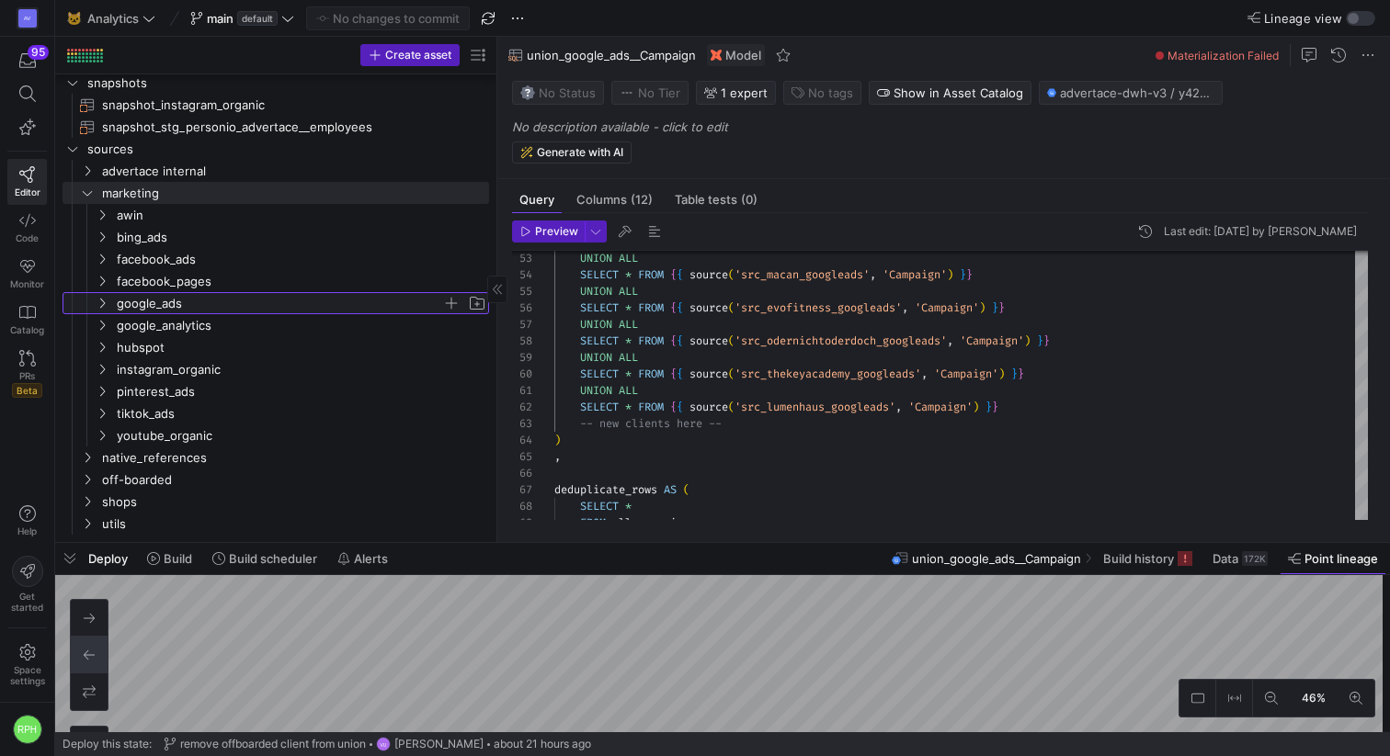
click at [164, 303] on span "google_ads" at bounding box center [279, 303] width 325 height 21
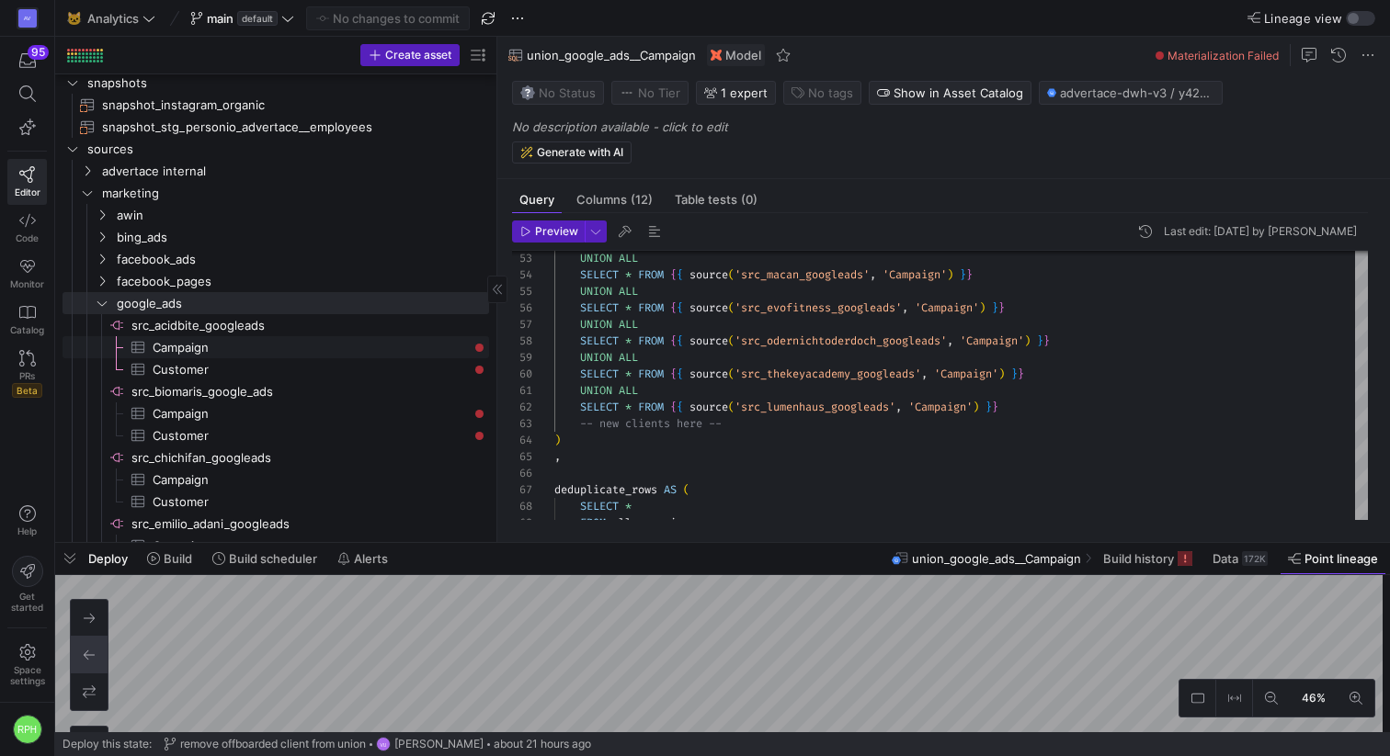
click at [229, 340] on span "Campaign​​​​​​​​​" at bounding box center [310, 347] width 315 height 21
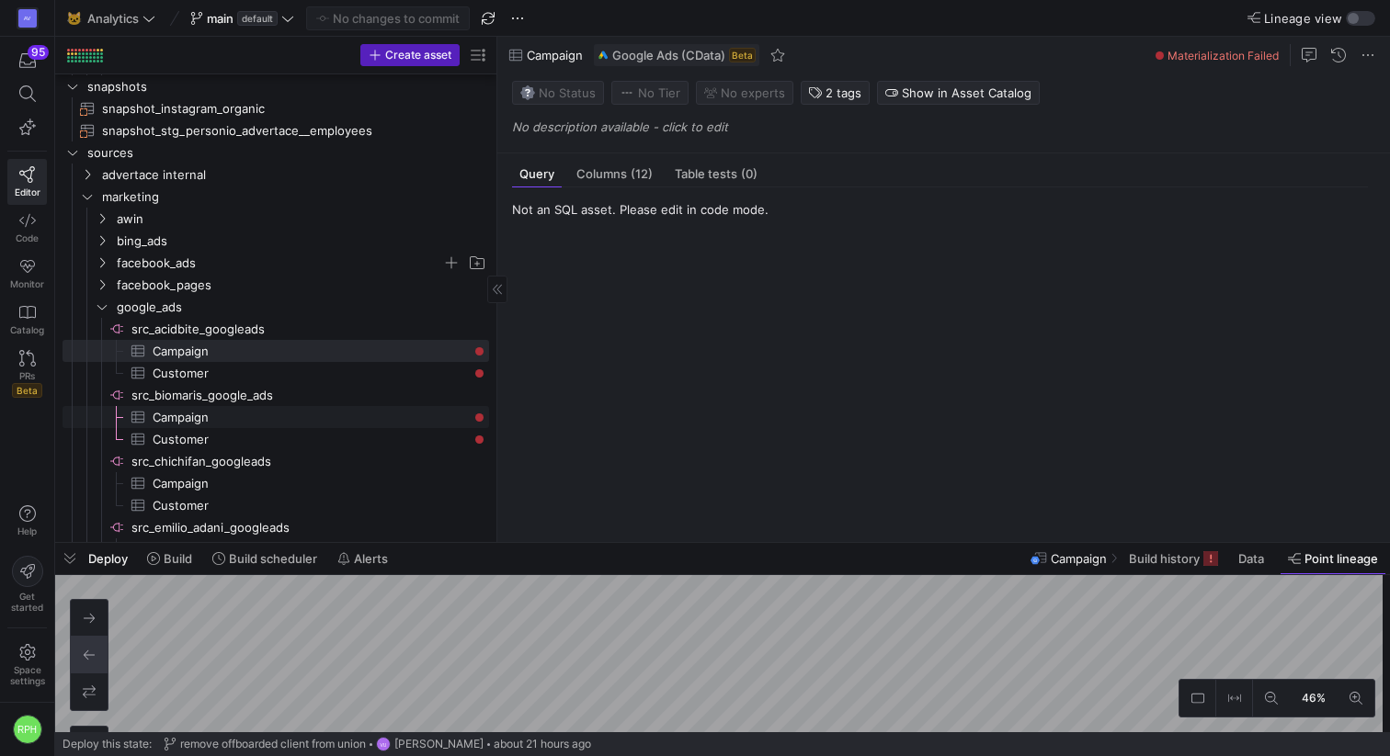
scroll to position [1027, 0]
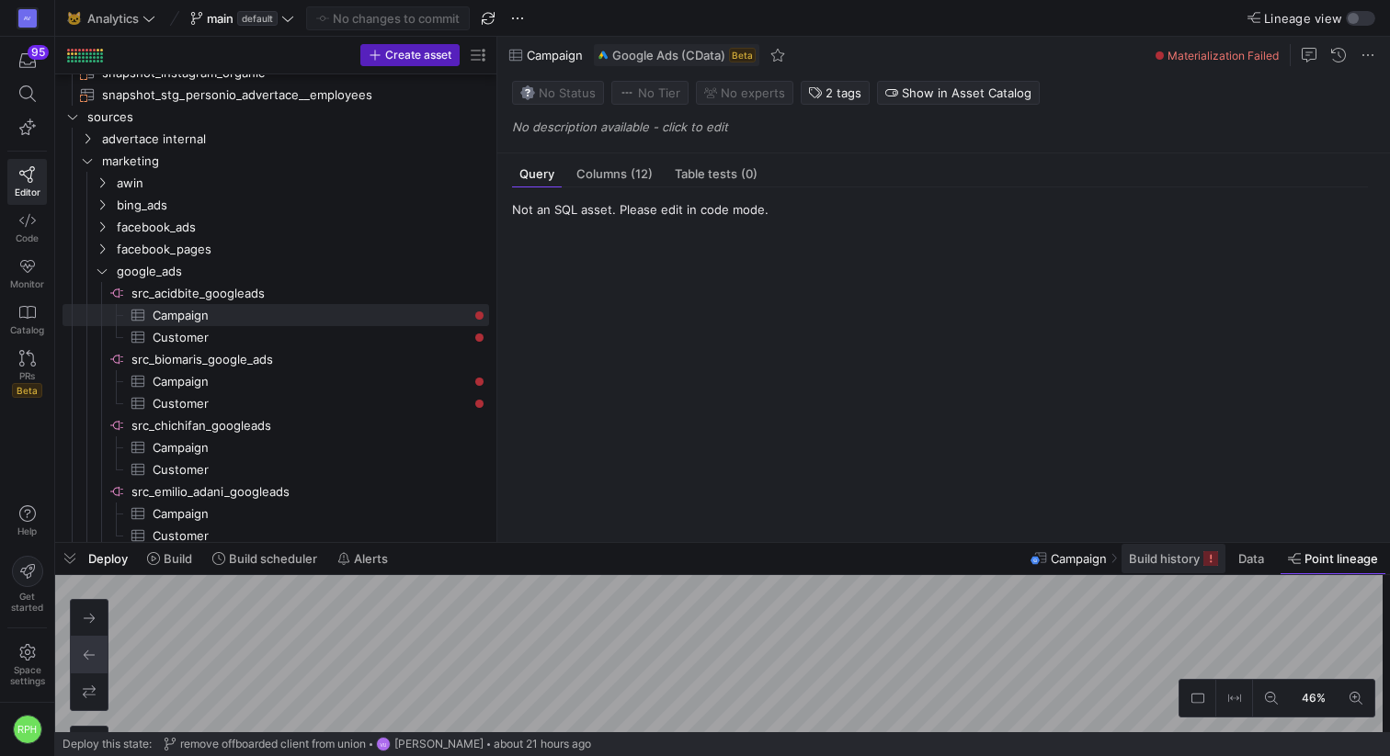
click at [1102, 556] on span "Build history" at bounding box center [1164, 558] width 71 height 15
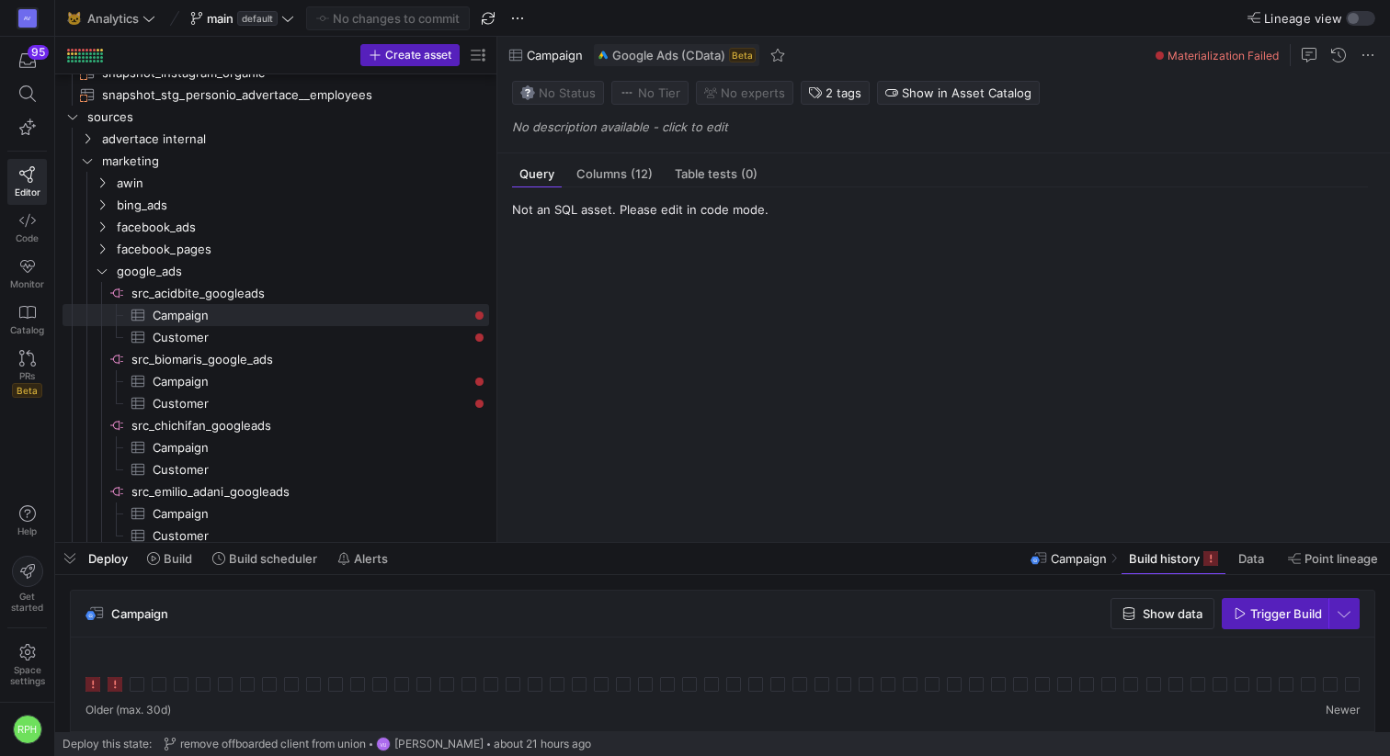
click at [119, 670] on icon at bounding box center [115, 684] width 15 height 15
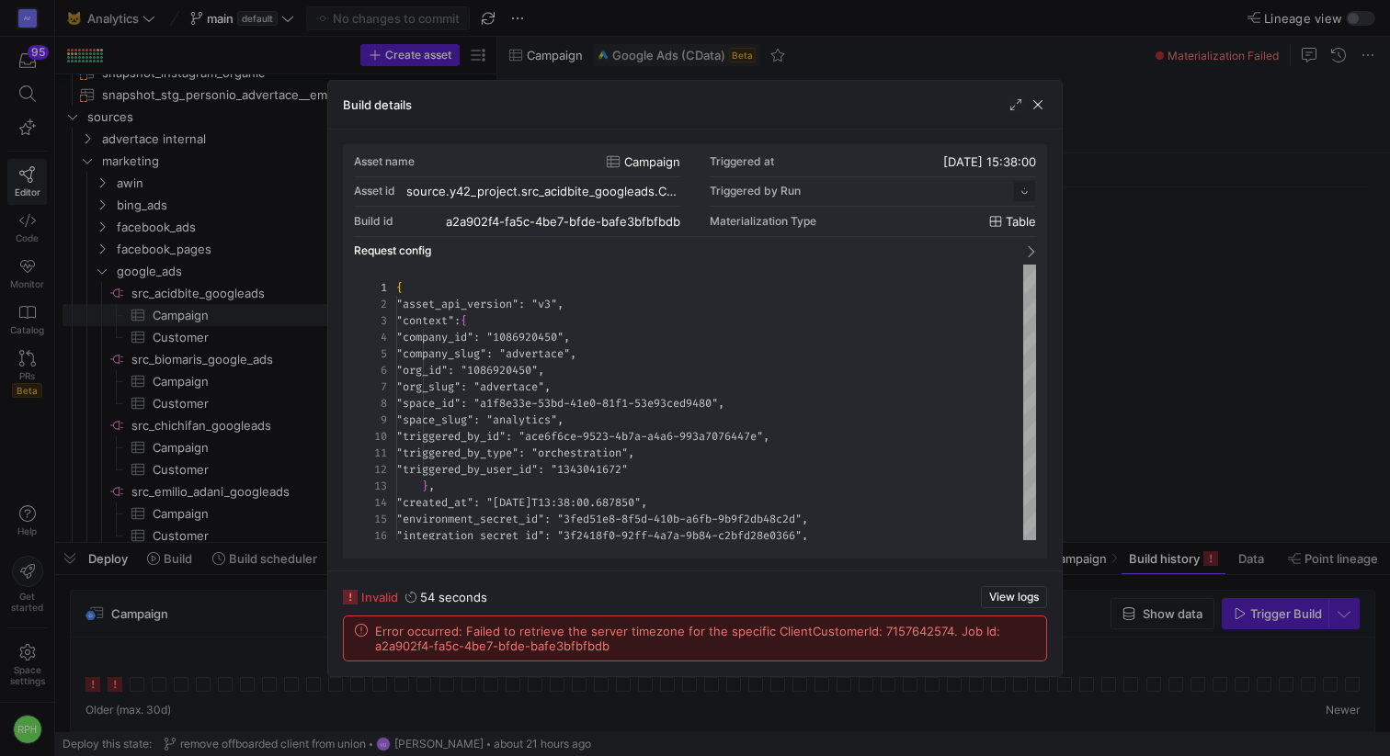
scroll to position [165, 0]
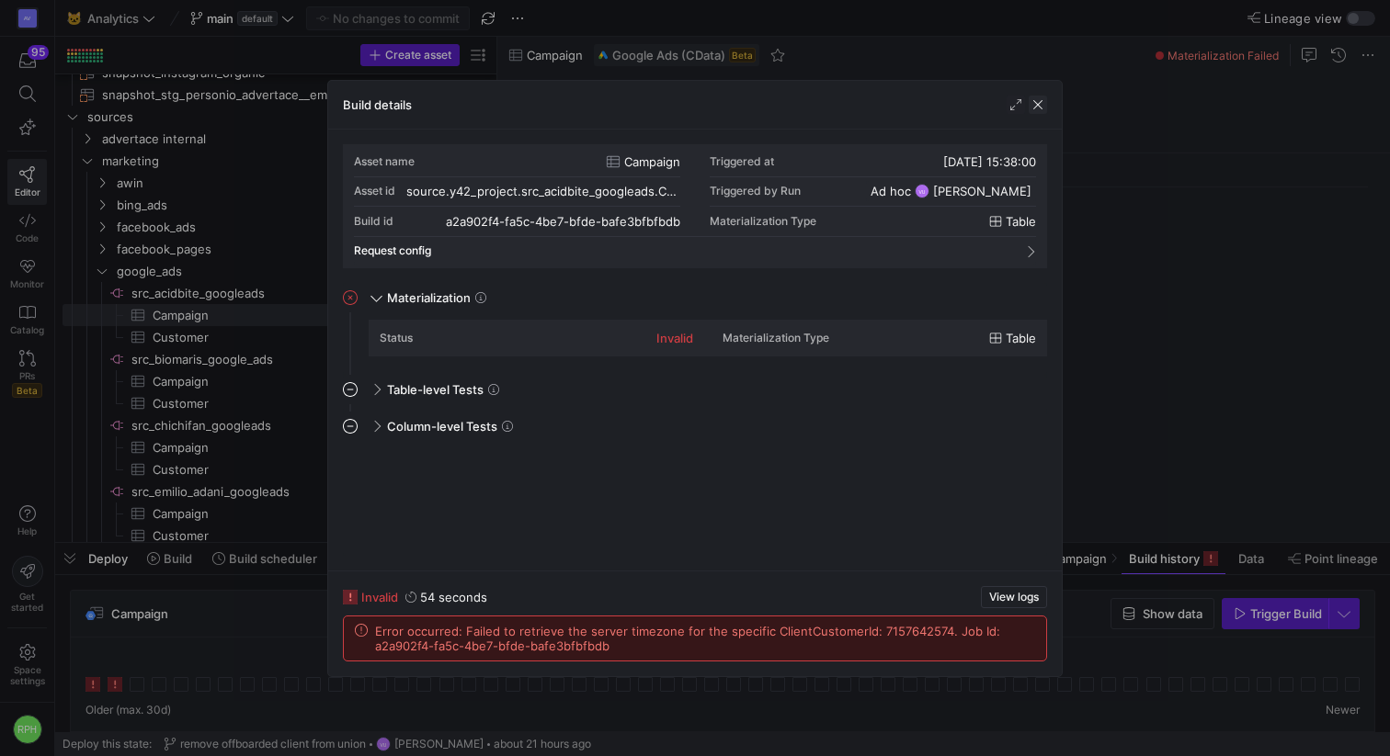
click at [1041, 111] on span "button" at bounding box center [1037, 105] width 18 height 18
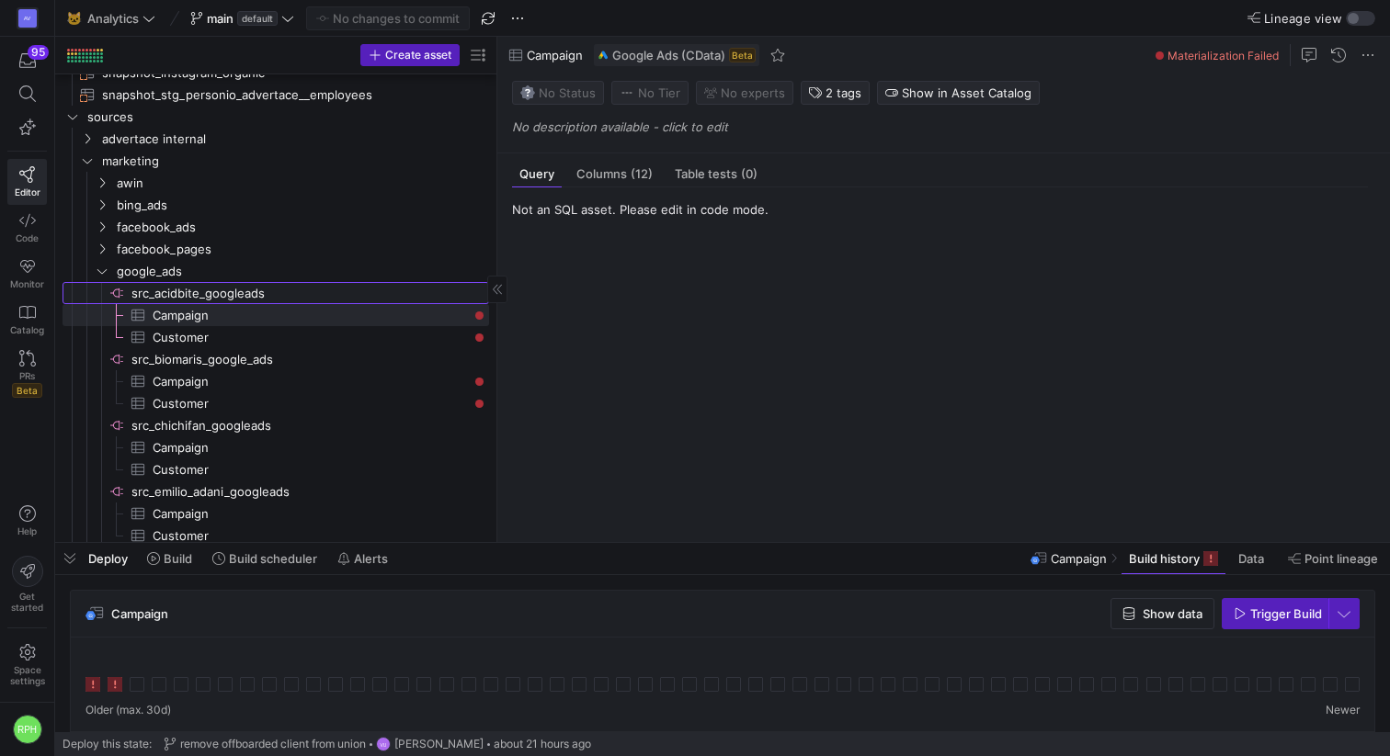
click at [198, 292] on span "src_acidbite_googleads​​​​​​​​" at bounding box center [308, 293] width 355 height 21
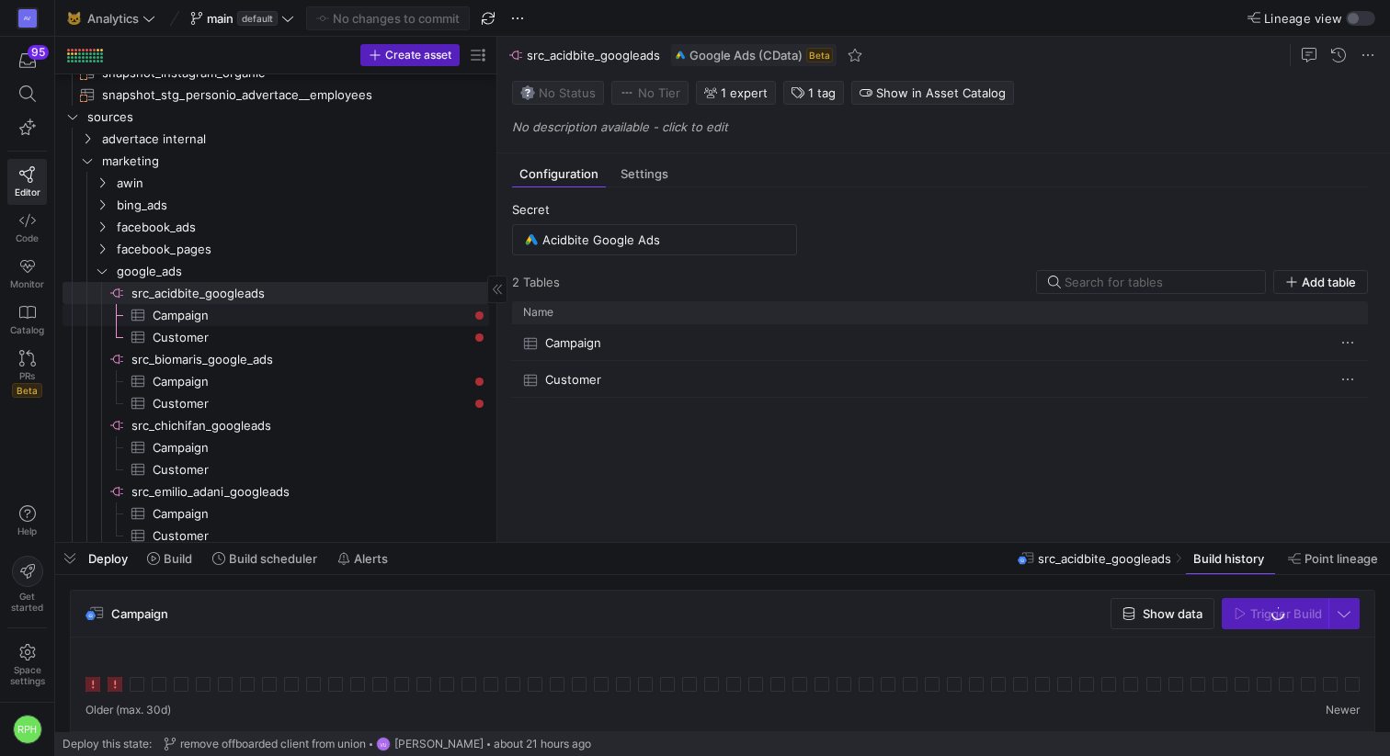
click at [198, 318] on span "Campaign​​​​​​​​​" at bounding box center [310, 315] width 315 height 21
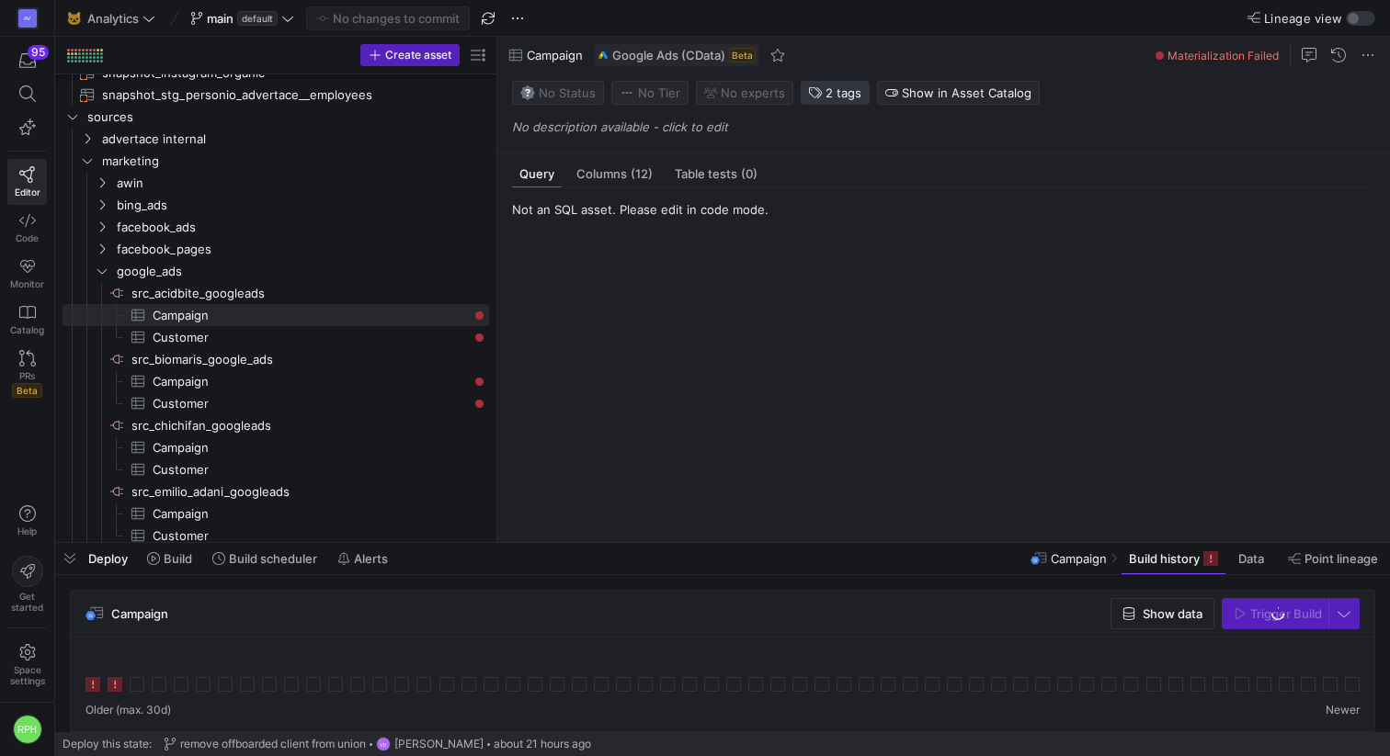
click at [843, 88] on span "2 tags" at bounding box center [843, 92] width 36 height 15
click at [843, 88] on div at bounding box center [695, 378] width 1390 height 756
click at [207, 332] on span "Customer​​​​​​​​​" at bounding box center [310, 337] width 315 height 21
click at [825, 96] on span "2 tags" at bounding box center [843, 92] width 36 height 15
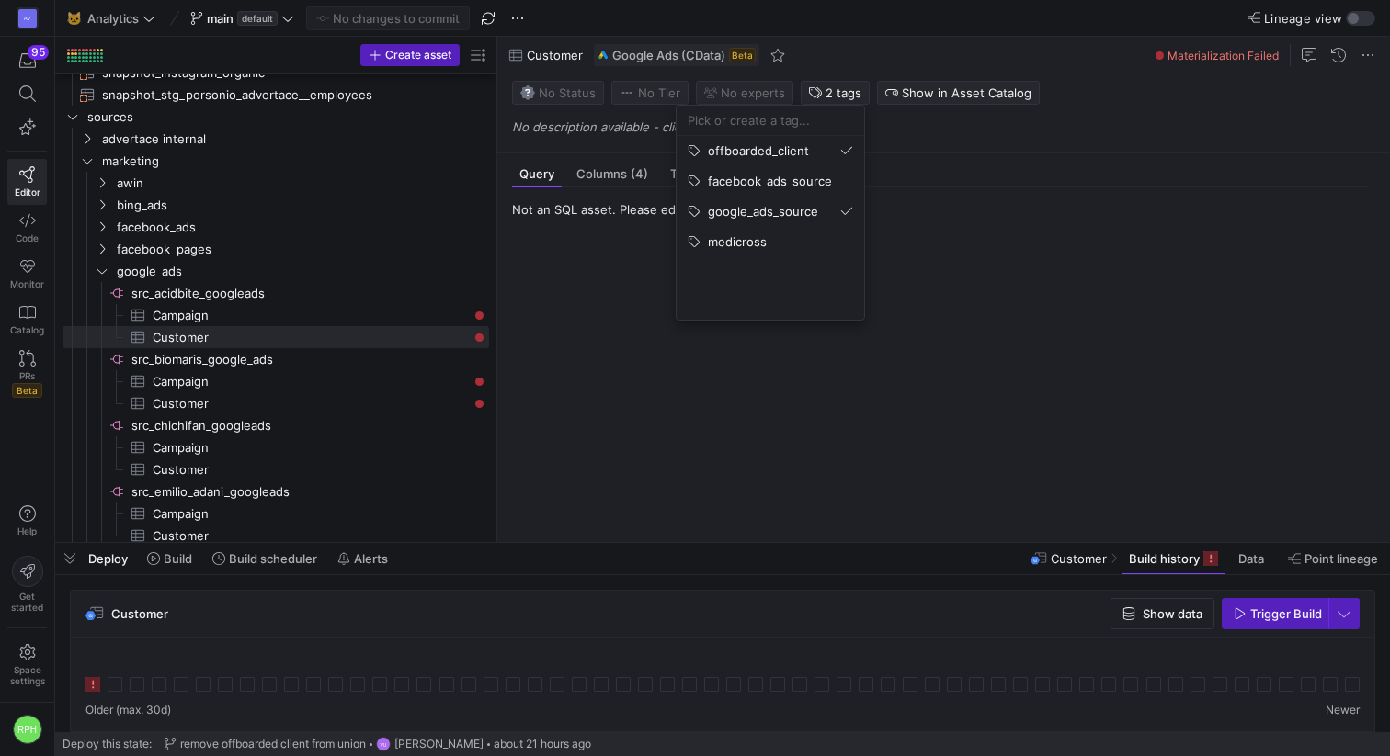
click at [824, 96] on div at bounding box center [695, 378] width 1390 height 756
click at [212, 389] on span "Campaign​​​​​​​​​" at bounding box center [310, 381] width 315 height 21
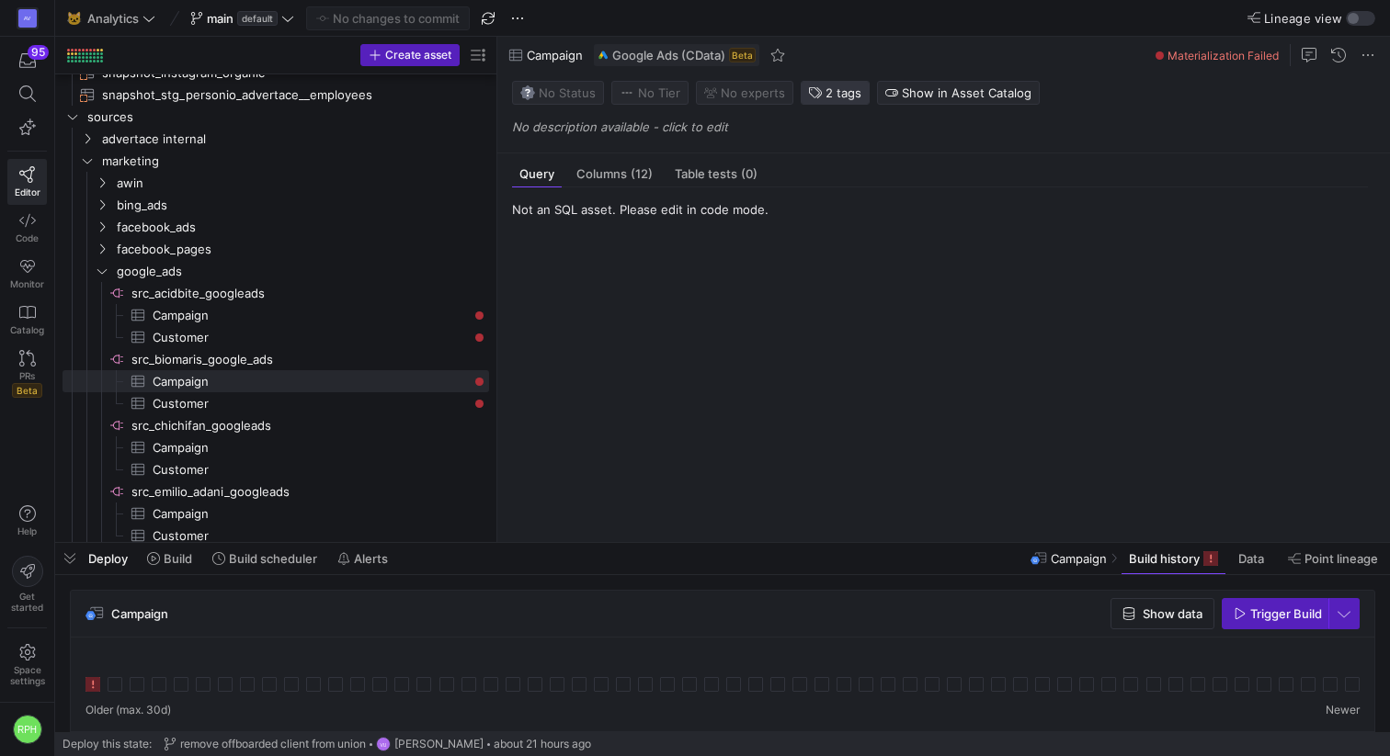
click at [837, 88] on span "2 tags" at bounding box center [843, 92] width 36 height 15
click at [220, 299] on div at bounding box center [695, 378] width 1390 height 756
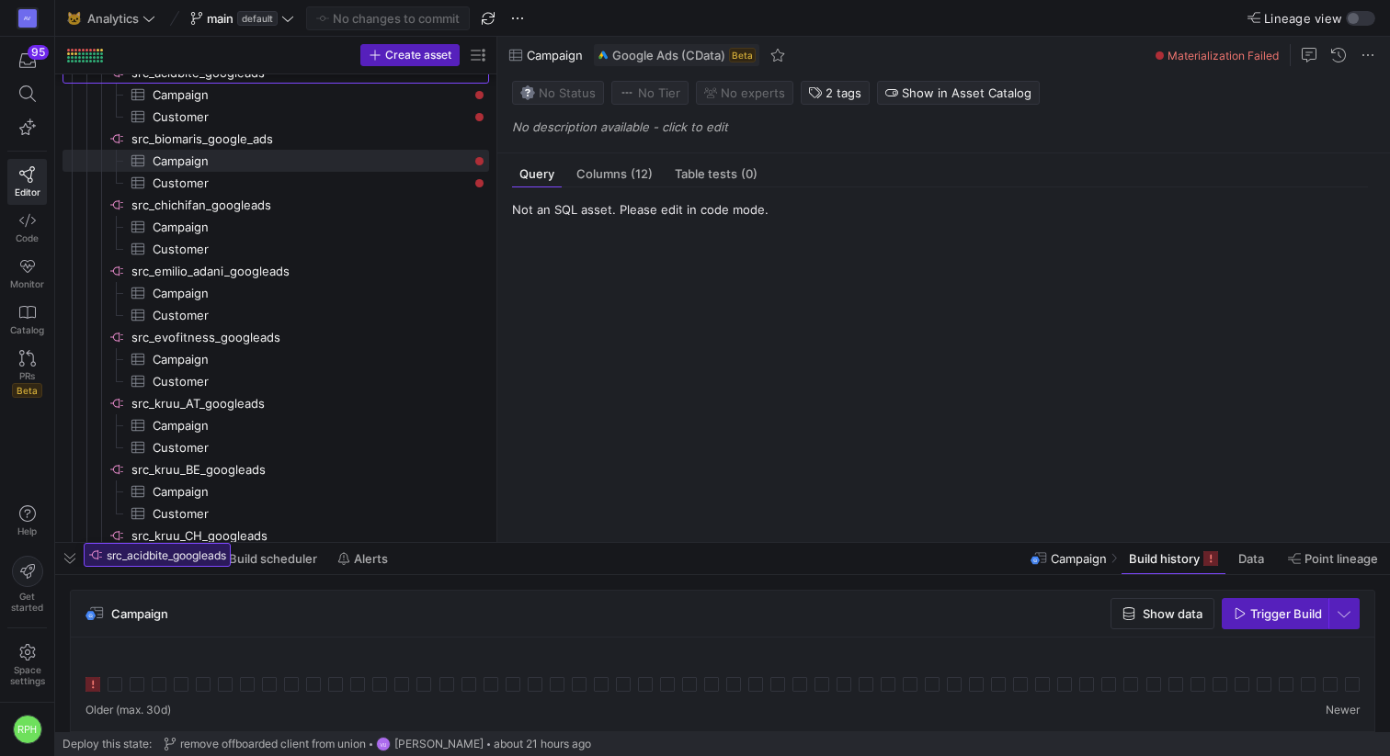
scroll to position [1285, 0]
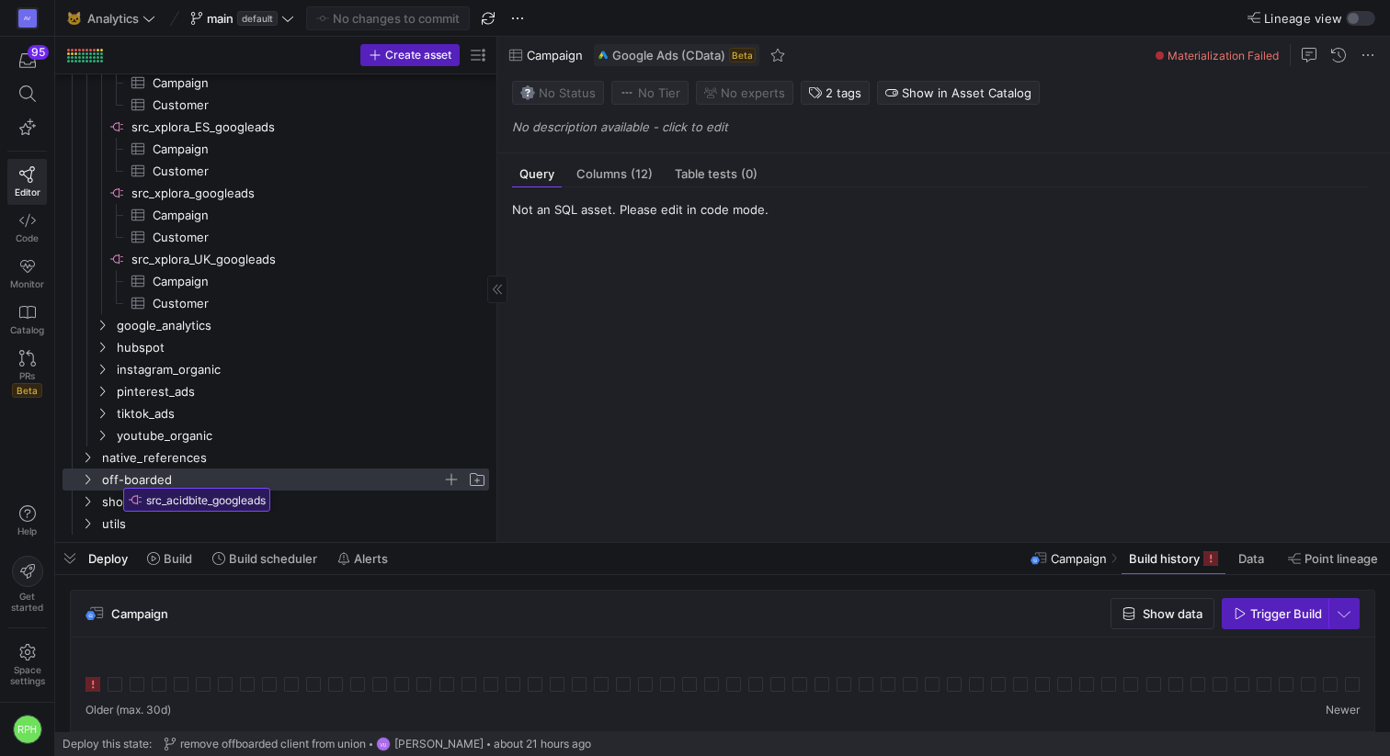
drag, startPoint x: 217, startPoint y: 291, endPoint x: 117, endPoint y: 483, distance: 216.6
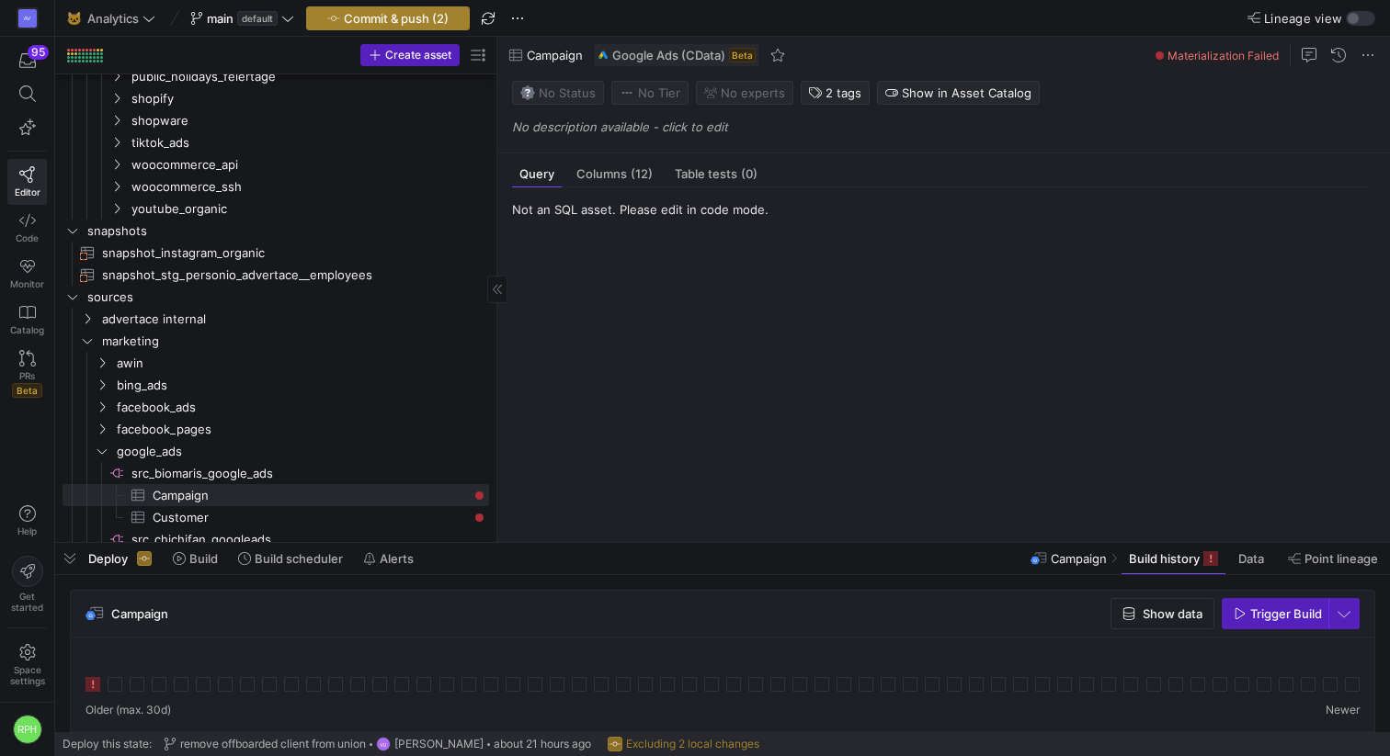
click at [416, 15] on span "Commit & push (2)" at bounding box center [396, 18] width 105 height 15
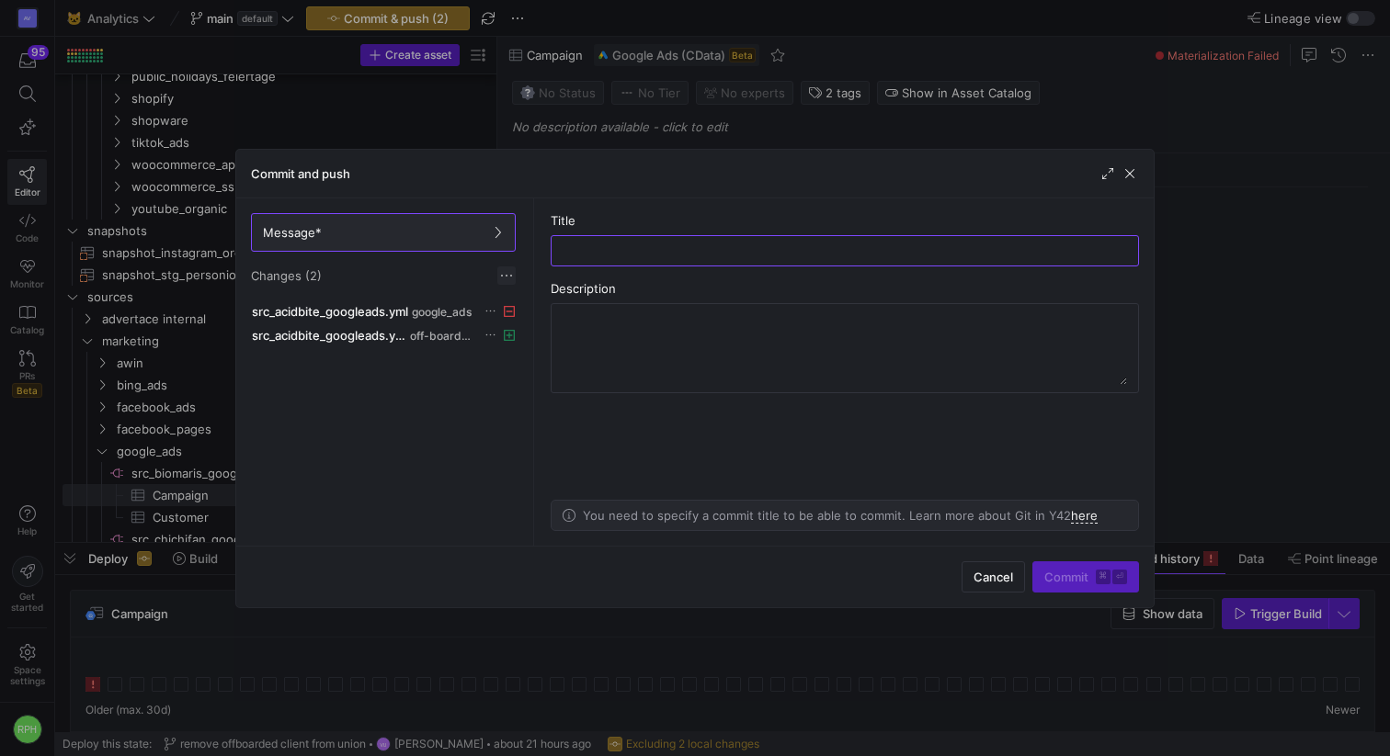
click at [506, 276] on span at bounding box center [506, 276] width 18 height 18
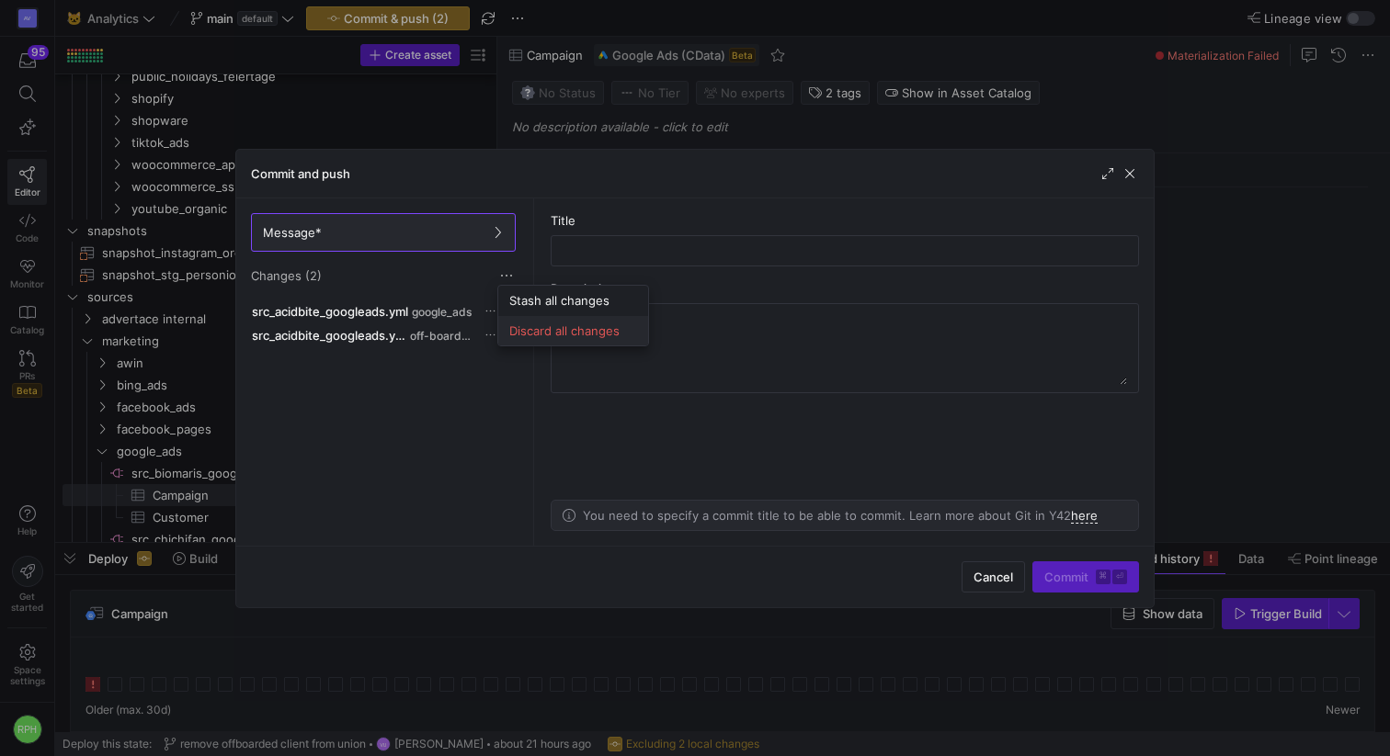
click at [534, 325] on span "Discard all changes" at bounding box center [573, 330] width 128 height 15
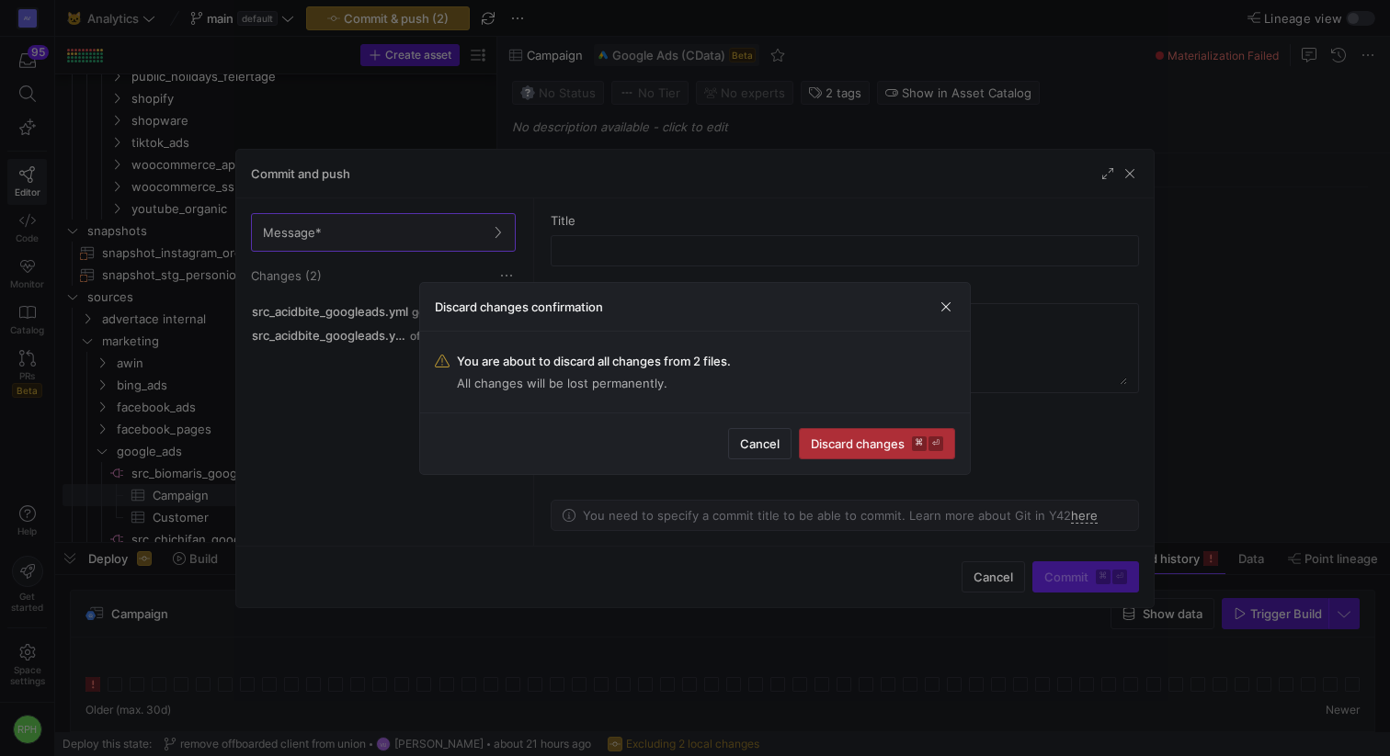
click at [844, 450] on span "Discard changes ⌘ ⏎" at bounding box center [877, 444] width 132 height 15
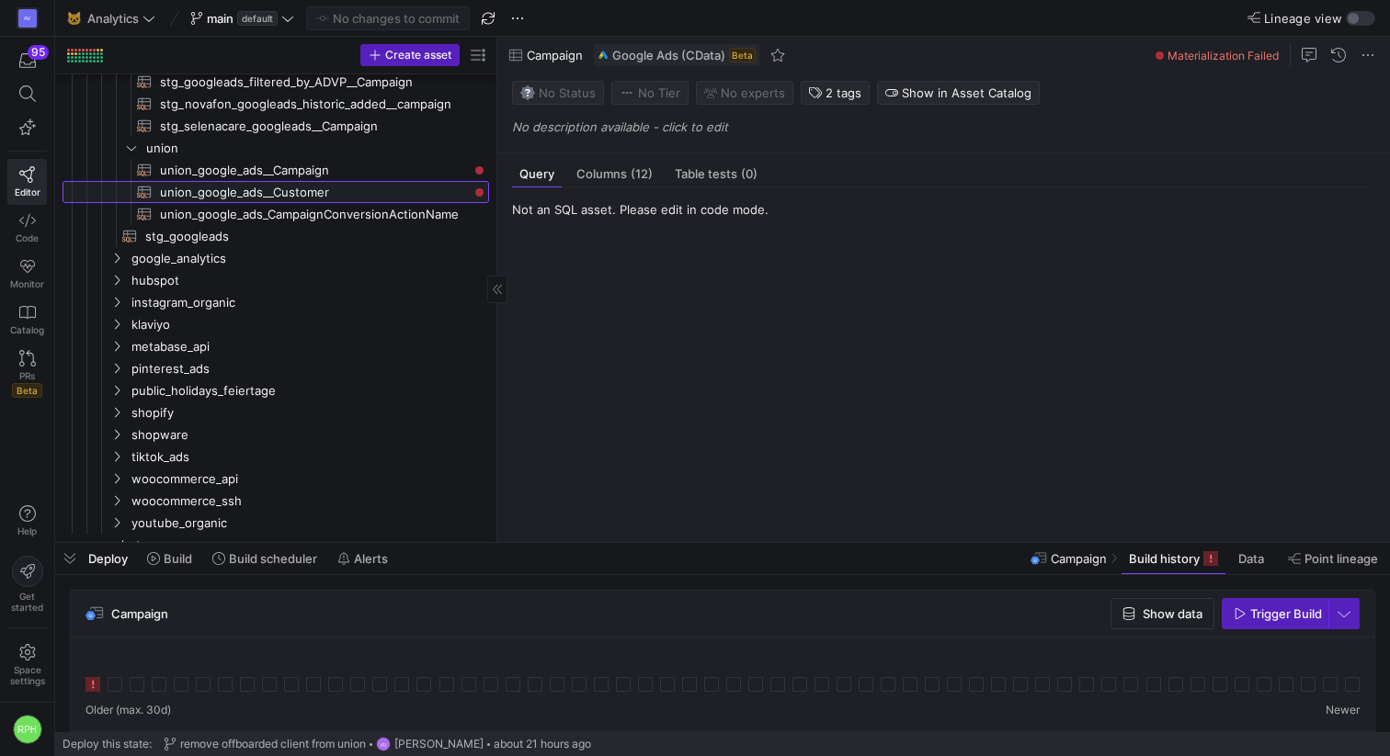
click at [269, 193] on span "union_google_ads__Customer​​​​​​​​​​" at bounding box center [314, 192] width 308 height 21
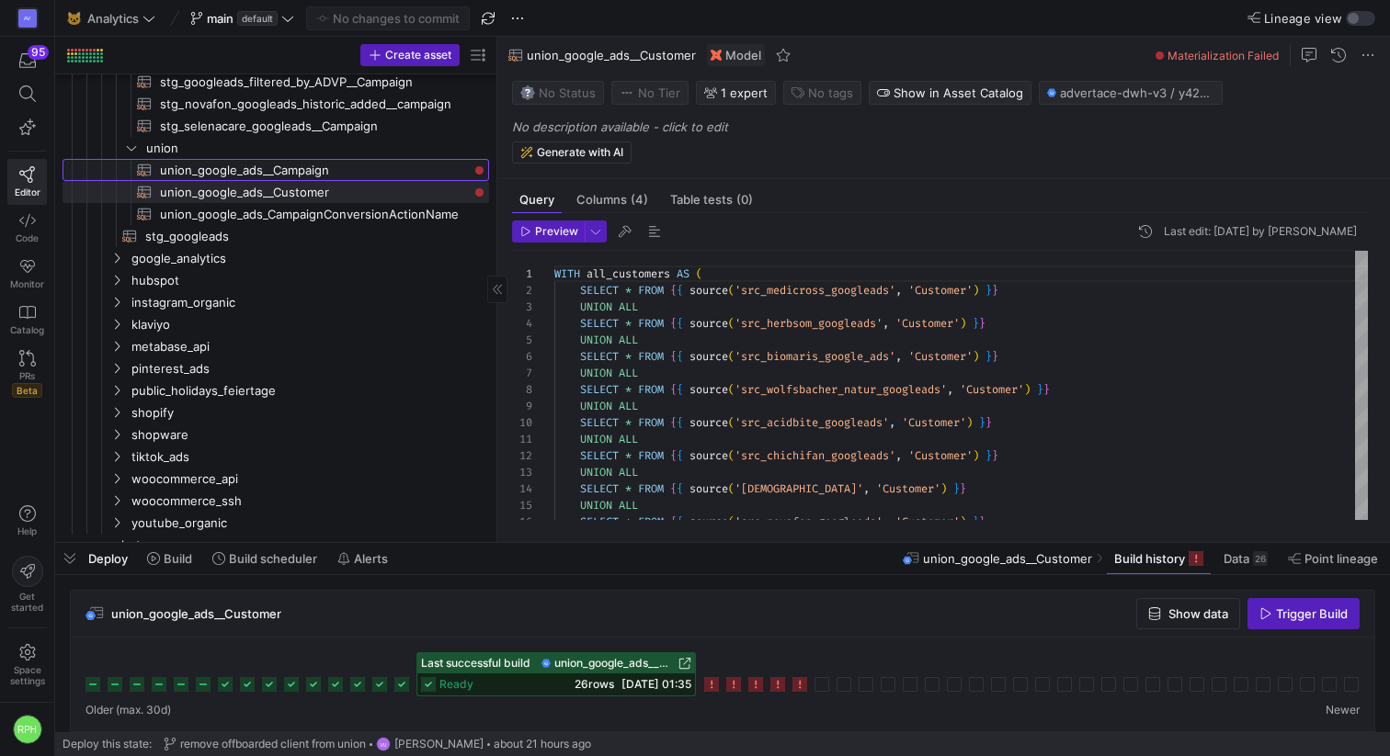
click at [340, 166] on span "union_google_ads__Campaign​​​​​​​​​​" at bounding box center [314, 170] width 308 height 21
type textarea "WITH all_campaigns AS ( SELECT * FROM {{ source('src_medicross_googleads', 'Cam…"
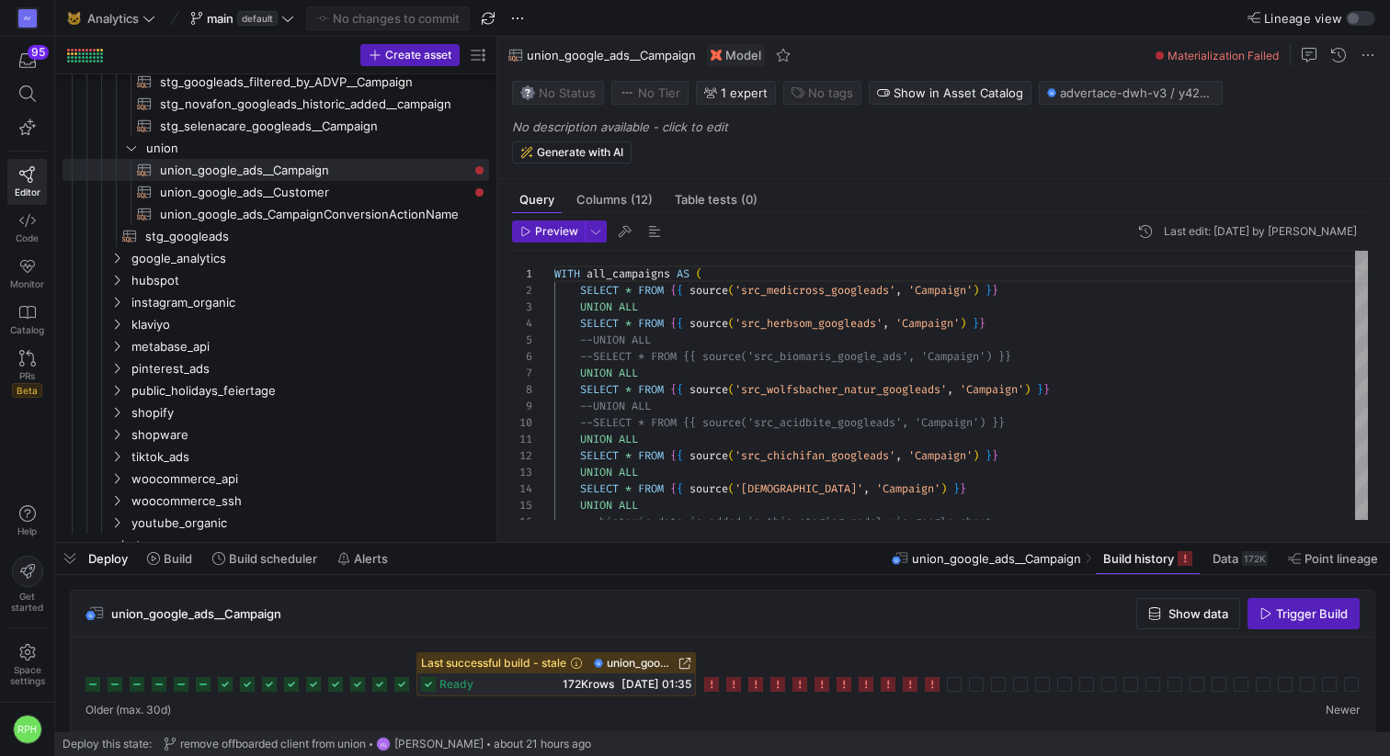
click at [934, 670] on icon at bounding box center [931, 684] width 15 height 15
